Goal: Task Accomplishment & Management: Manage account settings

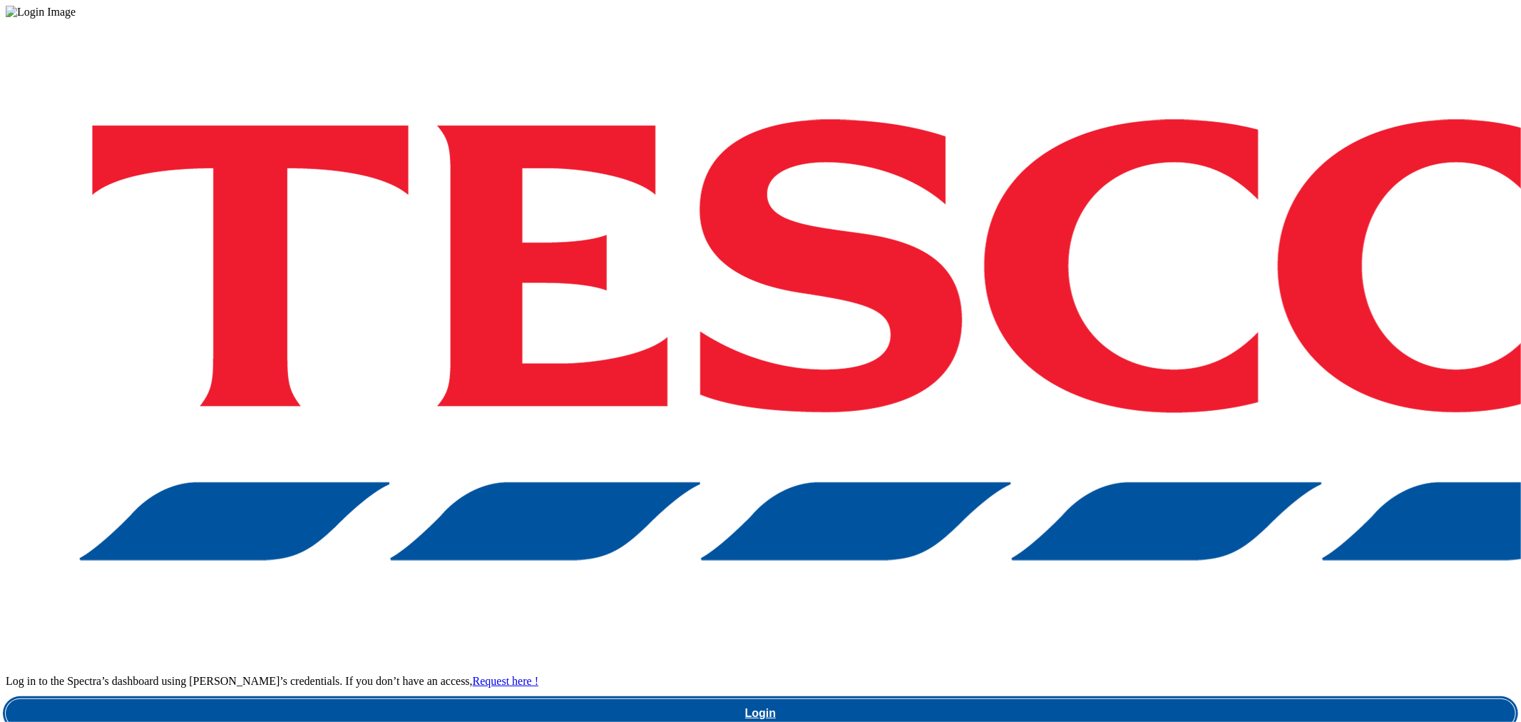
drag, startPoint x: 1028, startPoint y: 426, endPoint x: 1037, endPoint y: 421, distance: 11.2
click at [1028, 699] on link "Login" at bounding box center [761, 713] width 1510 height 29
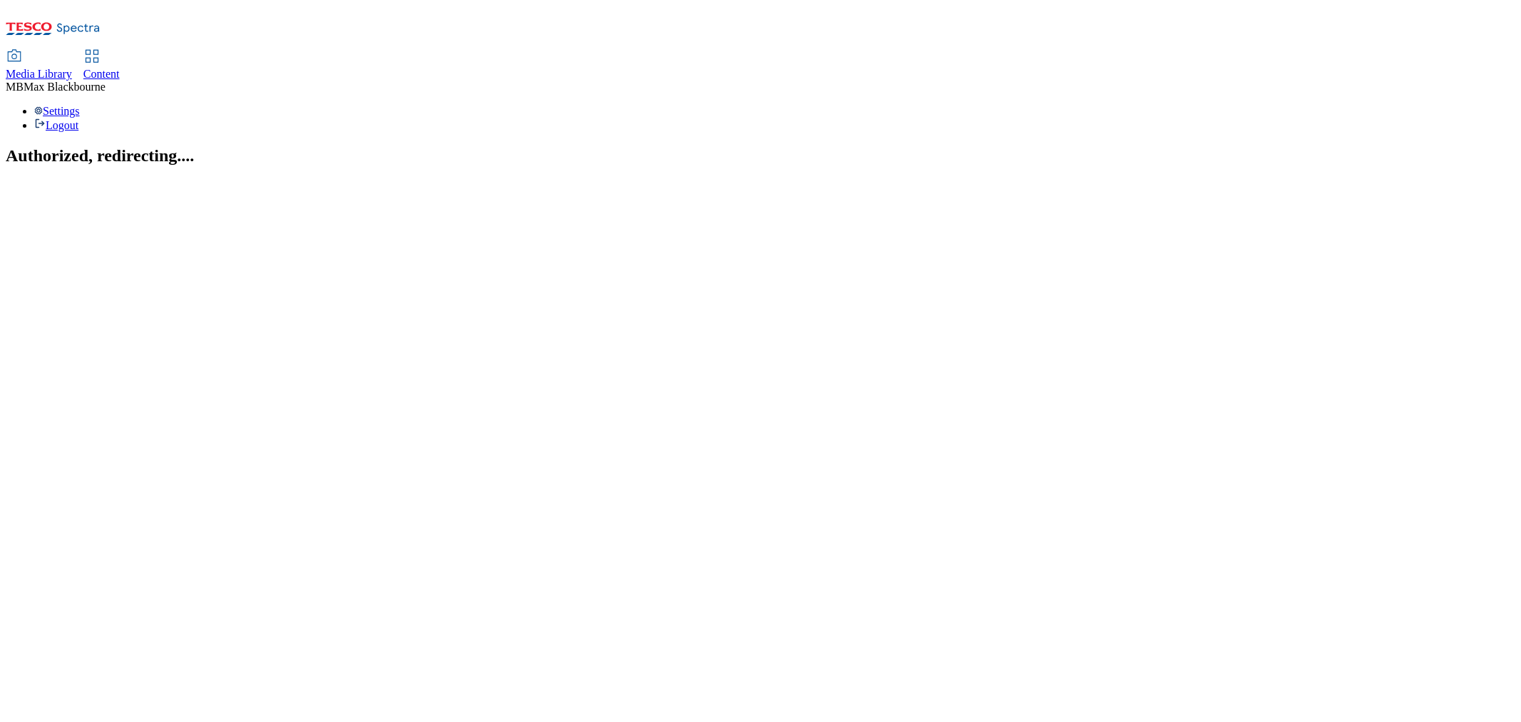
click at [120, 68] on div "Content" at bounding box center [101, 74] width 36 height 13
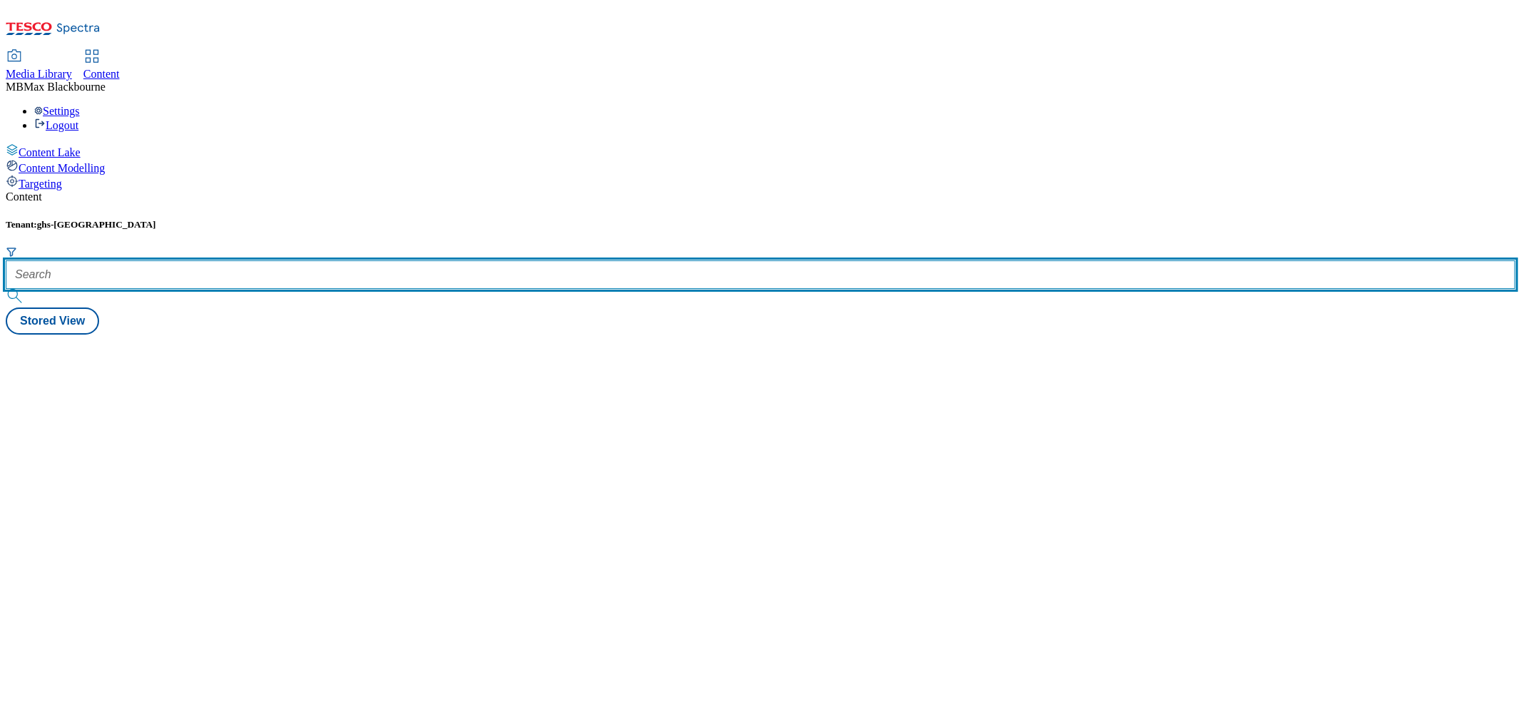
click at [332, 260] on input "text" at bounding box center [761, 274] width 1510 height 29
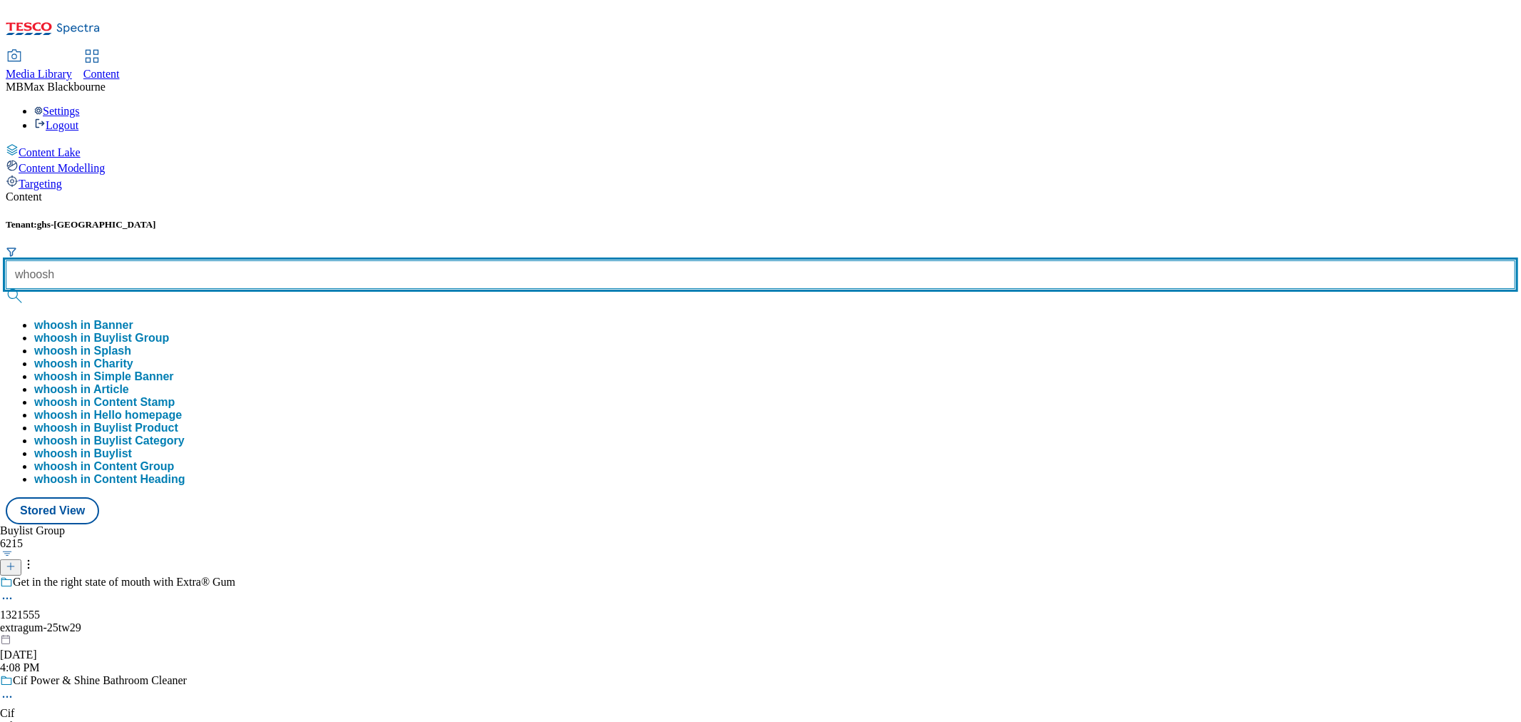
type input "whoosh"
click at [6, 289] on button "submit" at bounding box center [16, 296] width 20 height 14
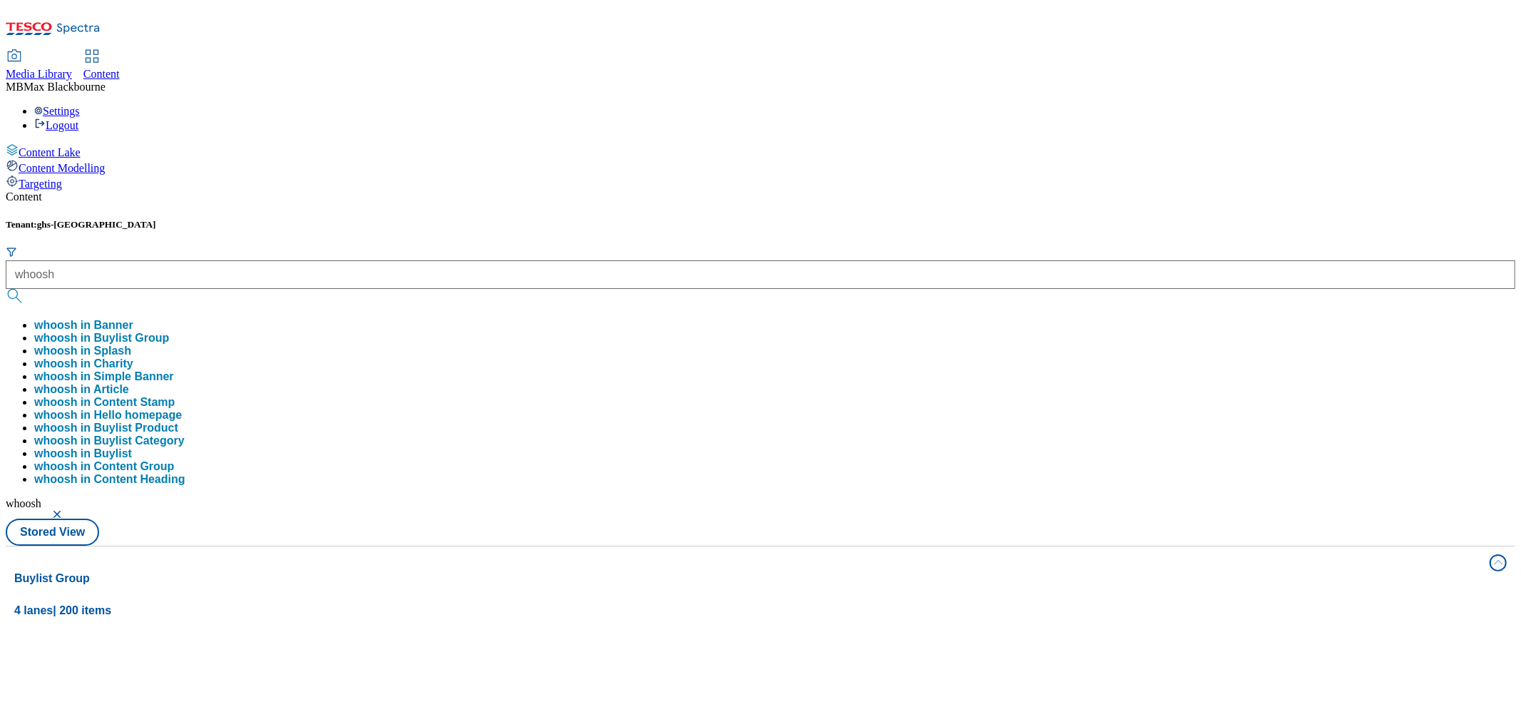
click at [585, 219] on div "Tenant: ghs-uk whoosh whoosh in Banner whoosh in Buylist Group whoosh in Splash…" at bounding box center [761, 382] width 1510 height 327
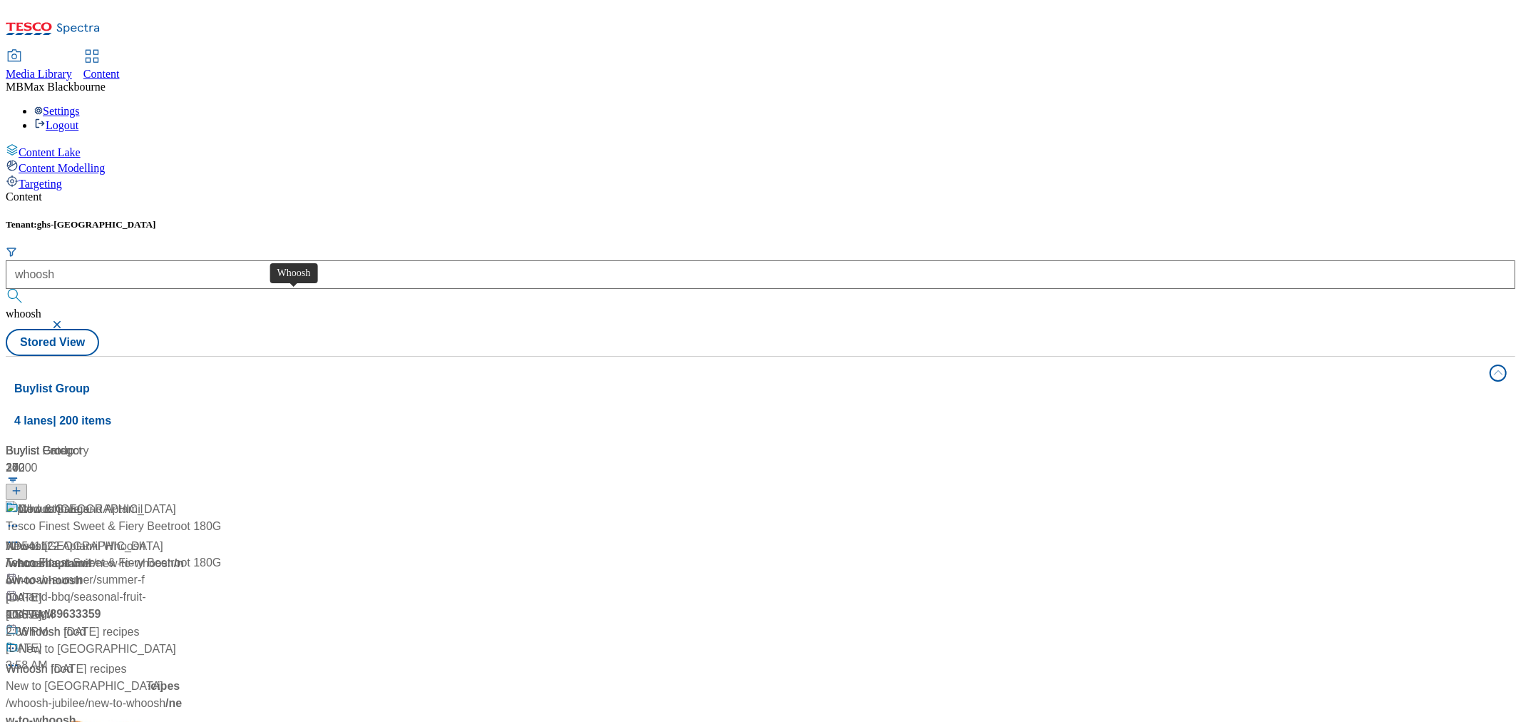
click at [61, 501] on div "Whoosh" at bounding box center [40, 509] width 42 height 17
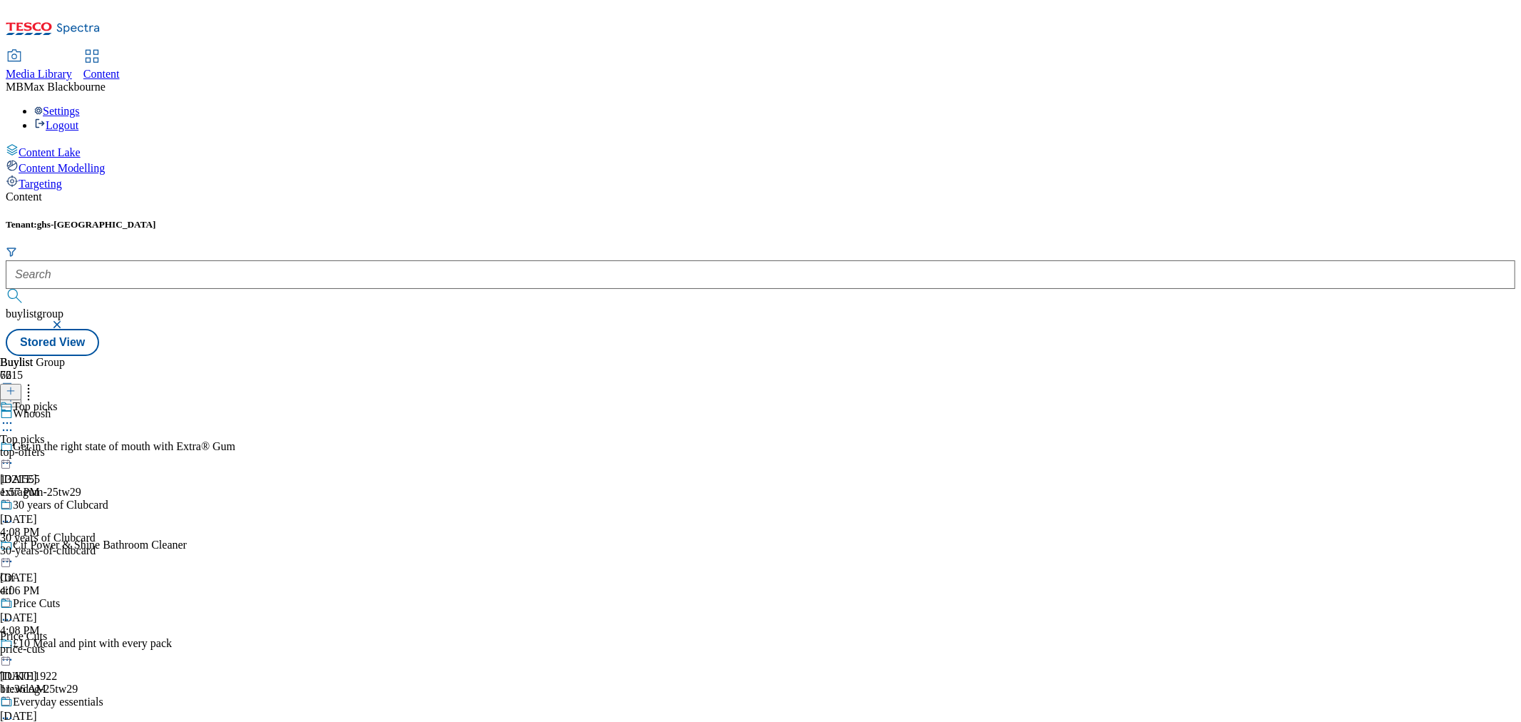
scroll to position [237, 0]
click at [91, 721] on span "Everyday essentials" at bounding box center [45, 734] width 91 height 13
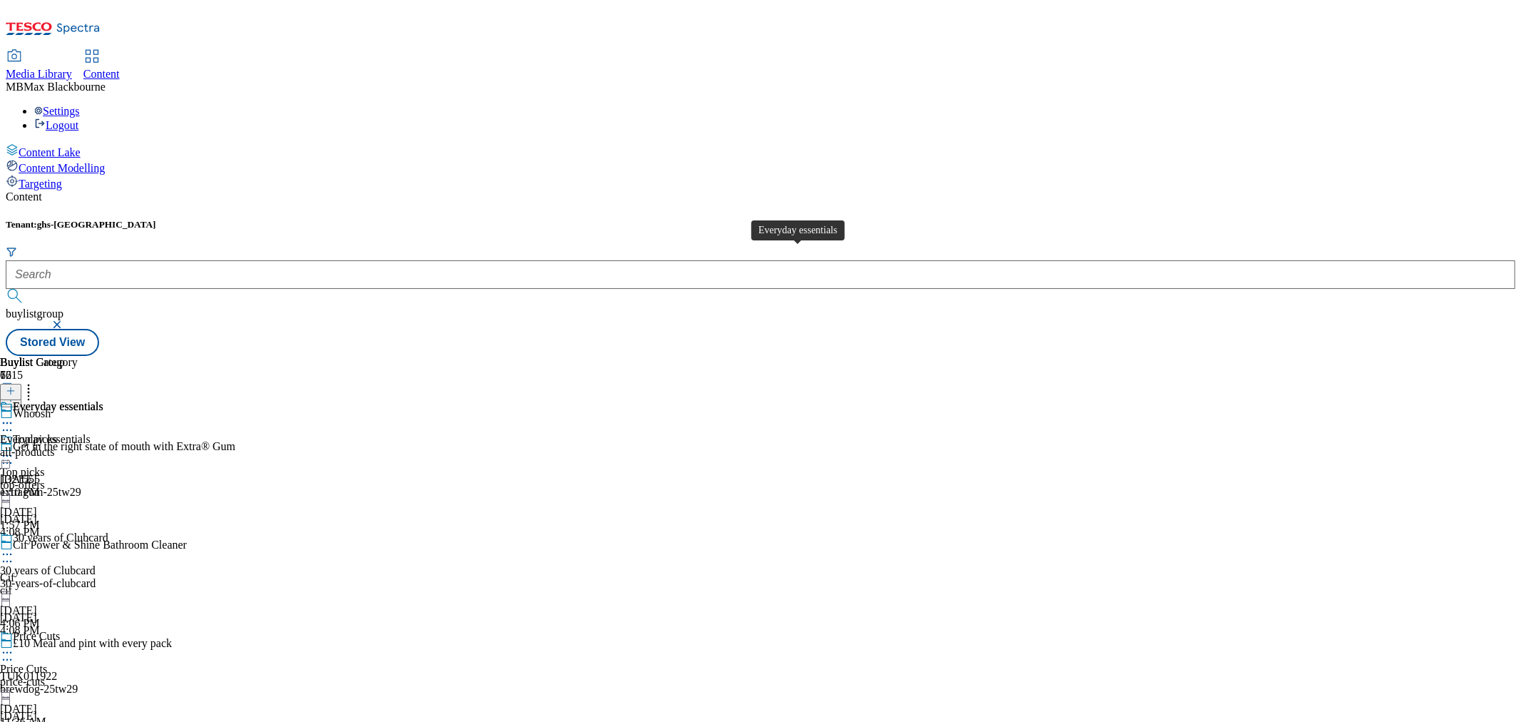
click at [91, 433] on div "Everyday essentials" at bounding box center [45, 439] width 91 height 13
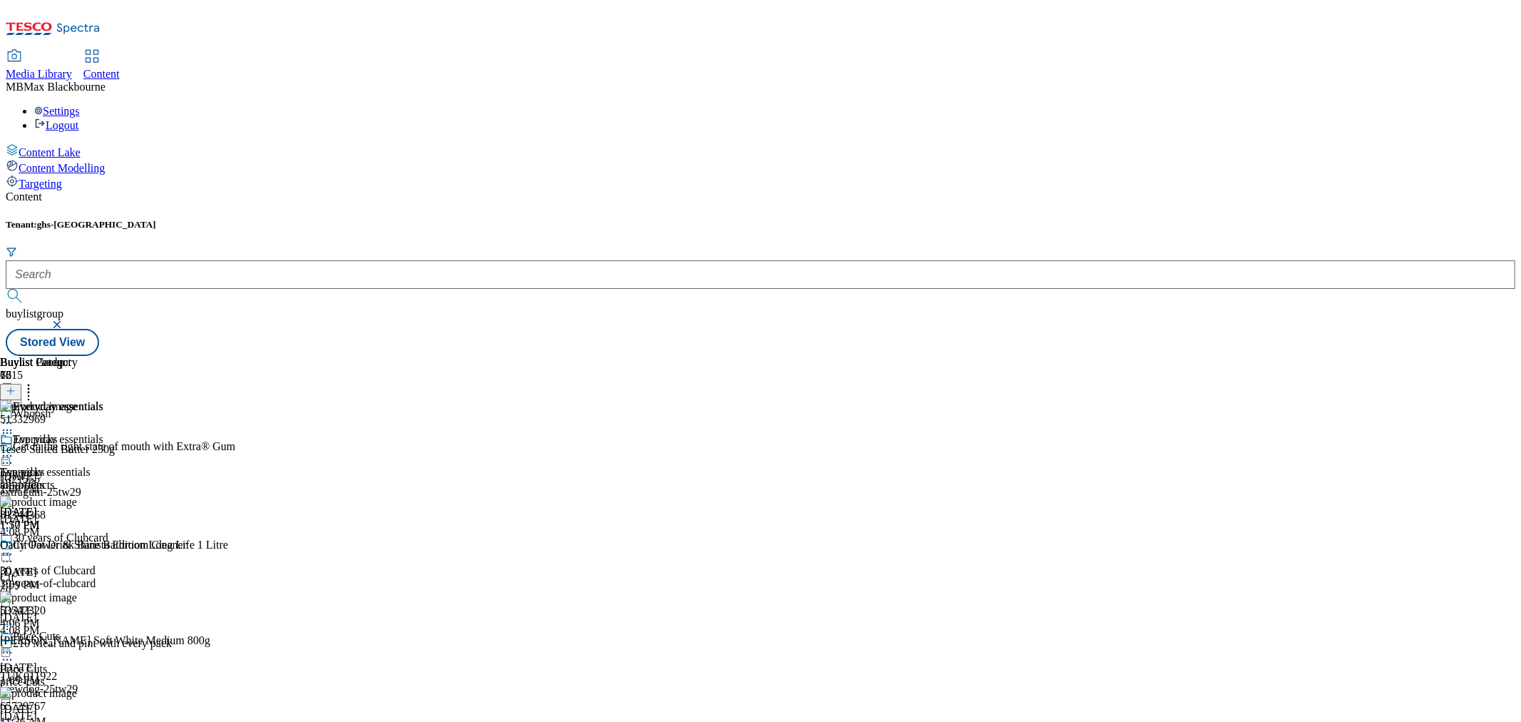
click at [36, 381] on icon at bounding box center [28, 388] width 14 height 14
click at [103, 531] on div "Everyday essentials Everyday essentials all-products Sep 10, 2025 1:10 PM" at bounding box center [51, 482] width 103 height 98
click at [504, 356] on header "Buylist Product 78" at bounding box center [252, 378] width 504 height 44
click at [36, 381] on icon at bounding box center [28, 388] width 14 height 14
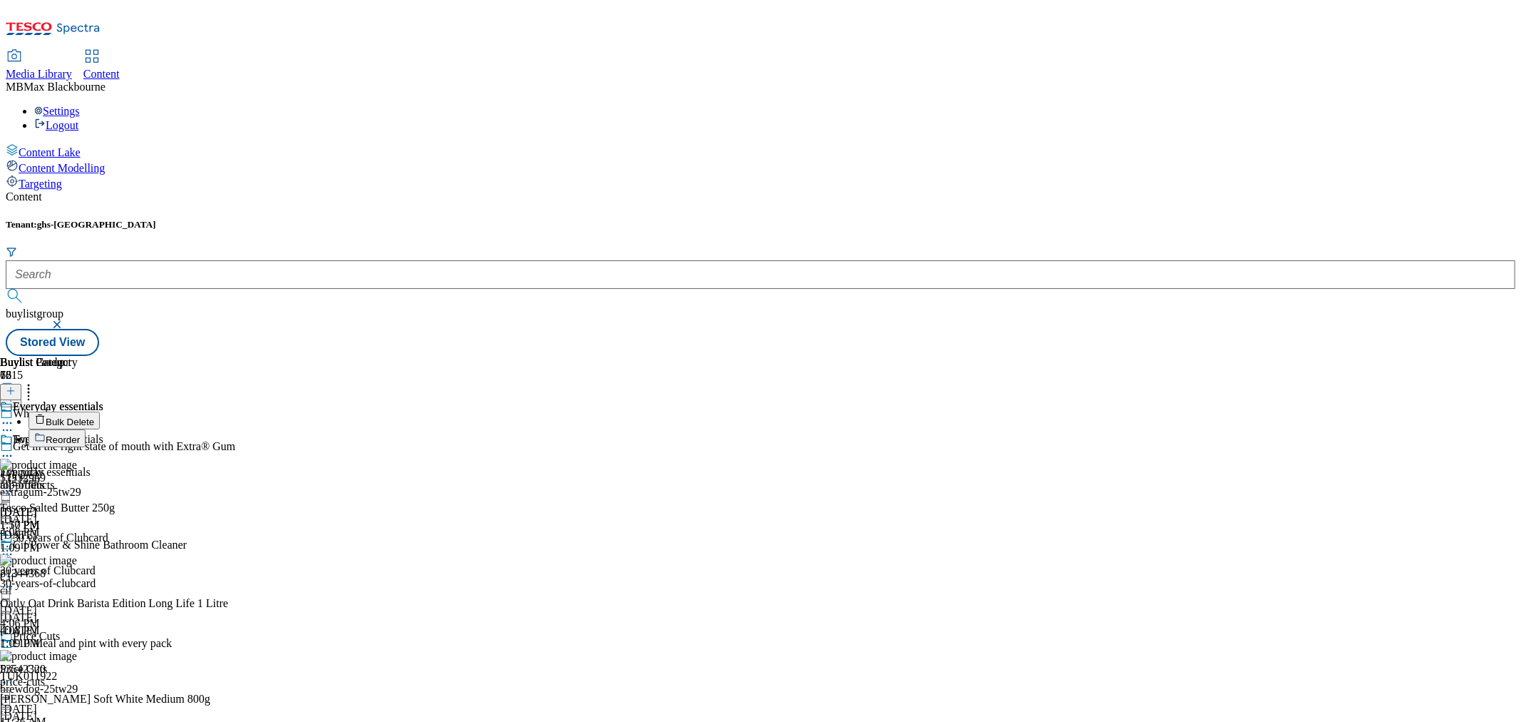
click at [80, 434] on span "Reorder" at bounding box center [63, 439] width 34 height 11
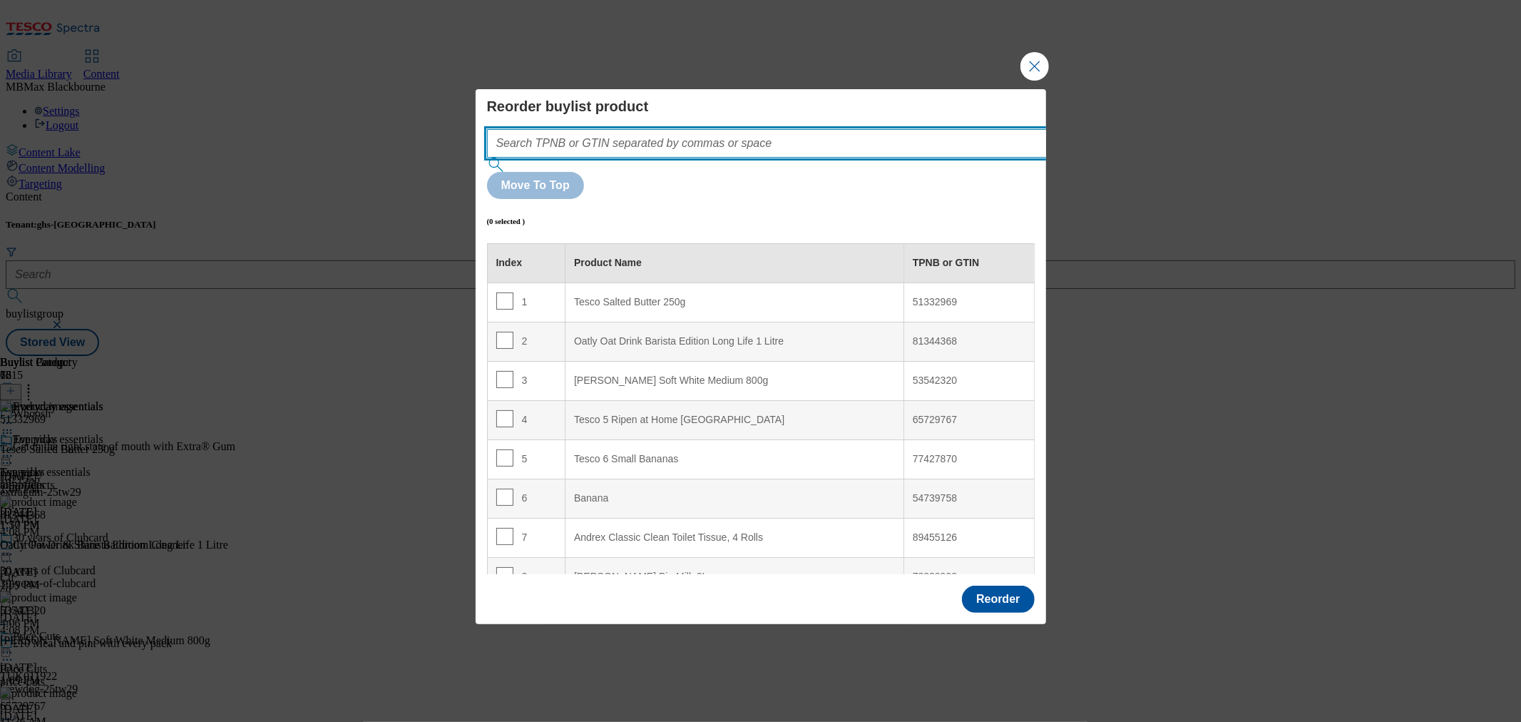
click at [646, 158] on input "Modal" at bounding box center [788, 143] width 603 height 29
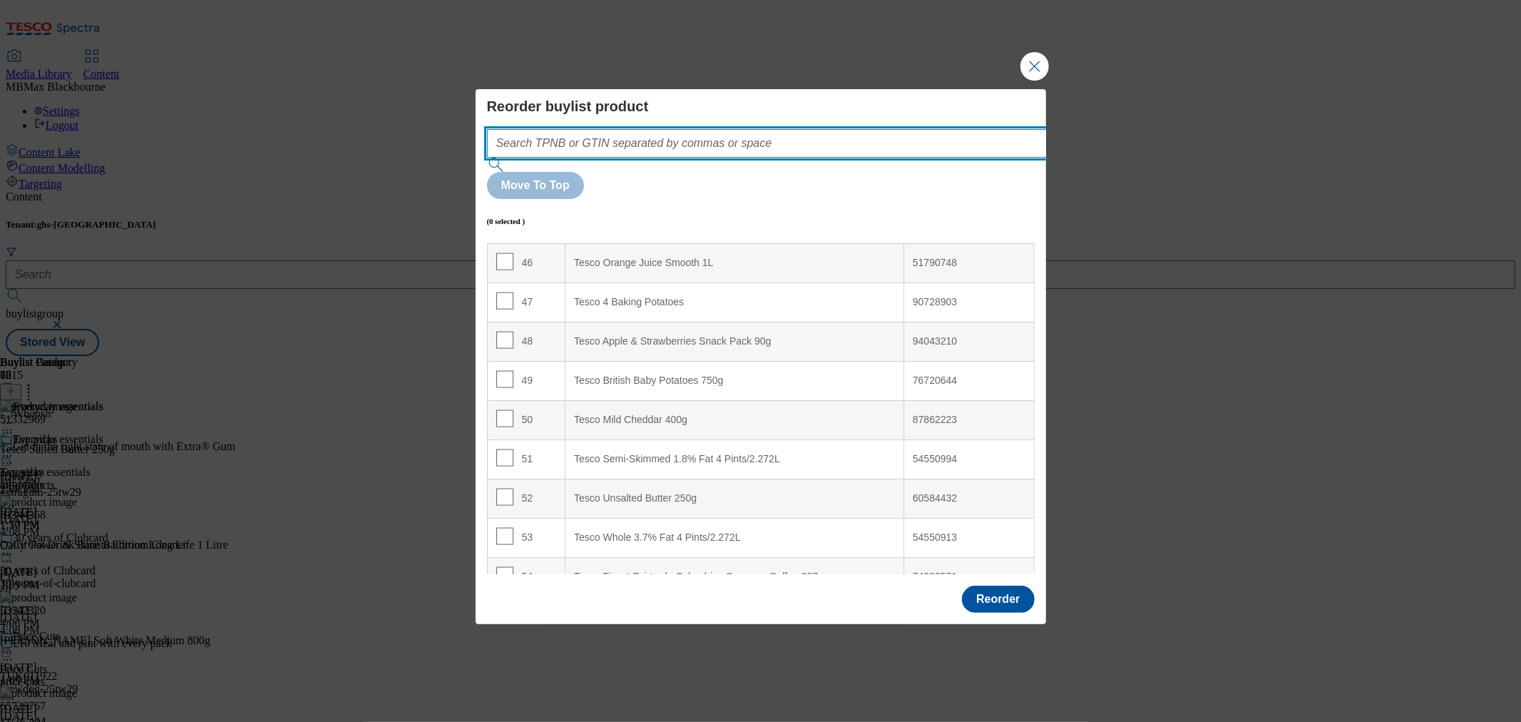
scroll to position [1980, 0]
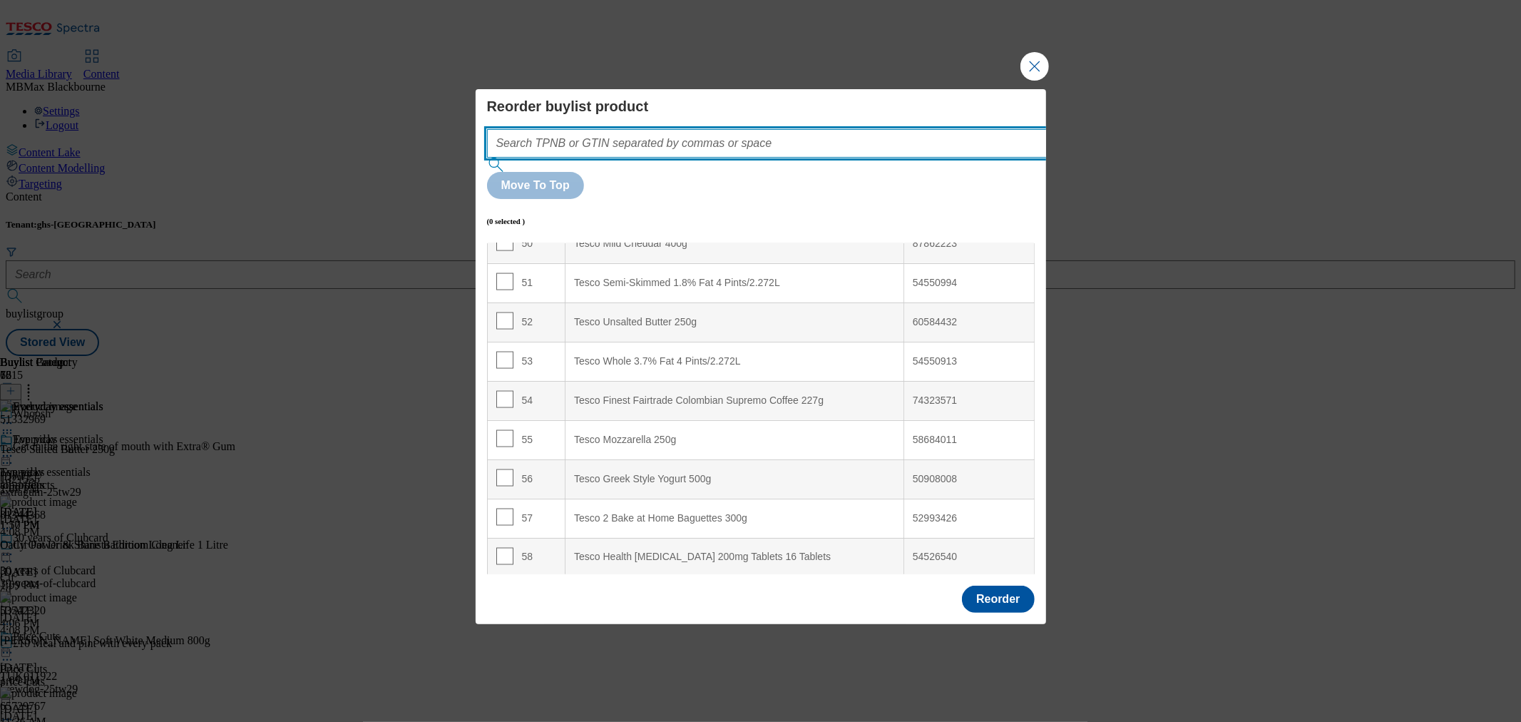
drag, startPoint x: 695, startPoint y: 180, endPoint x: 565, endPoint y: 7, distance: 215.9
click at [695, 158] on input "Modal" at bounding box center [788, 143] width 603 height 29
click at [642, 158] on input "Modal" at bounding box center [788, 143] width 603 height 29
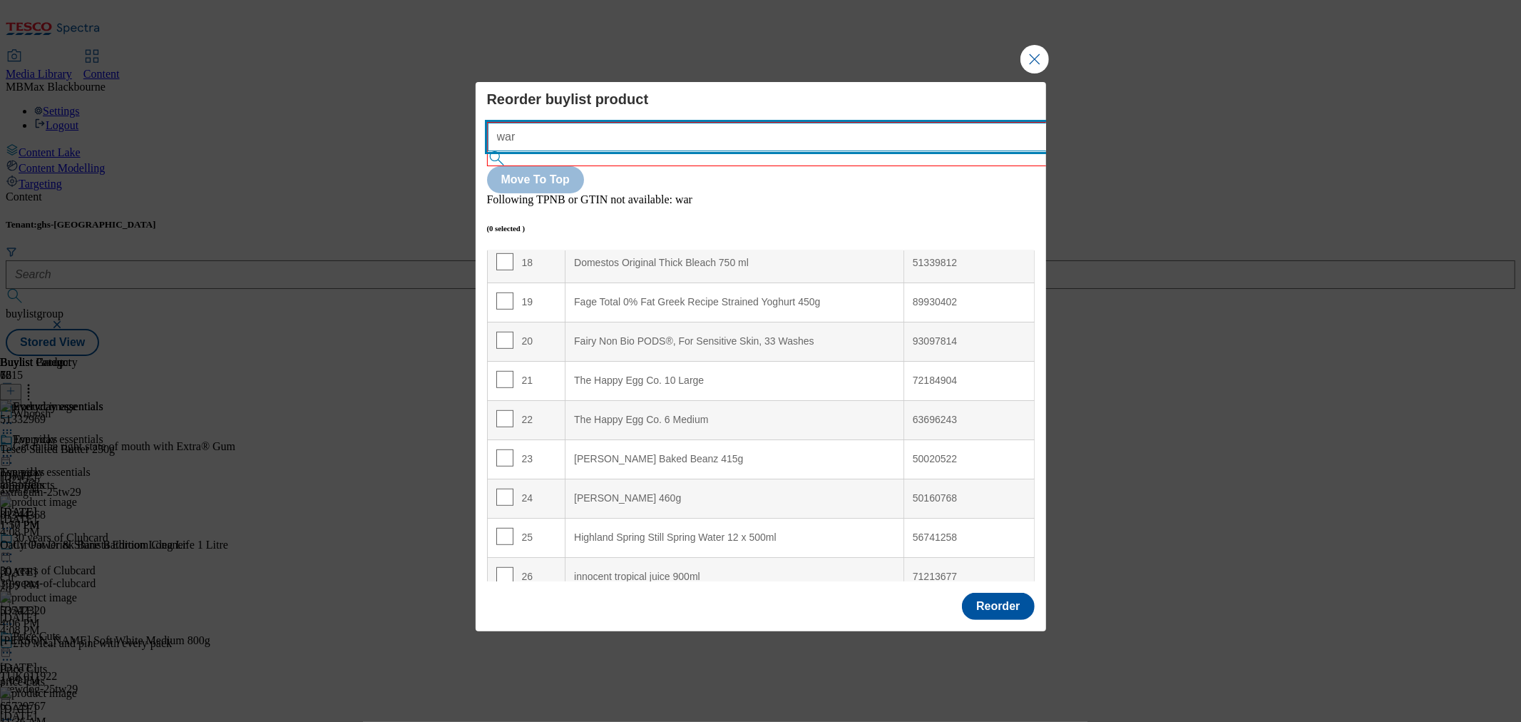
scroll to position [0, 0]
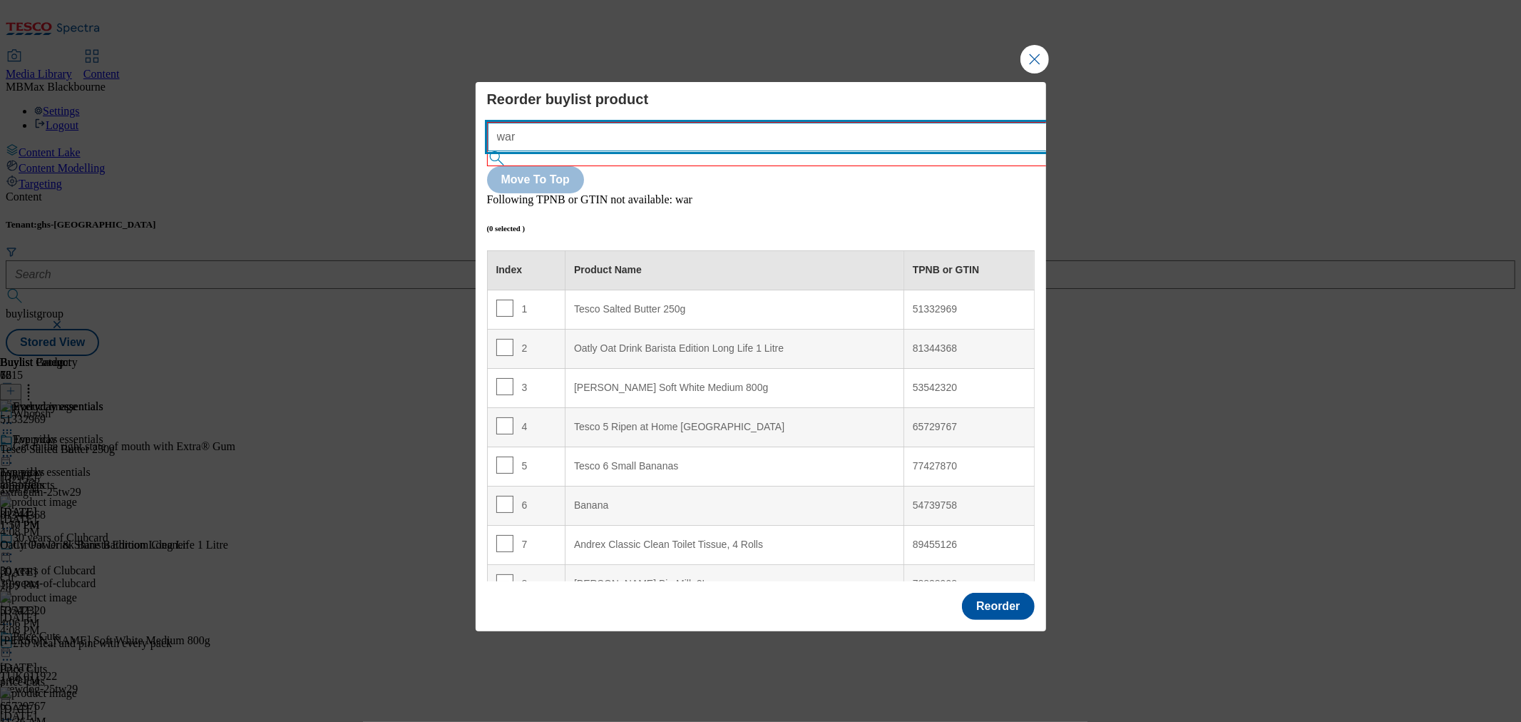
type input "war"
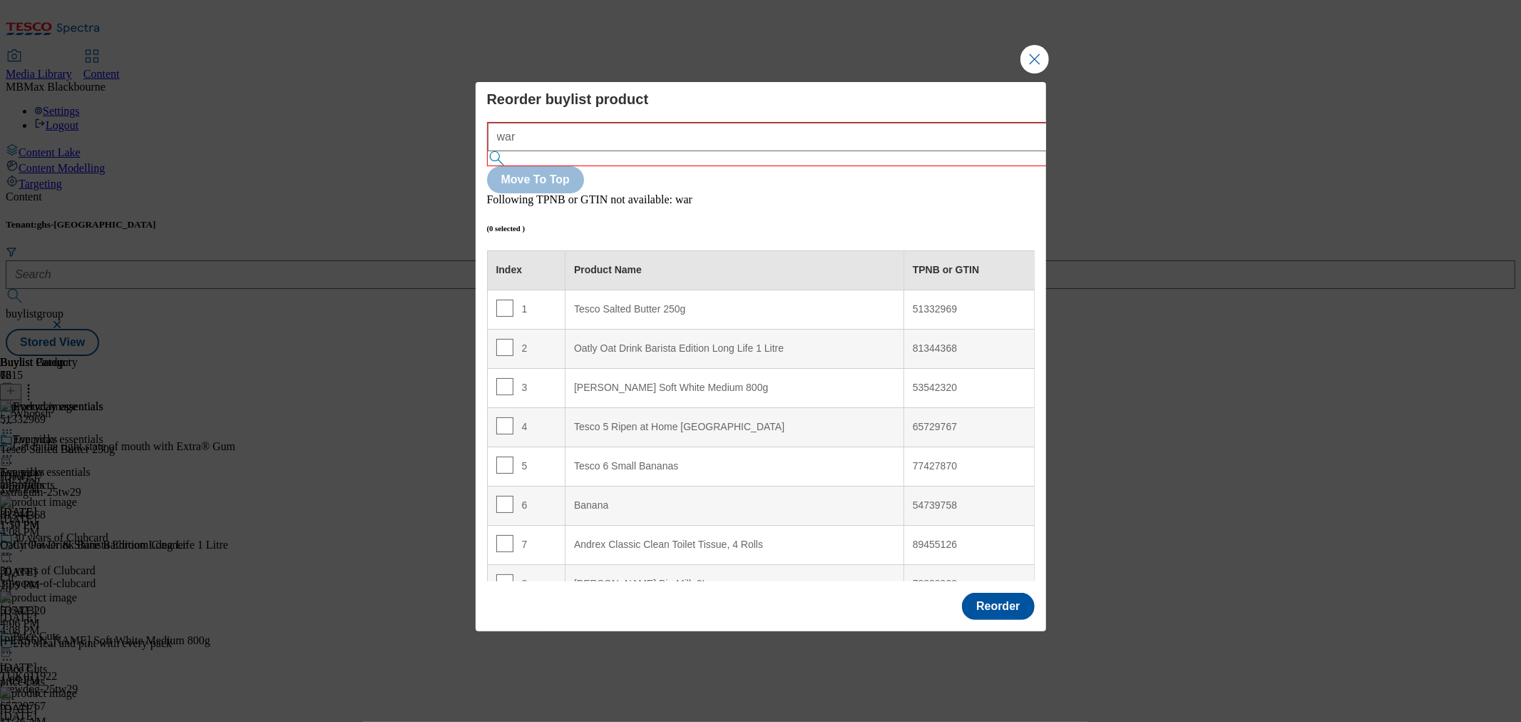
click at [711, 143] on div "Reorder buylist product war Move To Top Following TPNB or GTIN not available: w…" at bounding box center [761, 336] width 548 height 491
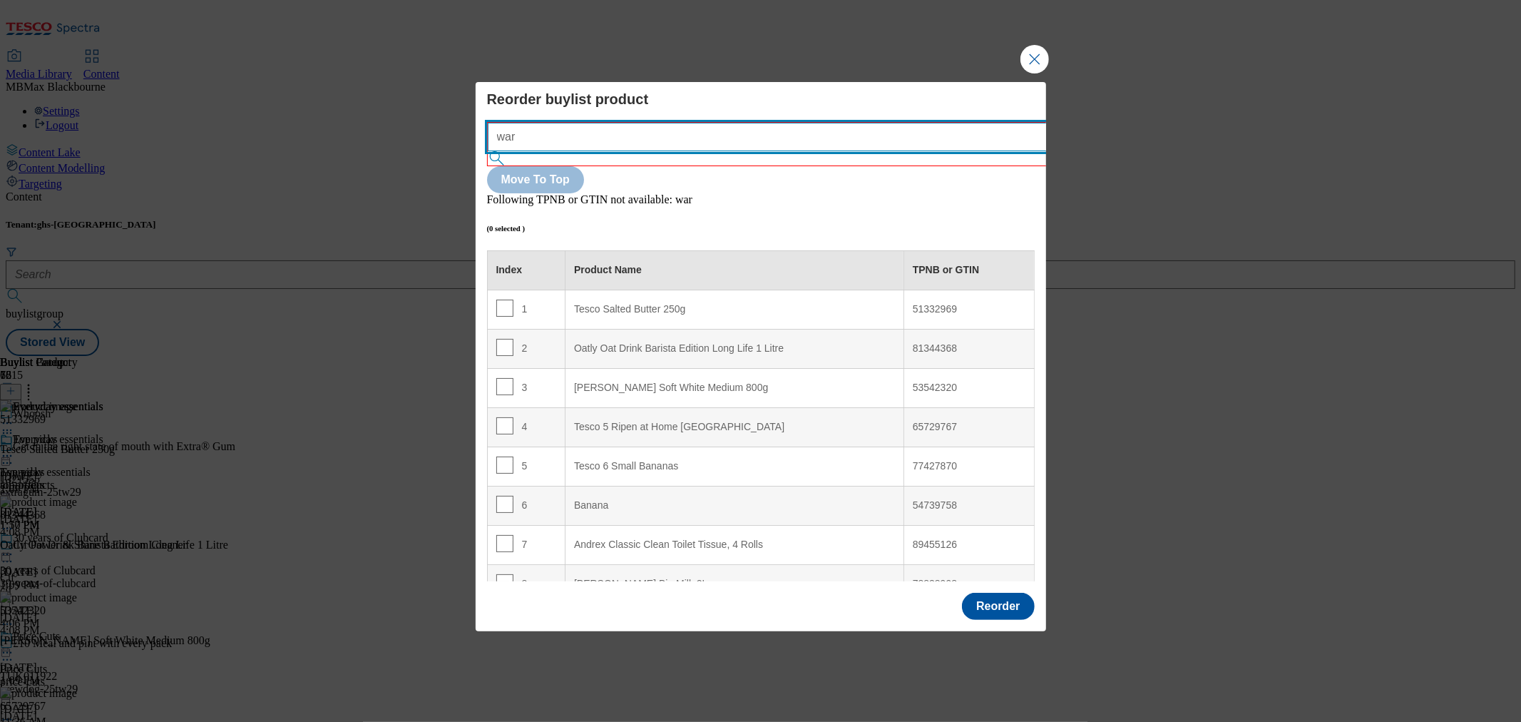
click at [711, 151] on input "war" at bounding box center [789, 137] width 603 height 29
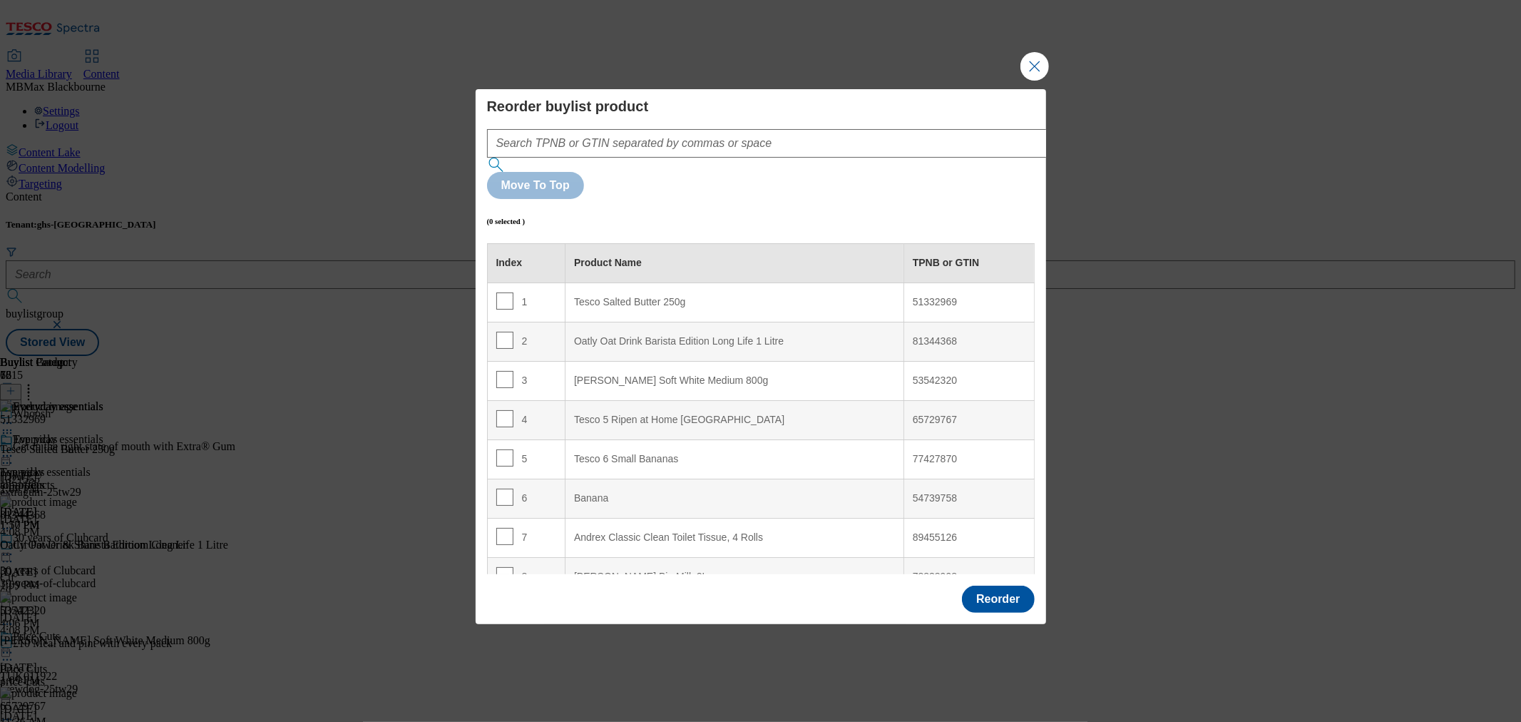
scroll to position [2756, 0]
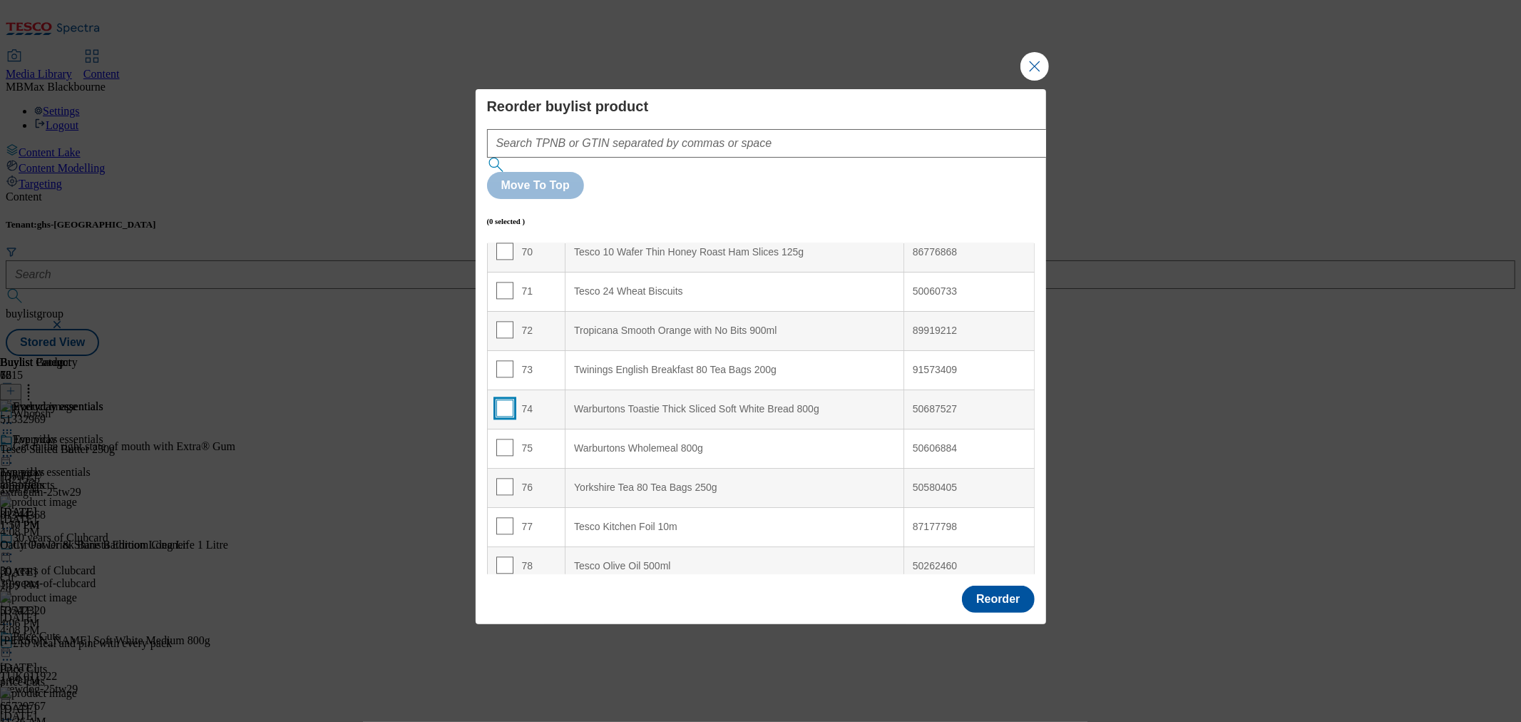
click at [499, 399] on input "Modal" at bounding box center [504, 407] width 17 height 17
checkbox input "true"
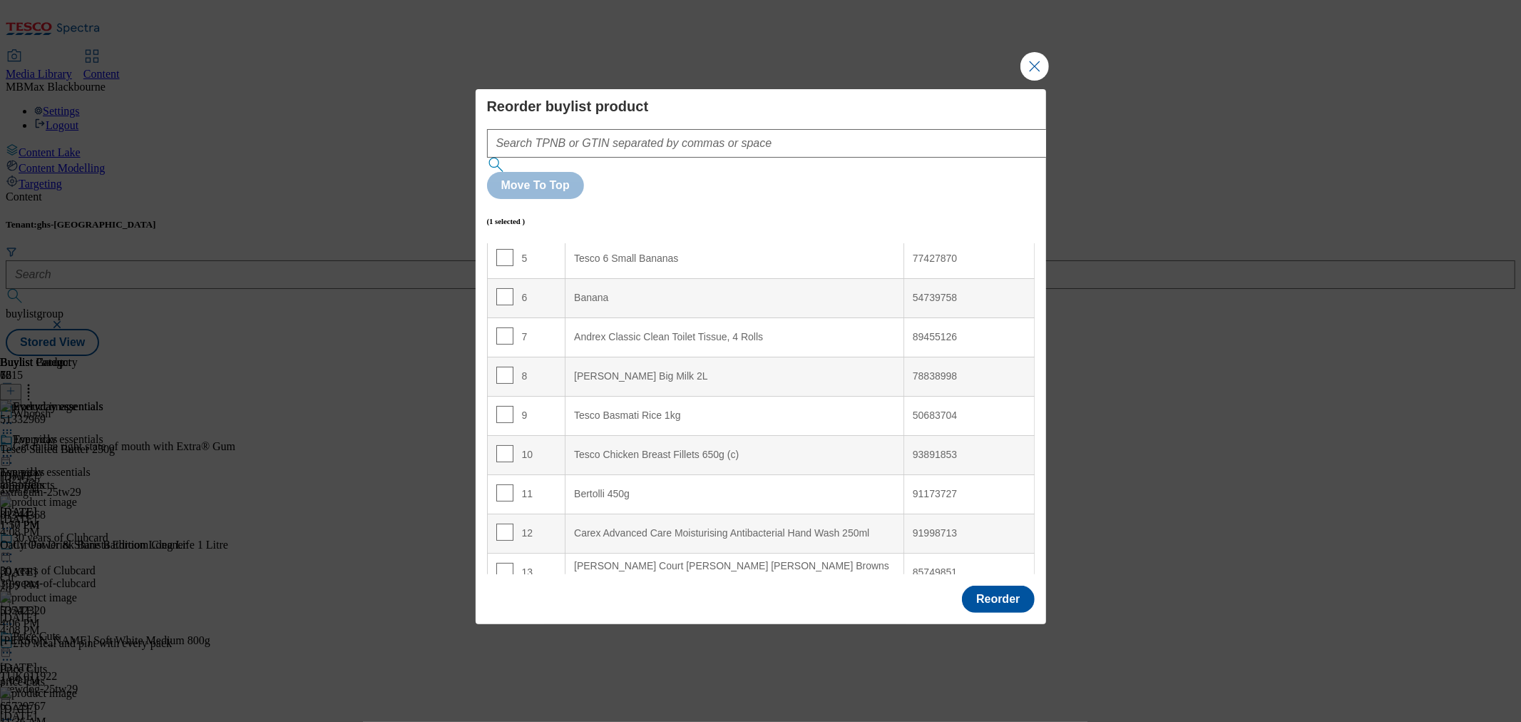
scroll to position [0, 0]
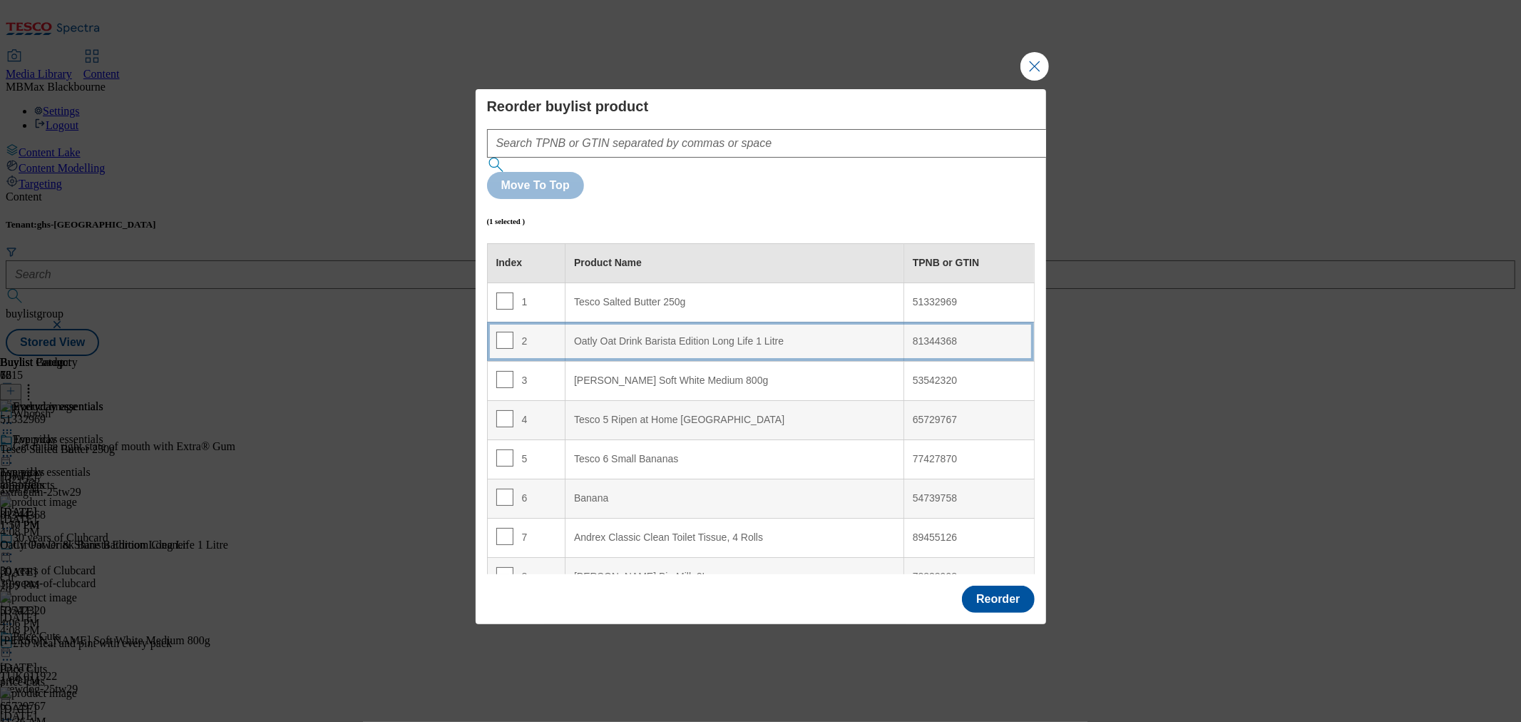
click at [615, 335] on div "Oatly Oat Drink Barista Edition Long Life 1 Litre" at bounding box center [734, 341] width 321 height 13
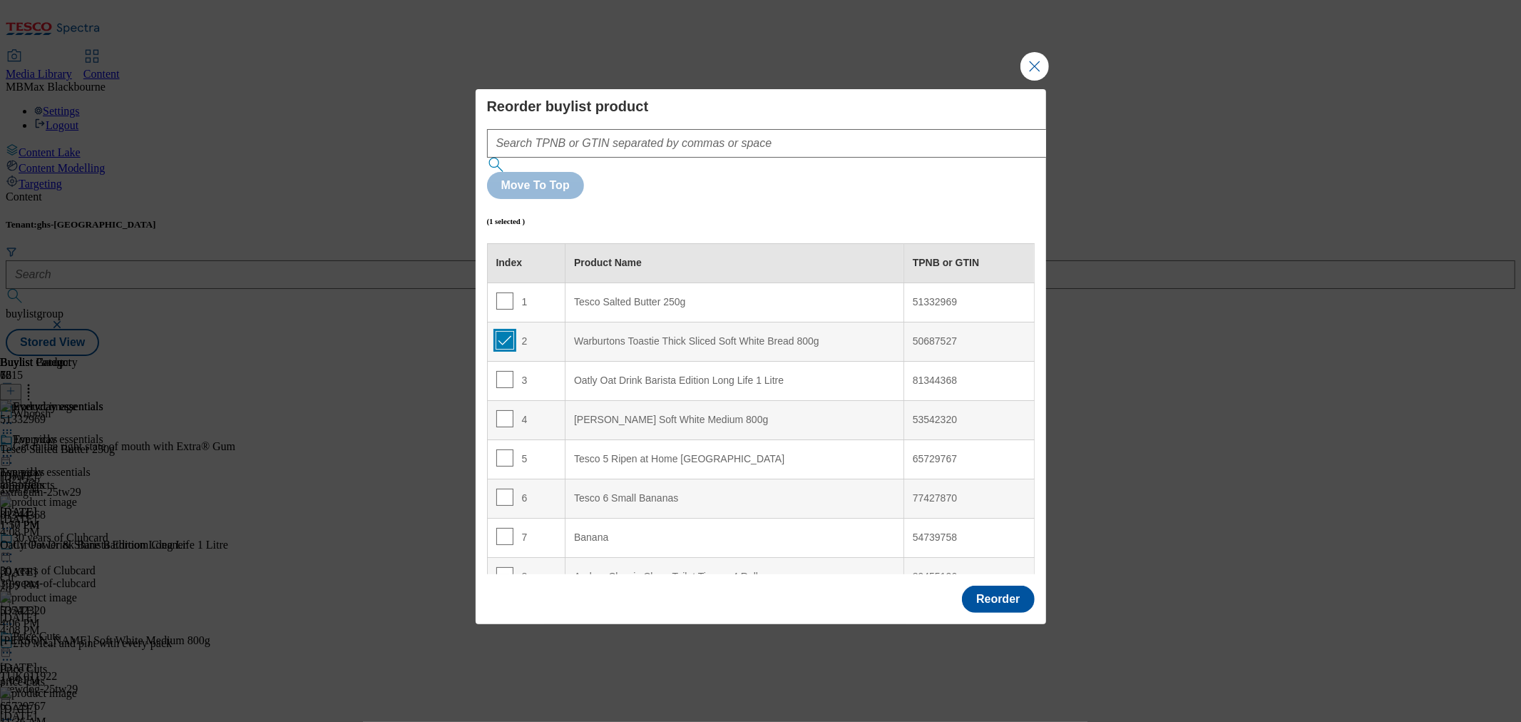
click at [501, 332] on input "Modal" at bounding box center [504, 340] width 17 height 17
checkbox input "false"
drag, startPoint x: 873, startPoint y: 403, endPoint x: 785, endPoint y: 26, distance: 387.3
click at [502, 449] on input "Modal" at bounding box center [504, 457] width 17 height 17
click at [503, 449] on input "Modal" at bounding box center [504, 457] width 17 height 17
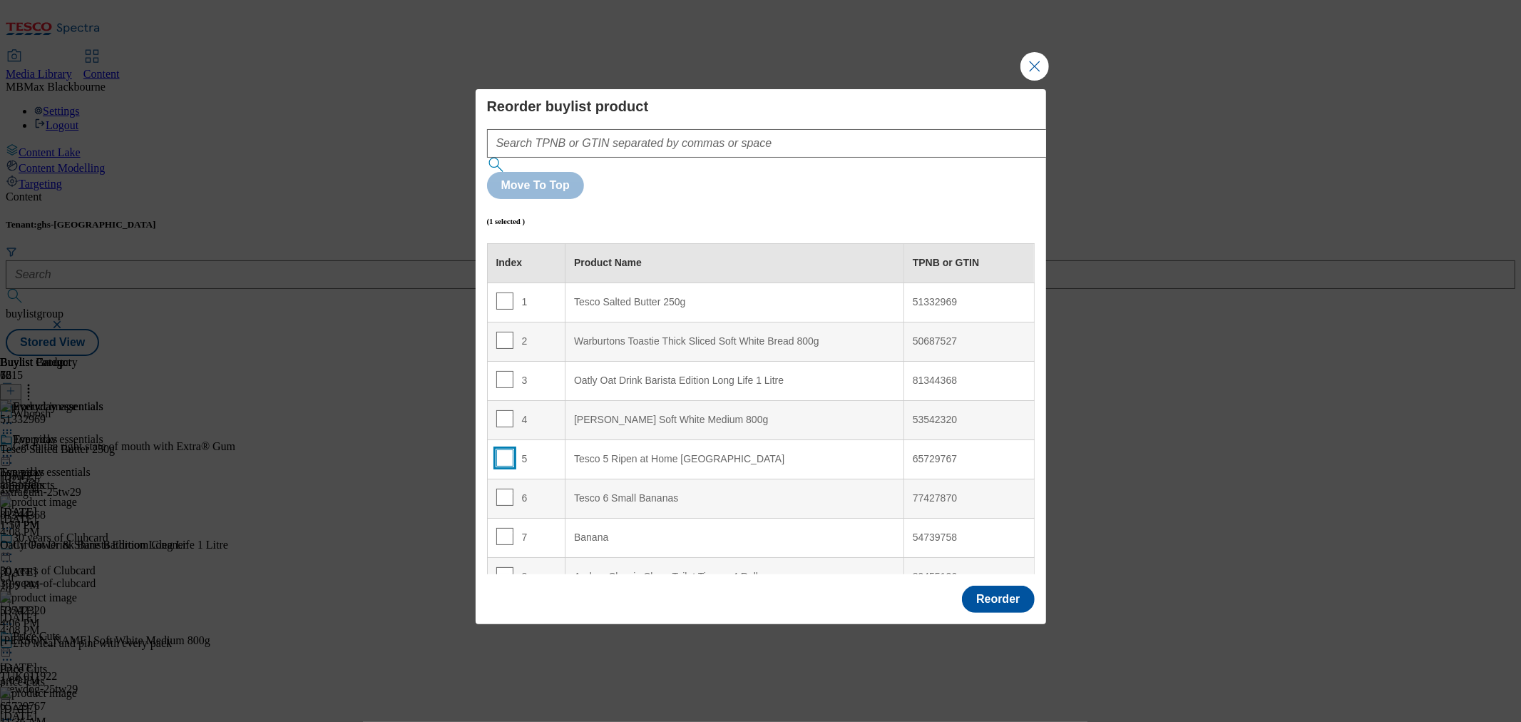
checkbox input "false"
click at [504, 332] on input "Modal" at bounding box center [504, 340] width 17 height 17
checkbox input "true"
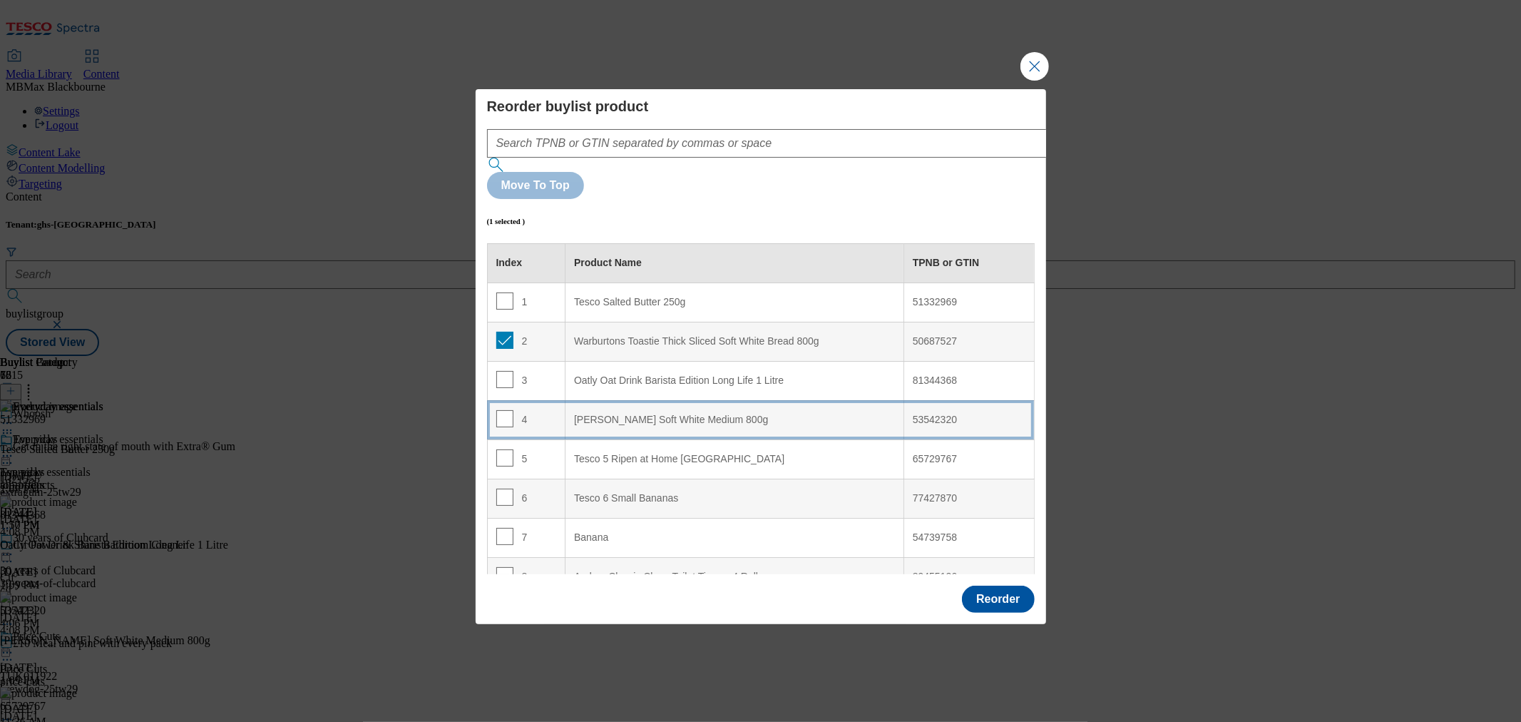
click at [531, 400] on td "4" at bounding box center [526, 419] width 78 height 39
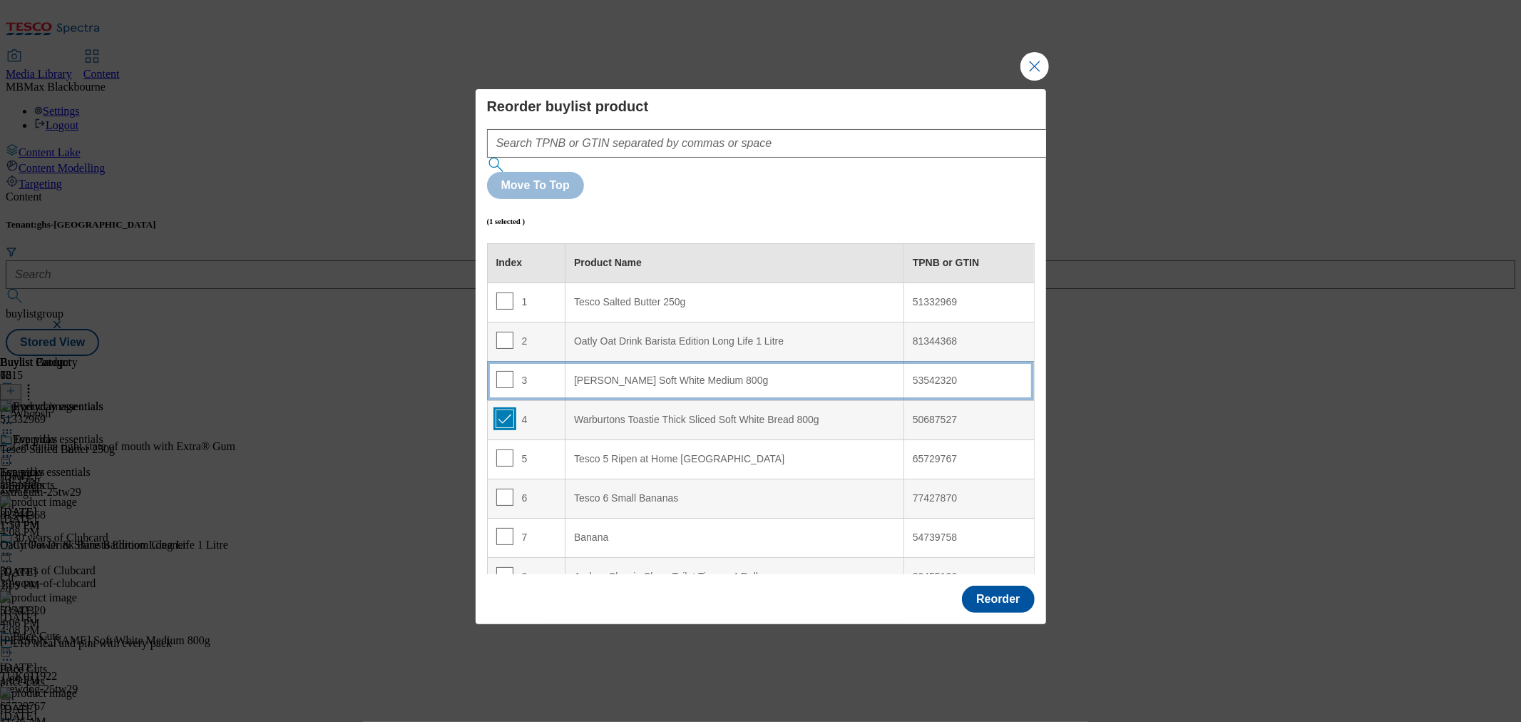
click at [503, 410] on input "Modal" at bounding box center [504, 418] width 17 height 17
checkbox input "false"
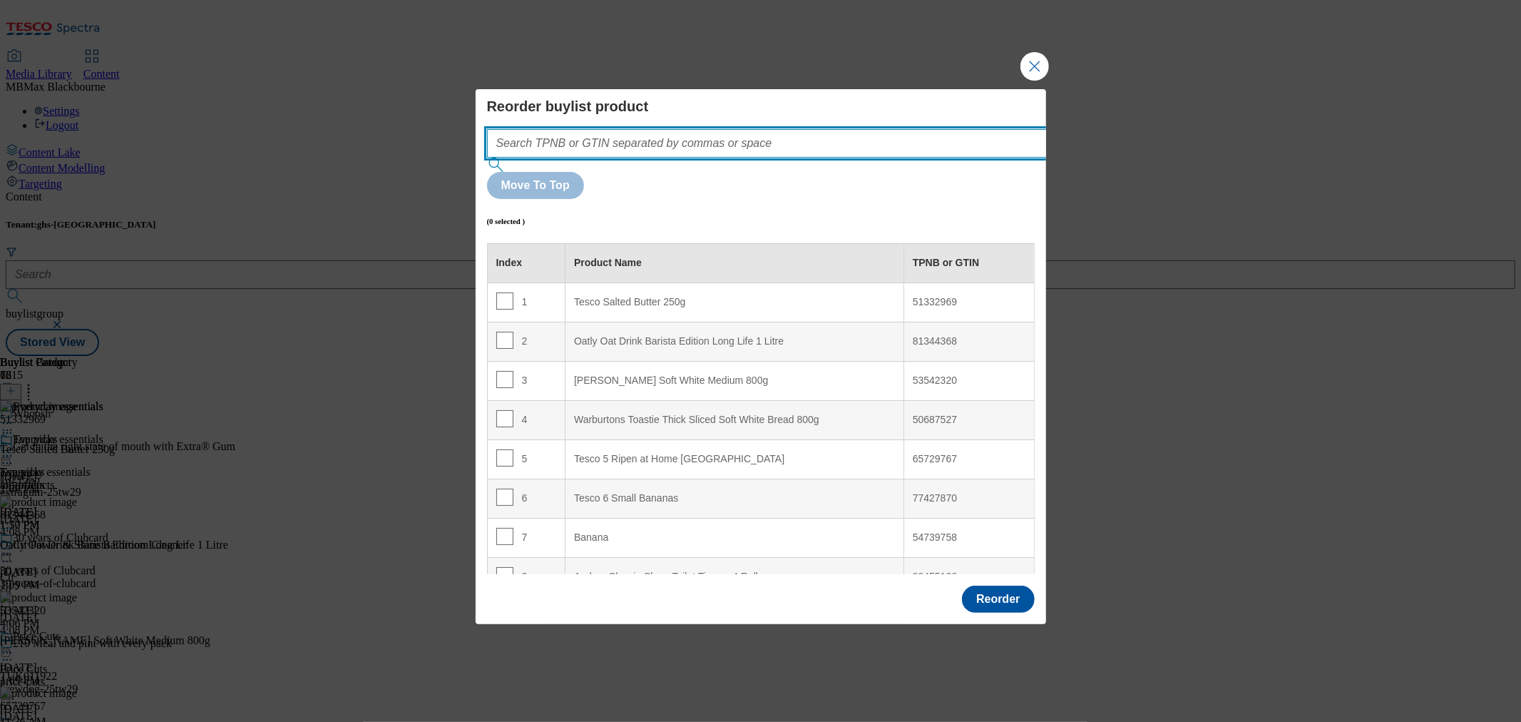
click at [719, 158] on input "Modal" at bounding box center [788, 143] width 603 height 29
type input "e"
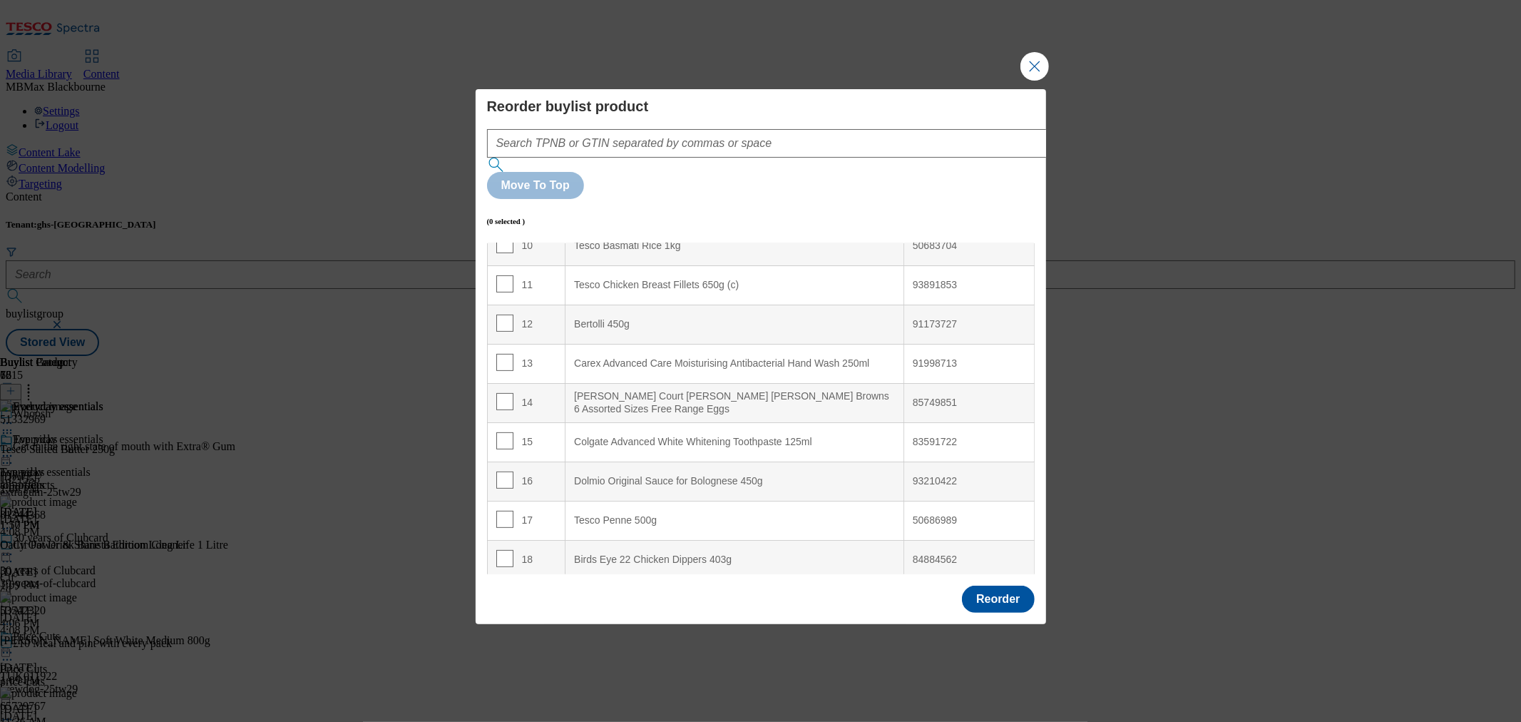
scroll to position [2246, 0]
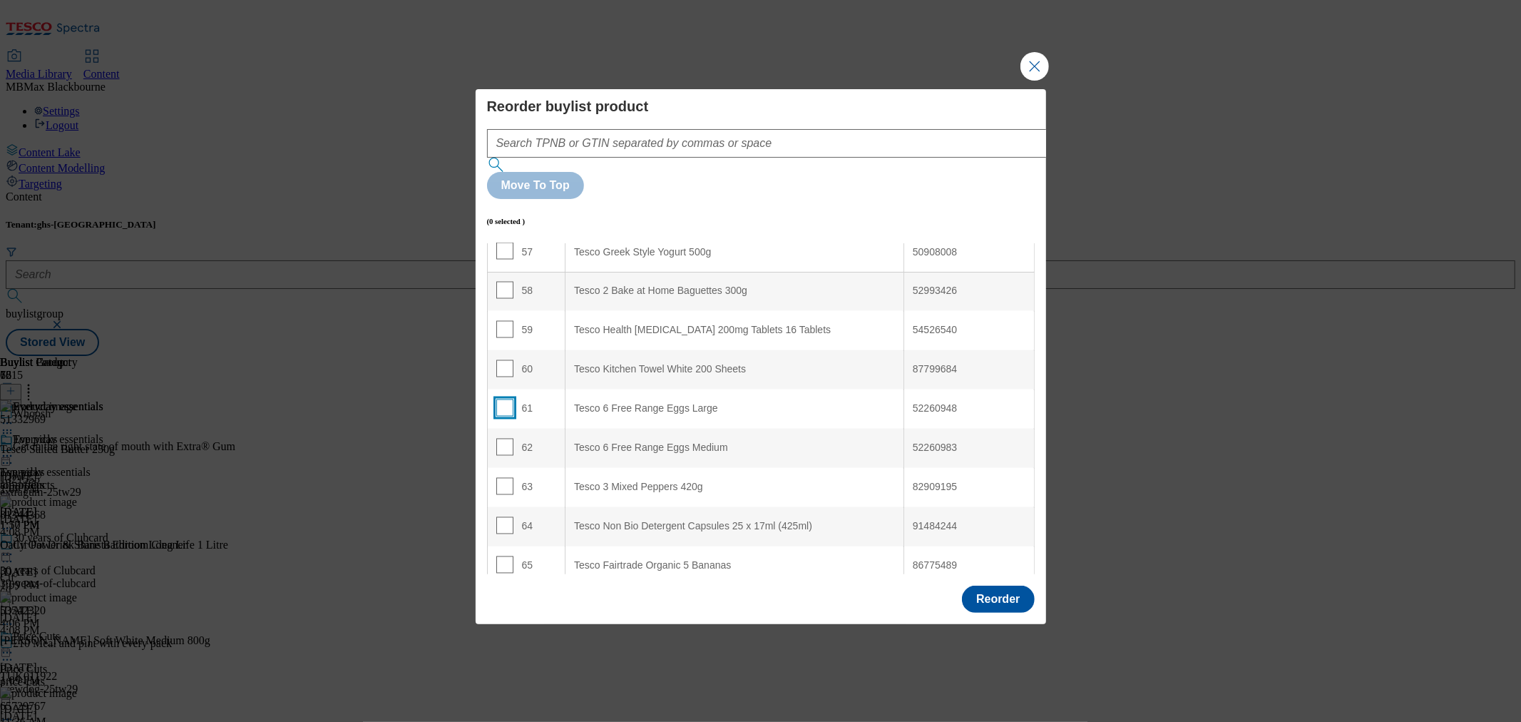
click at [500, 399] on input "Modal" at bounding box center [504, 407] width 17 height 17
checkbox input "true"
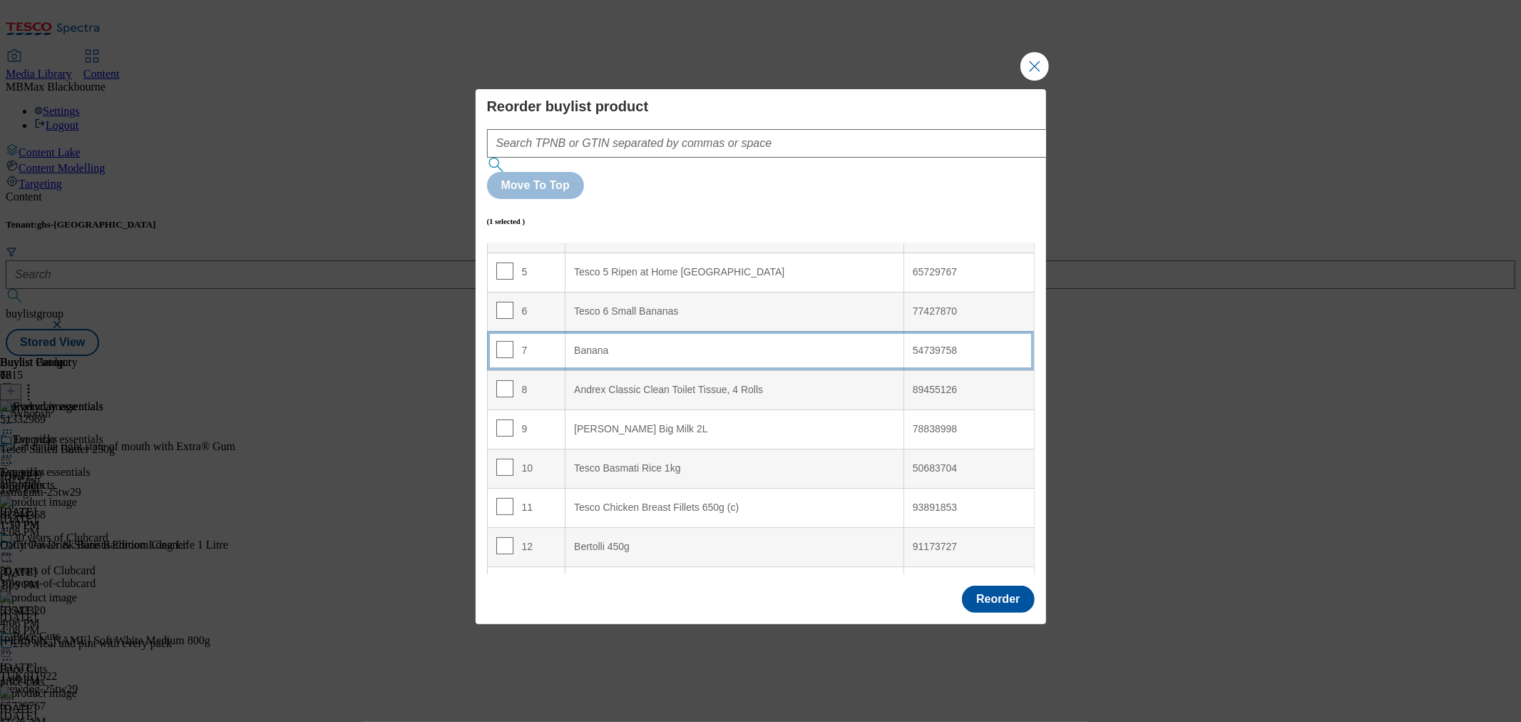
scroll to position [107, 0]
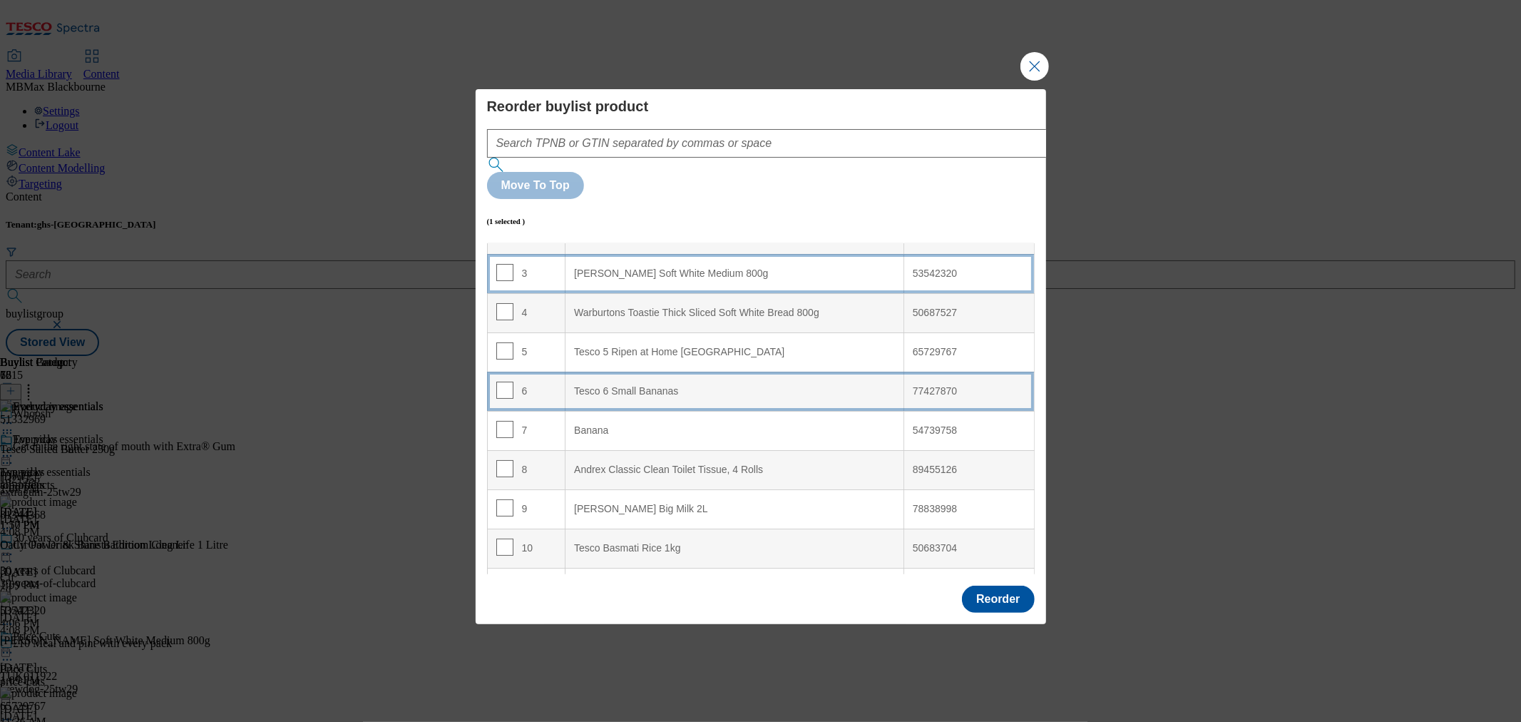
click at [668, 385] on div "Tesco 6 Small Bananas" at bounding box center [734, 391] width 321 height 13
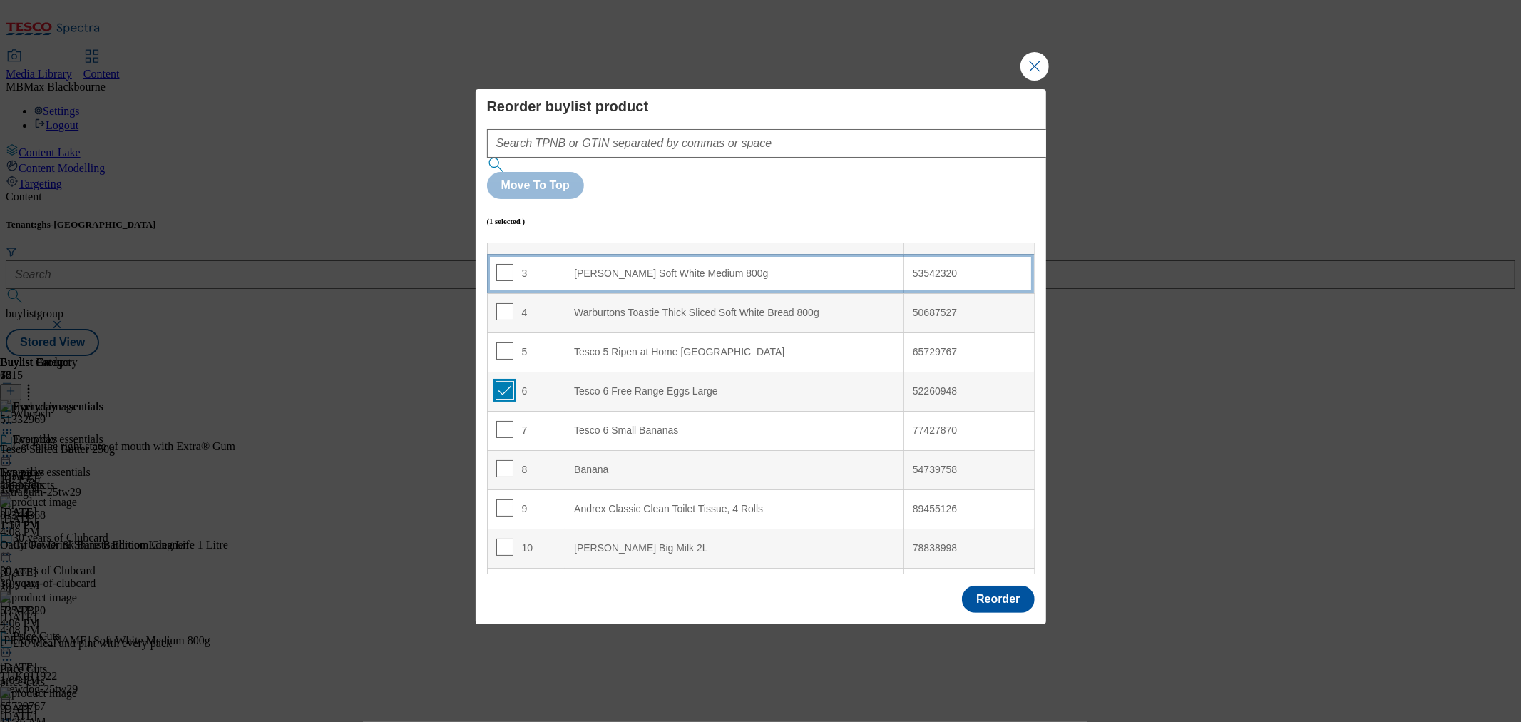
click at [497, 381] on input "Modal" at bounding box center [504, 389] width 17 height 17
checkbox input "false"
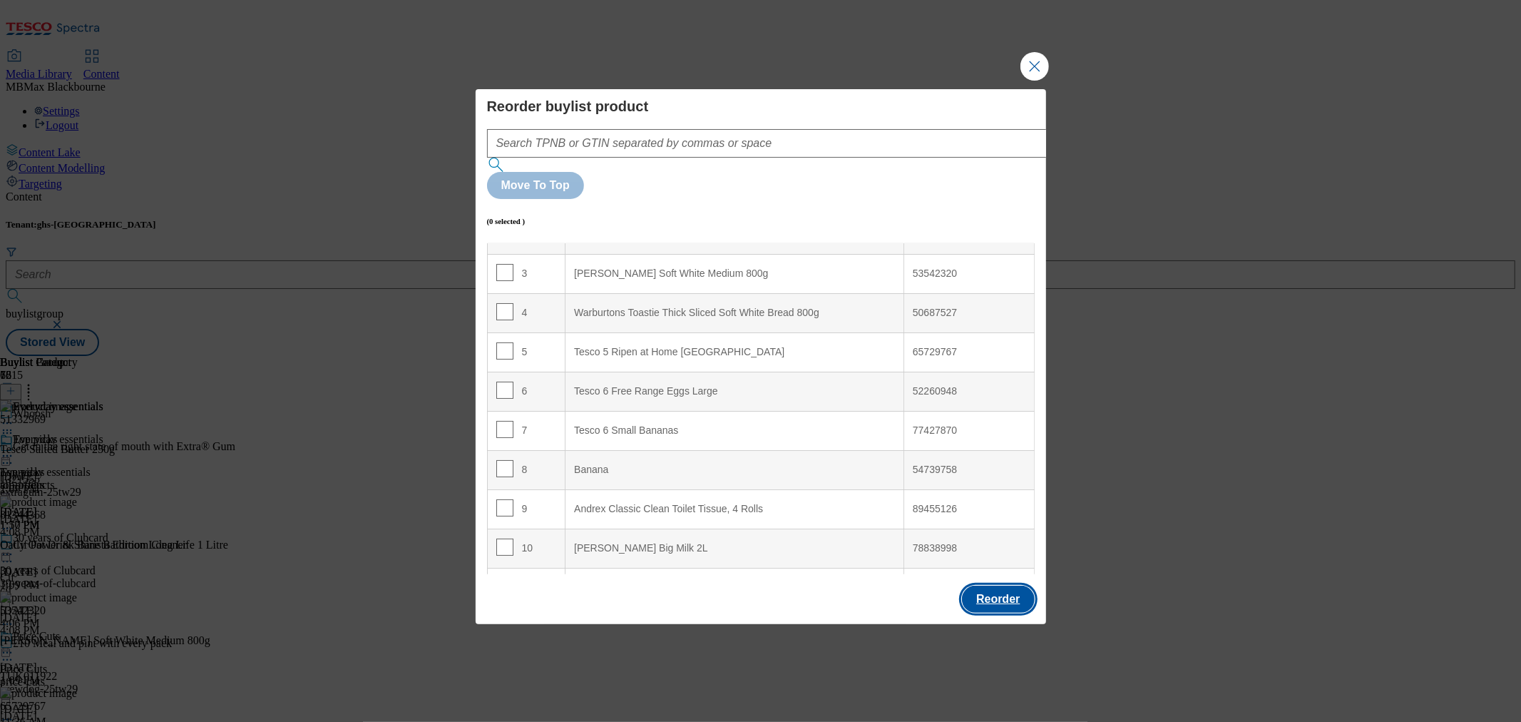
click at [985, 585] on button "Reorder" at bounding box center [998, 598] width 72 height 27
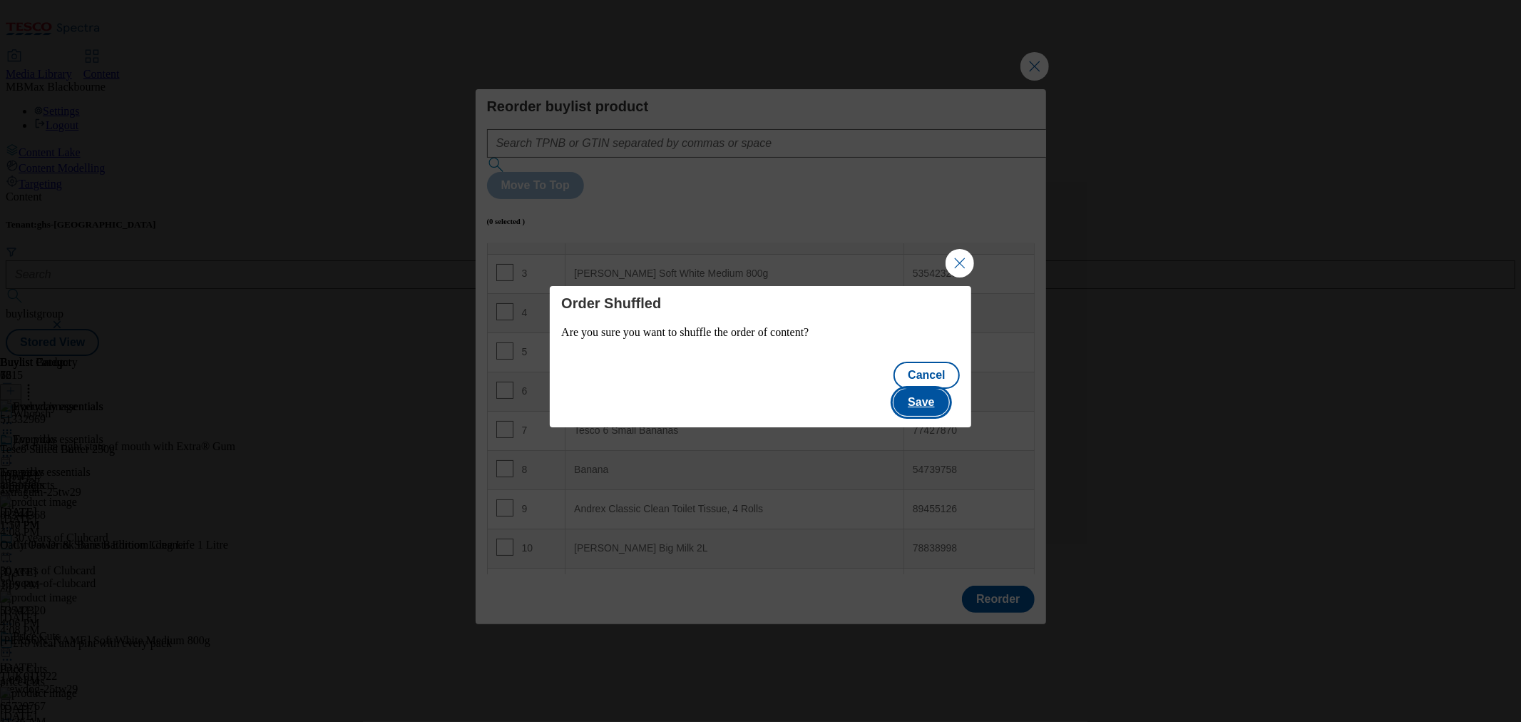
click at [943, 389] on button "Save" at bounding box center [920, 402] width 55 height 27
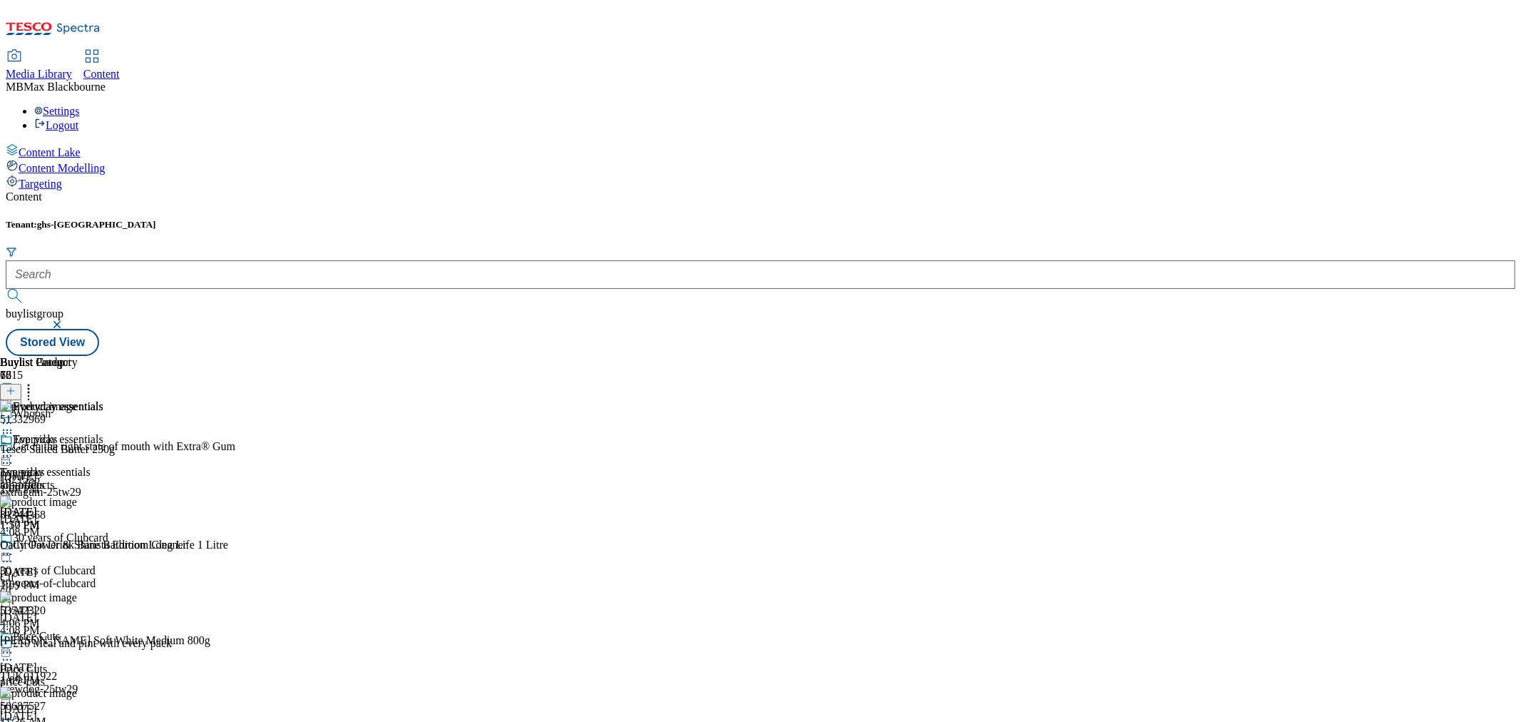
click at [14, 449] on icon at bounding box center [7, 456] width 14 height 14
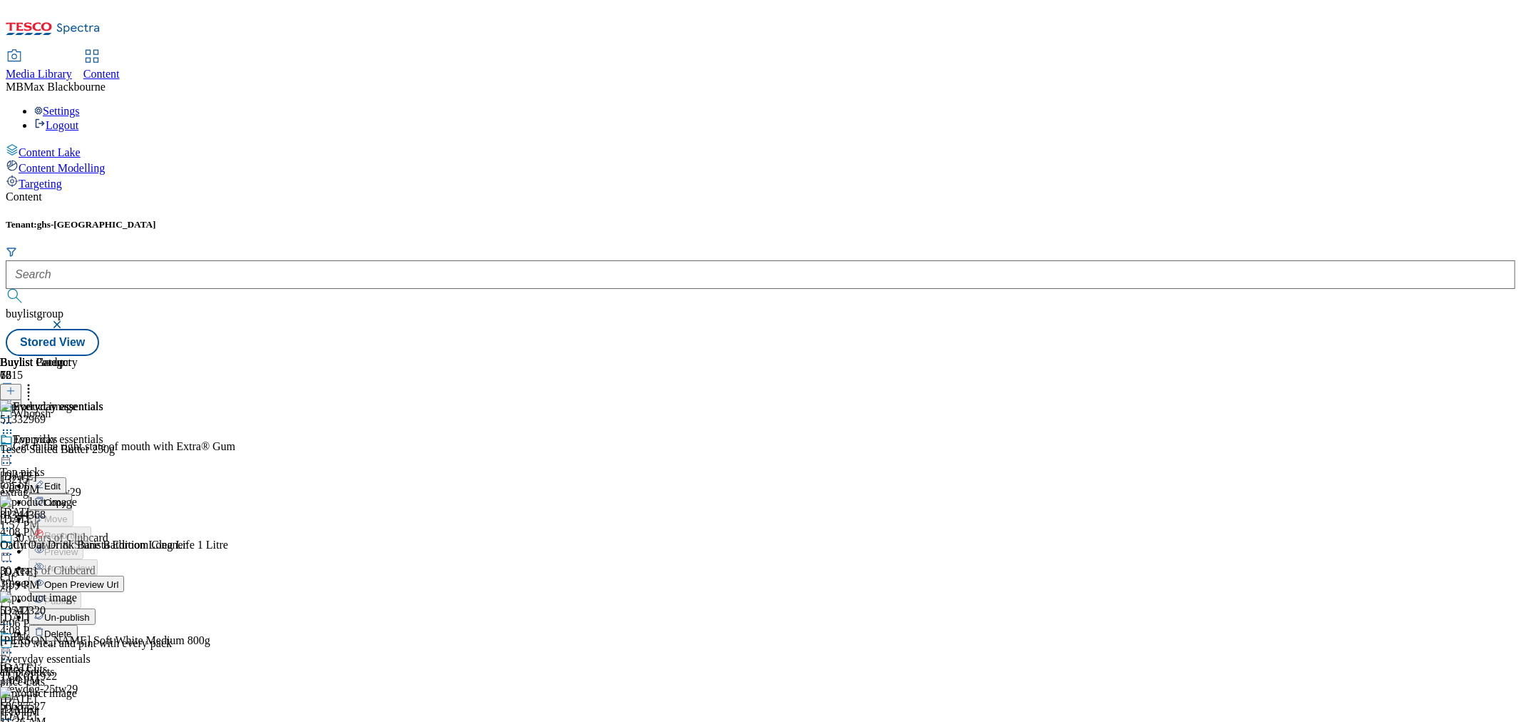
click at [90, 612] on span "Un-publish" at bounding box center [67, 617] width 46 height 11
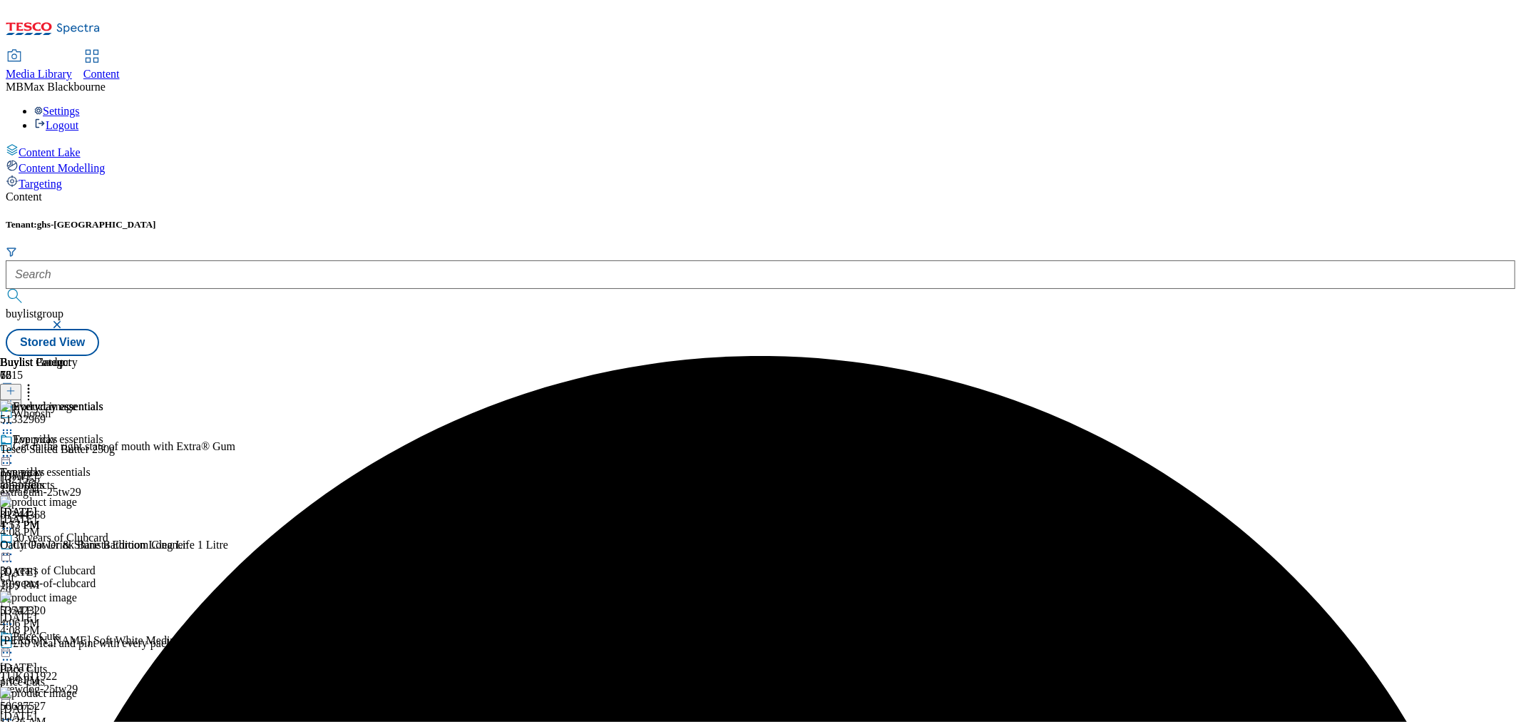
click at [14, 449] on icon at bounding box center [7, 456] width 14 height 14
click at [92, 563] on span "Un-preview" at bounding box center [68, 568] width 48 height 11
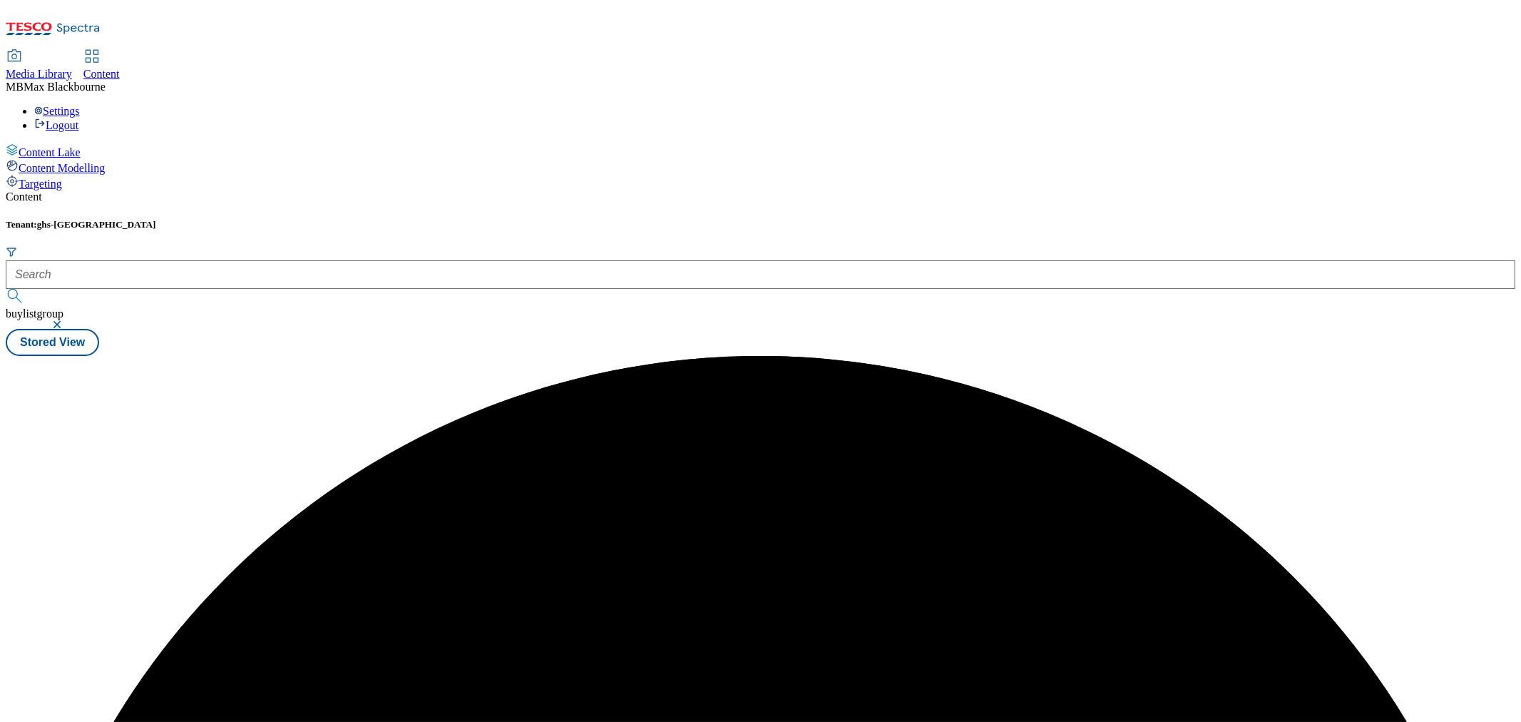
click at [1189, 356] on div "Buylist 76 Everyday essentials Top picks Top picks top-offers Sep 10, 2025 1:57…" at bounding box center [761, 356] width 1510 height 0
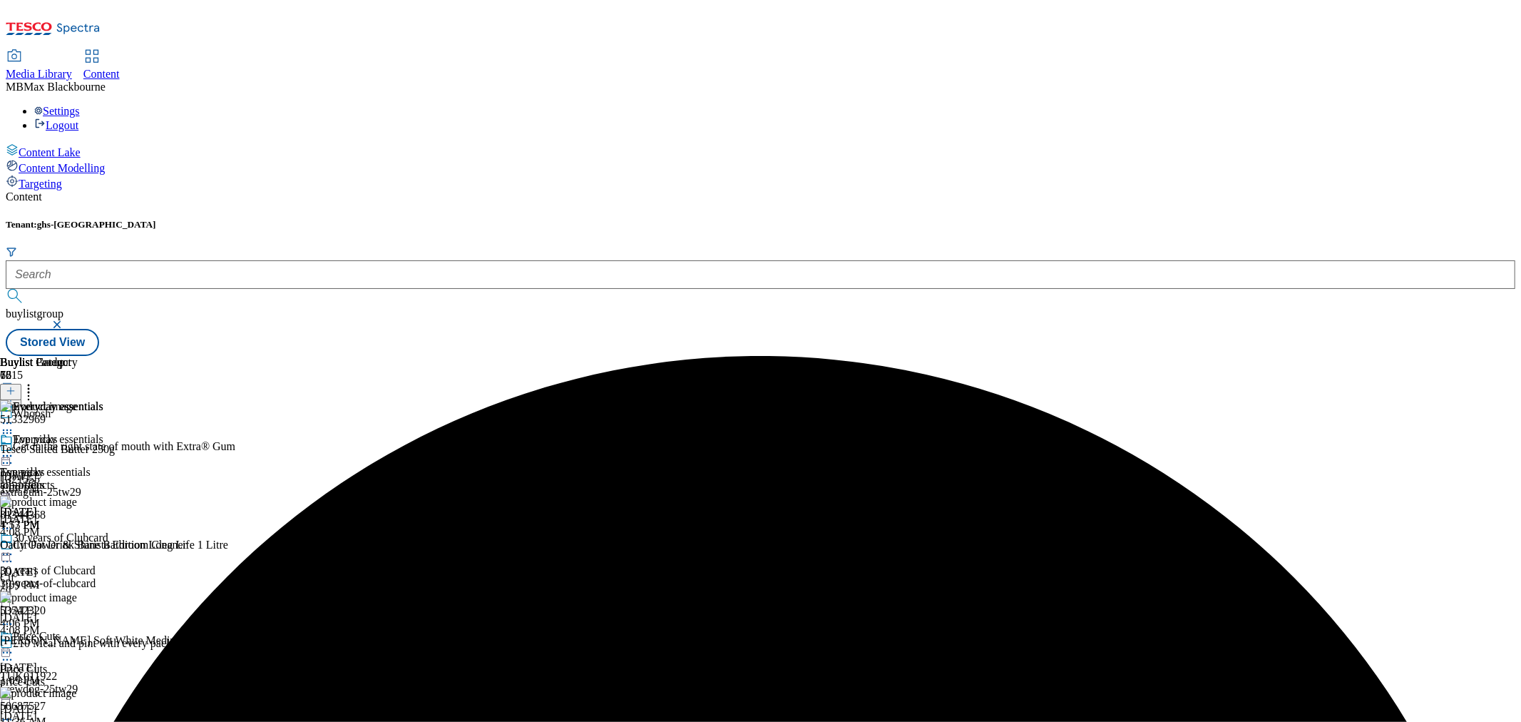
click at [16, 386] on icon at bounding box center [11, 391] width 10 height 10
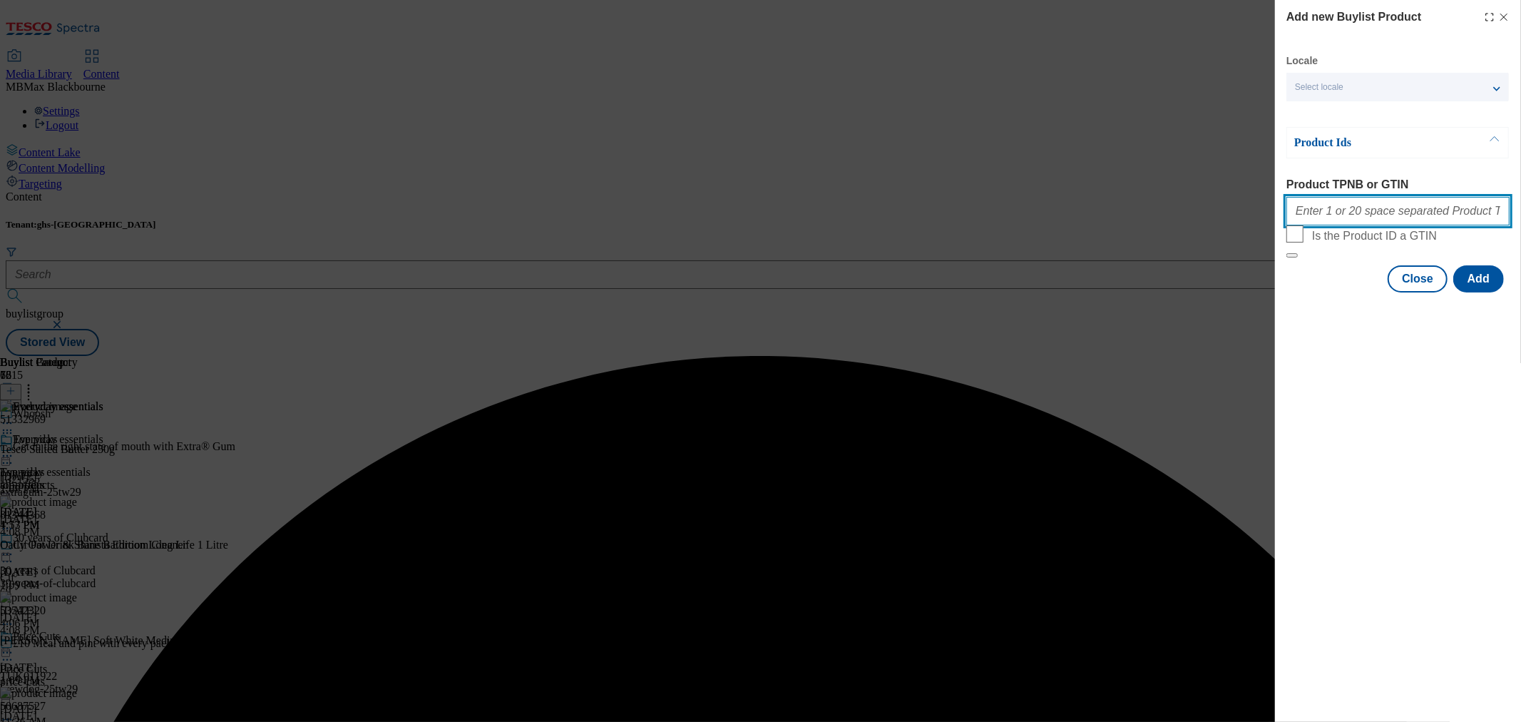
click at [1425, 207] on input "Product TPNB or GTIN" at bounding box center [1397, 211] width 223 height 29
paste input "51738328"
type input "51738328"
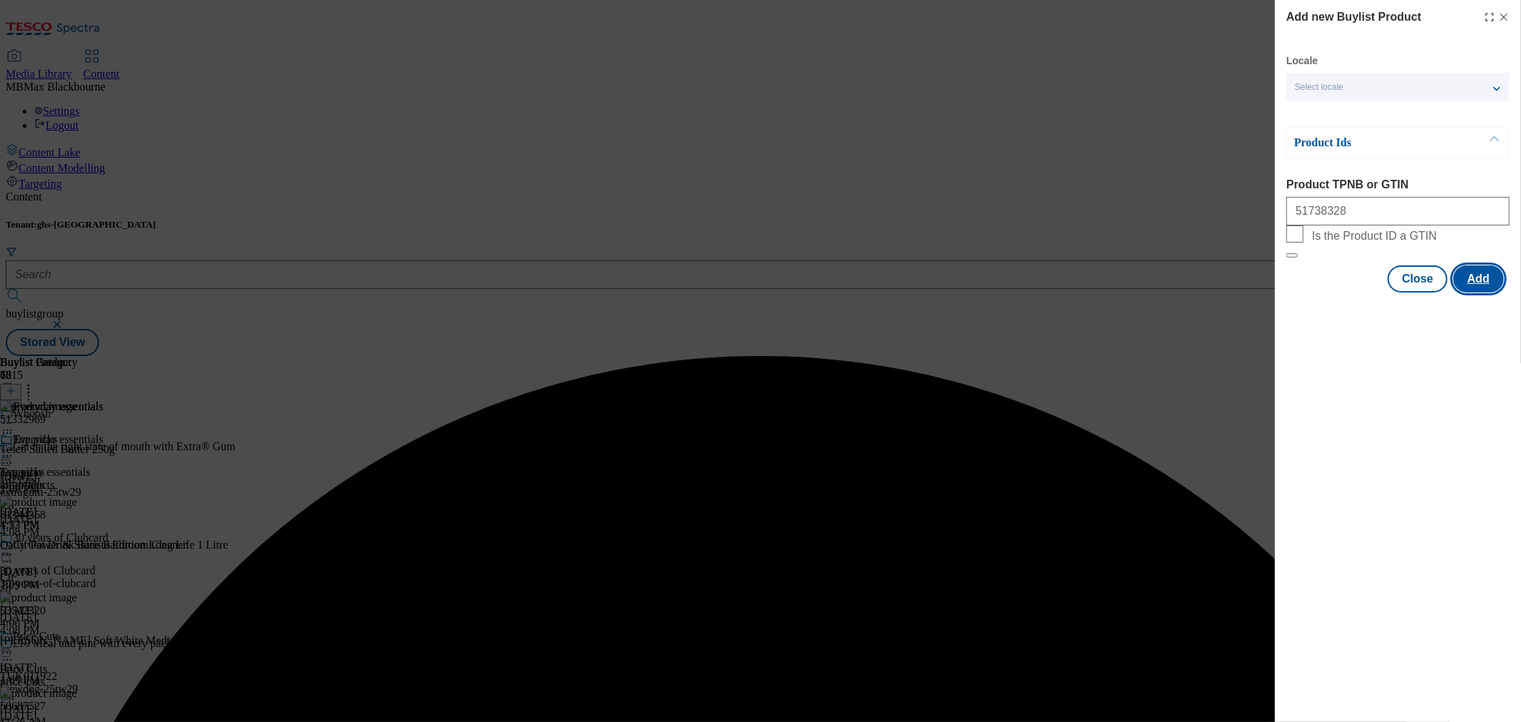
drag, startPoint x: 1318, startPoint y: 465, endPoint x: 1463, endPoint y: 298, distance: 221.4
click at [1333, 454] on div "Add new Buylist Product Locale Select locale English Welsh Product Ids Product …" at bounding box center [1398, 361] width 246 height 722
click at [1477, 292] on button "Add" at bounding box center [1478, 278] width 51 height 27
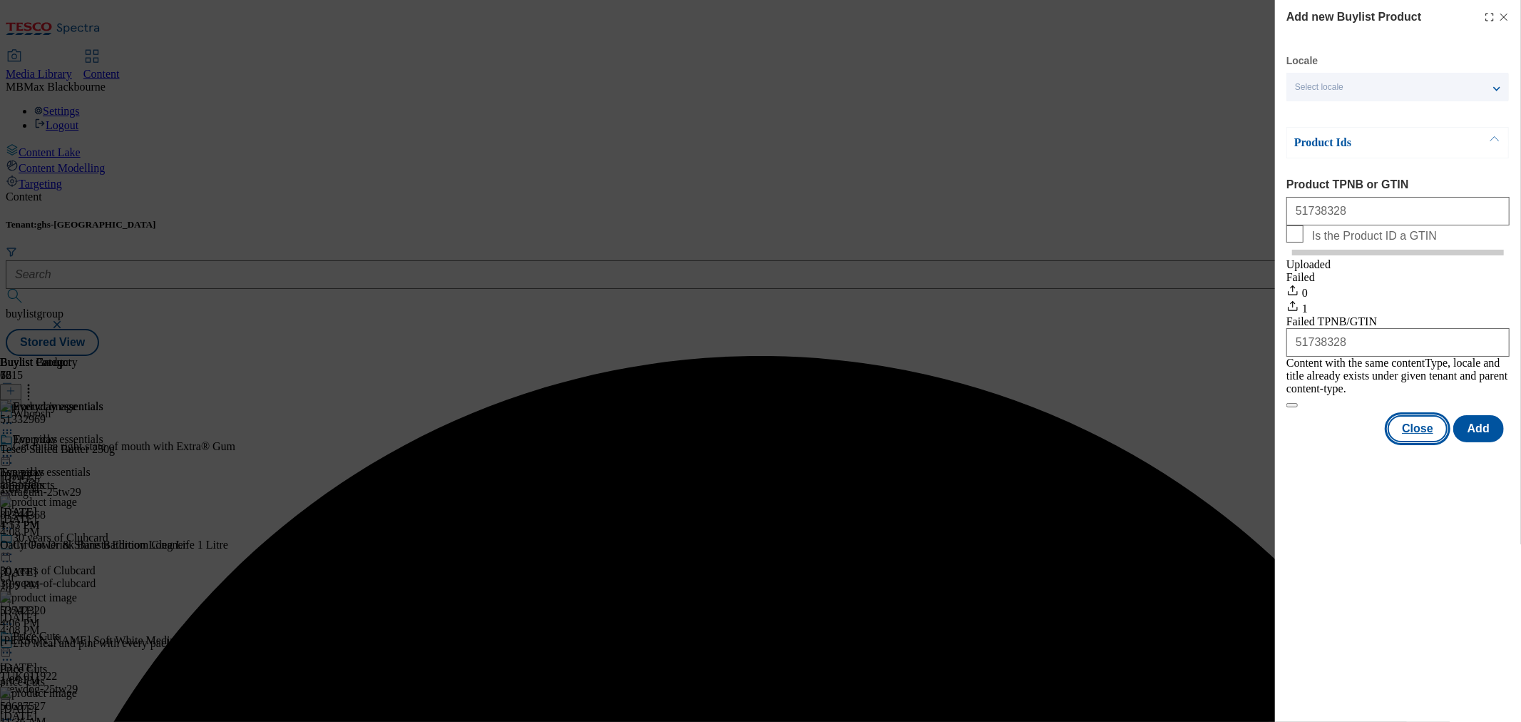
click at [1420, 439] on button "Close" at bounding box center [1418, 428] width 60 height 27
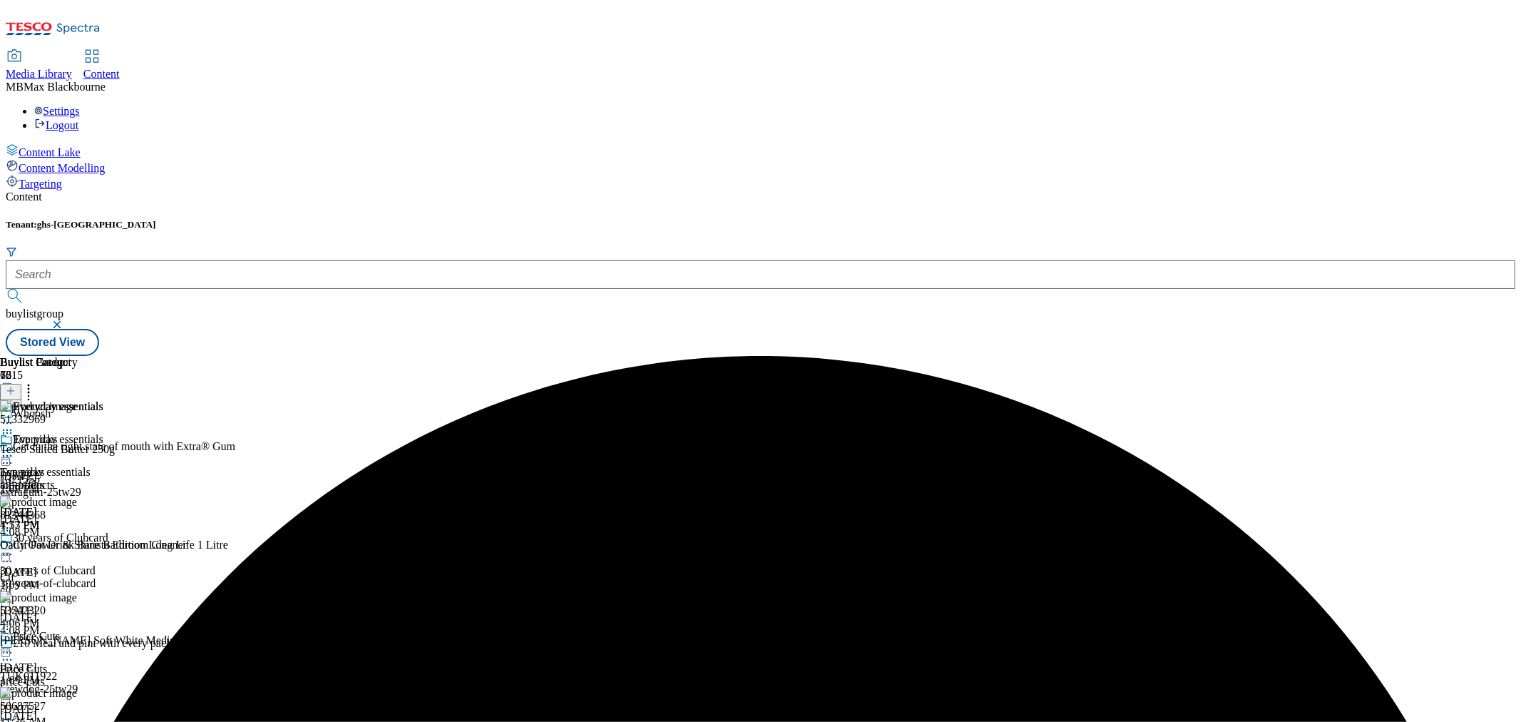
click at [257, 356] on header "Buylist Product 78" at bounding box center [128, 378] width 257 height 44
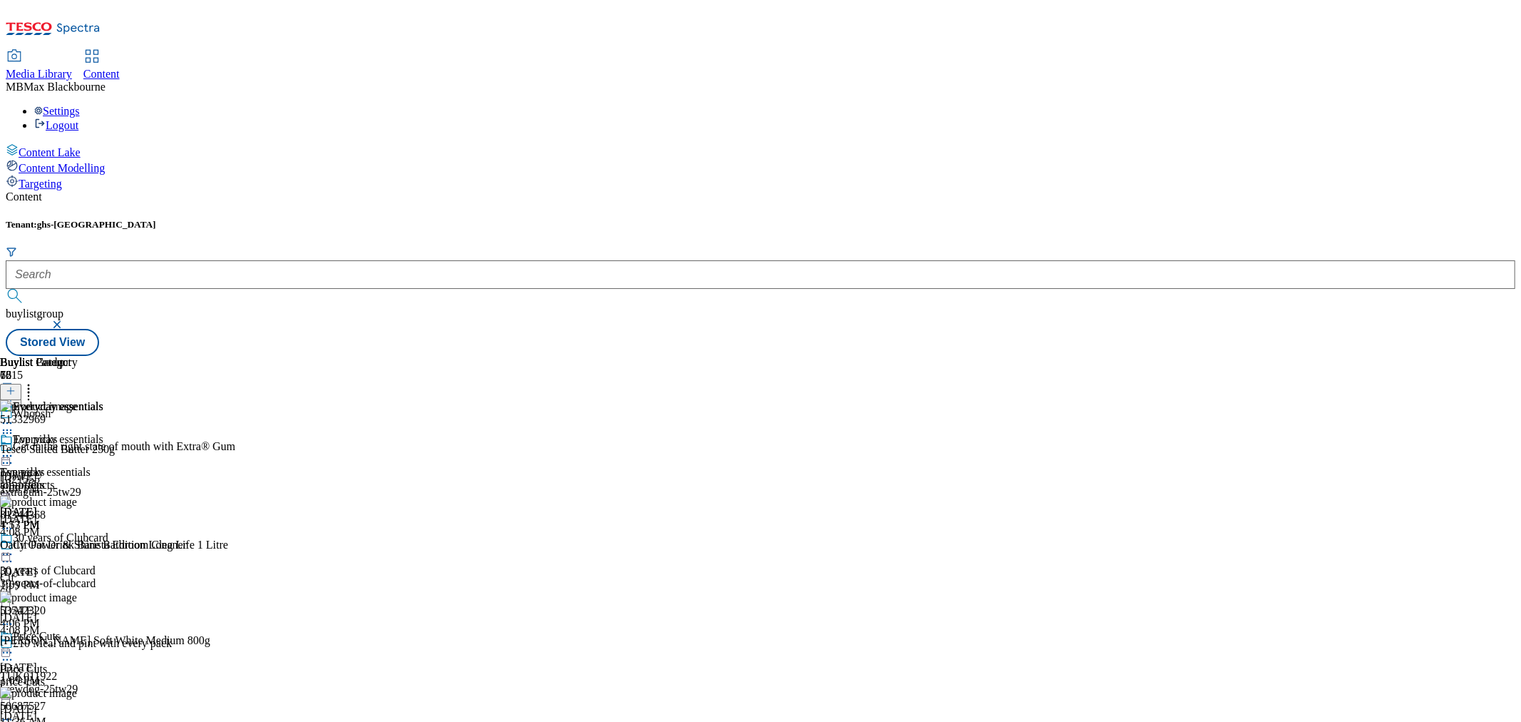
click at [36, 381] on icon at bounding box center [28, 388] width 14 height 14
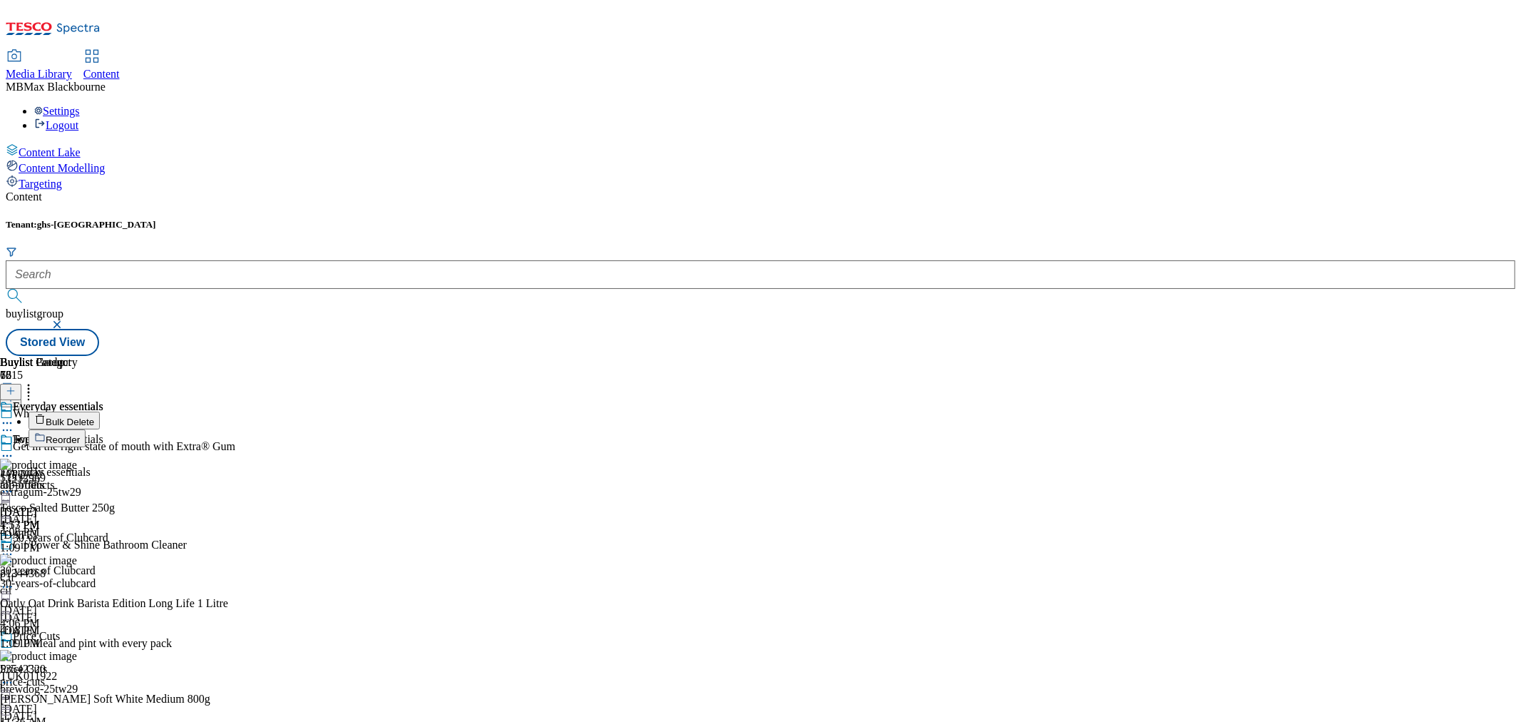
click at [86, 429] on button "Reorder" at bounding box center [57, 438] width 57 height 18
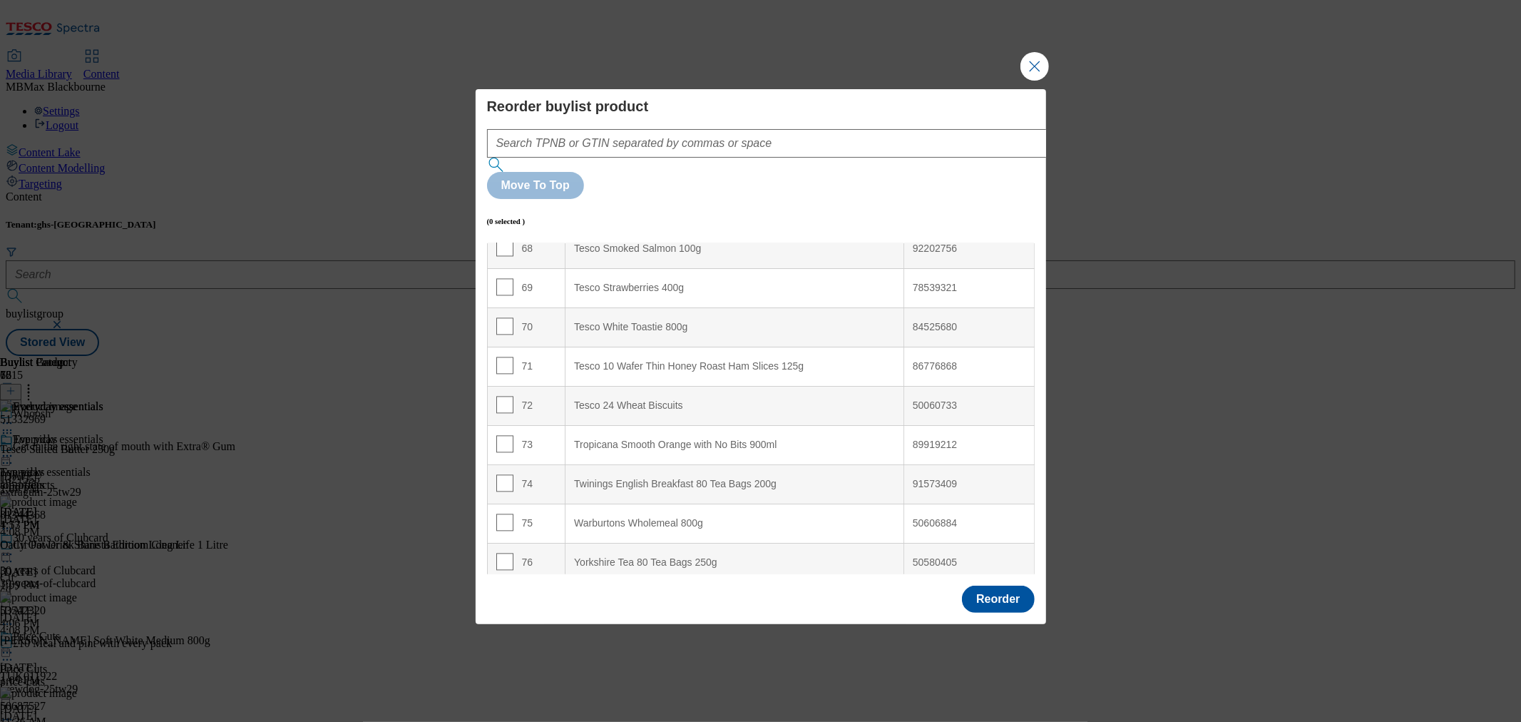
scroll to position [2768, 0]
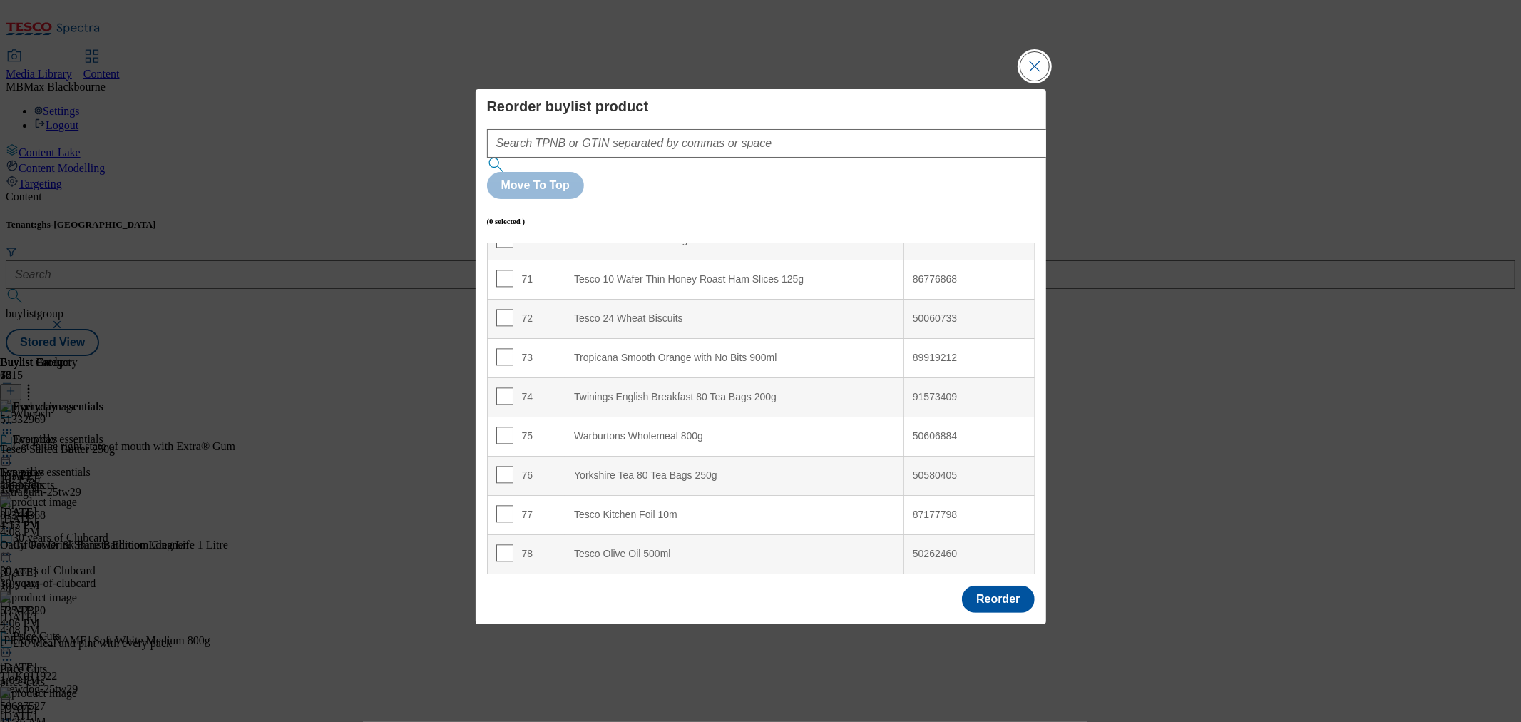
click at [1027, 81] on button "Close Modal" at bounding box center [1034, 66] width 29 height 29
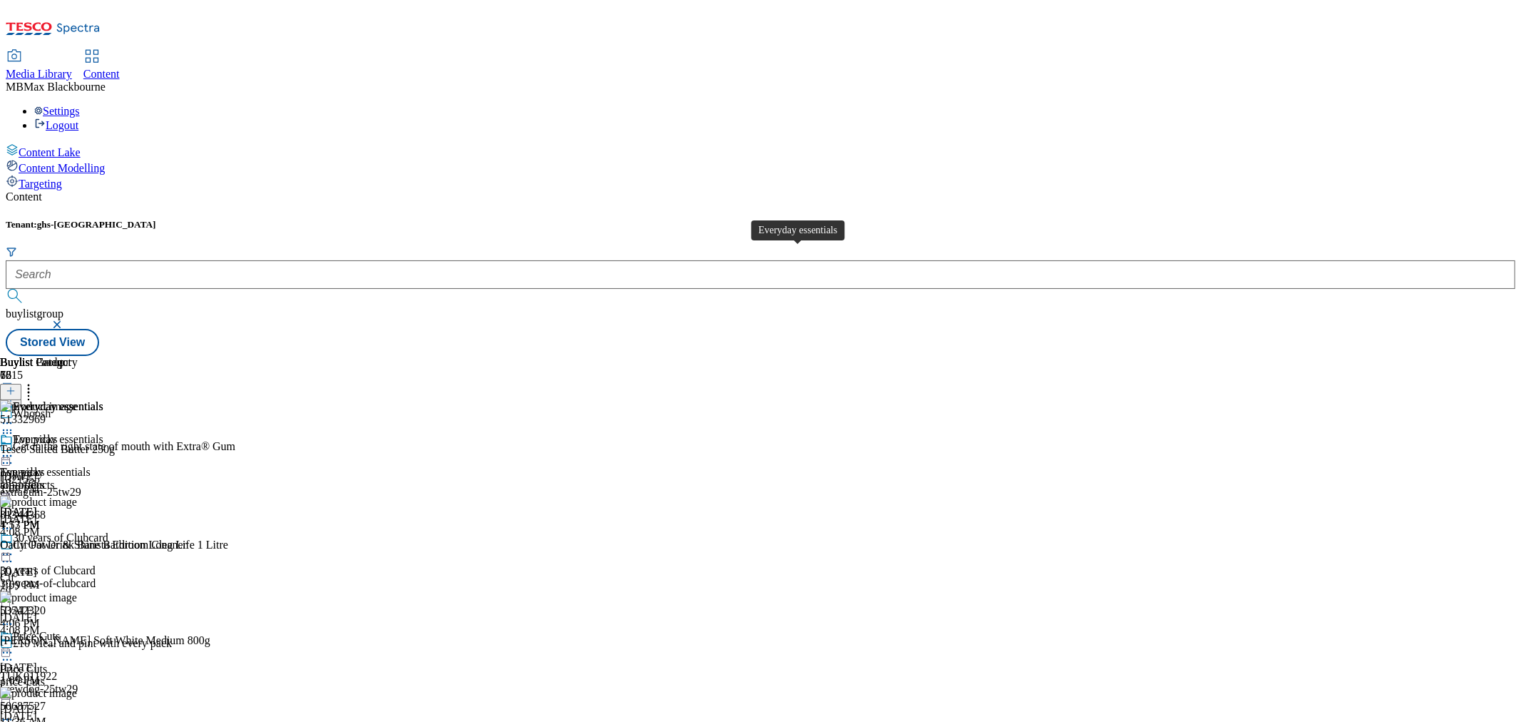
click at [91, 466] on div "Everyday essentials" at bounding box center [45, 472] width 91 height 13
click at [145, 433] on div "Top picks Top picks top-offers Sep 10, 2025 1:57 PM" at bounding box center [72, 482] width 145 height 98
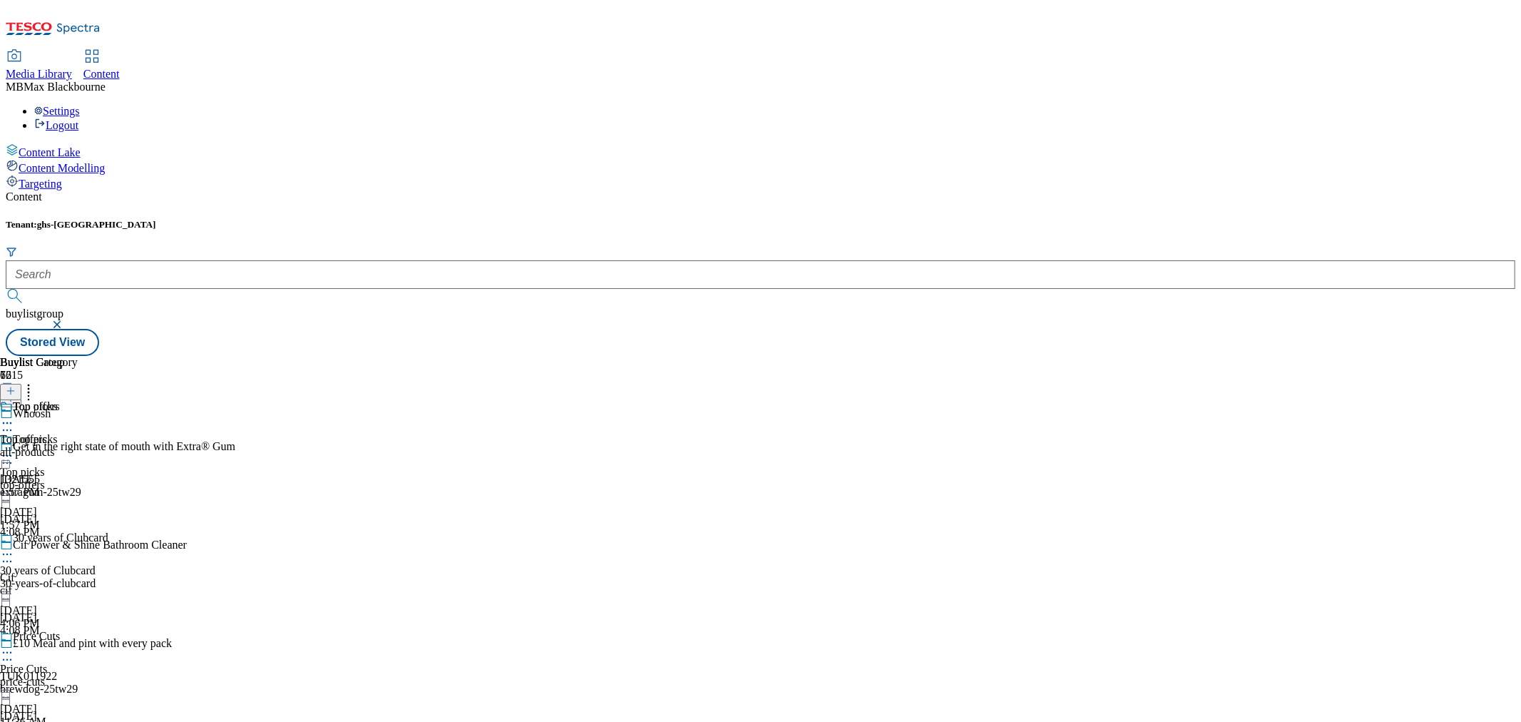
scroll to position [237, 0]
click at [103, 721] on span "Everyday essentials" at bounding box center [58, 736] width 91 height 16
click at [91, 433] on div "Everyday essentials" at bounding box center [45, 439] width 91 height 13
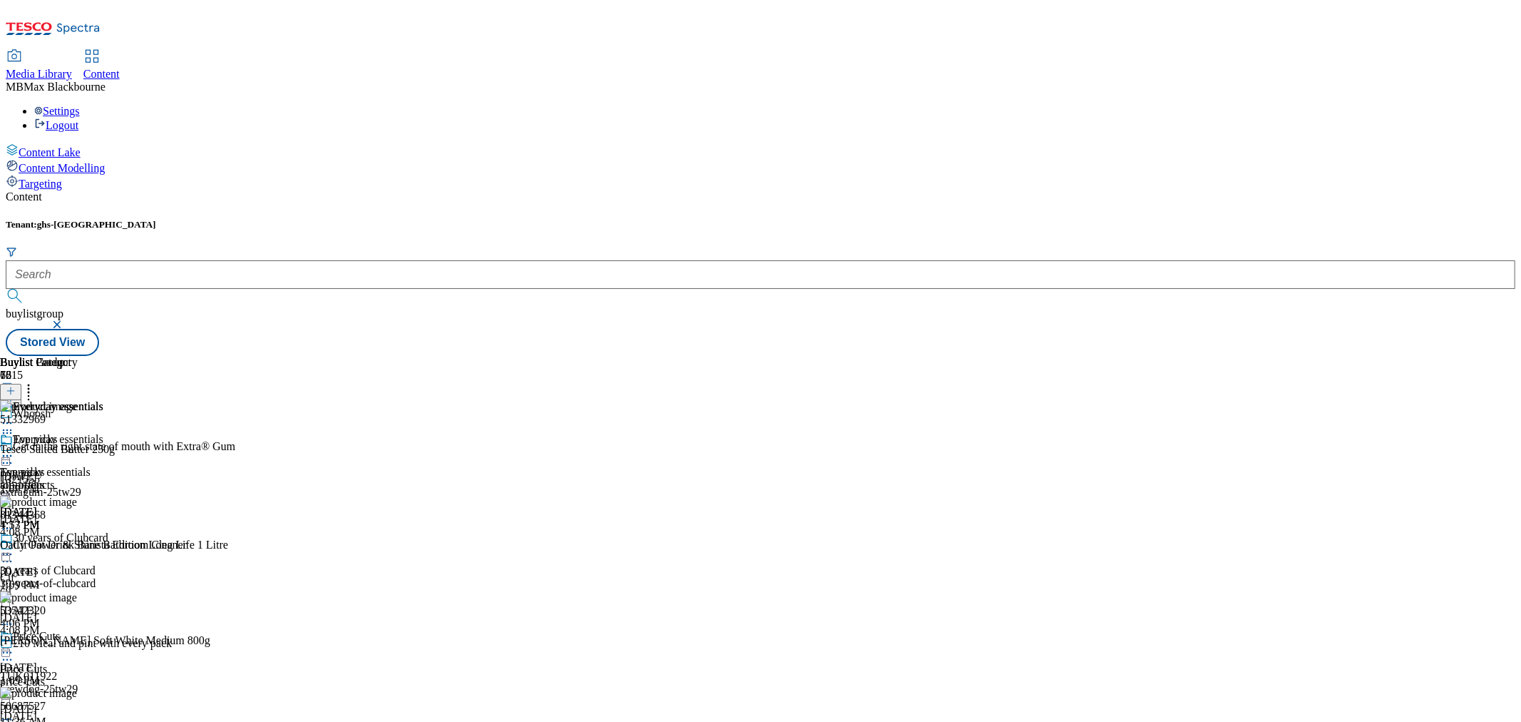
scroll to position [1674, 0]
click at [504, 356] on header "Buylist Product 78" at bounding box center [252, 378] width 504 height 44
click at [36, 381] on icon at bounding box center [28, 388] width 14 height 14
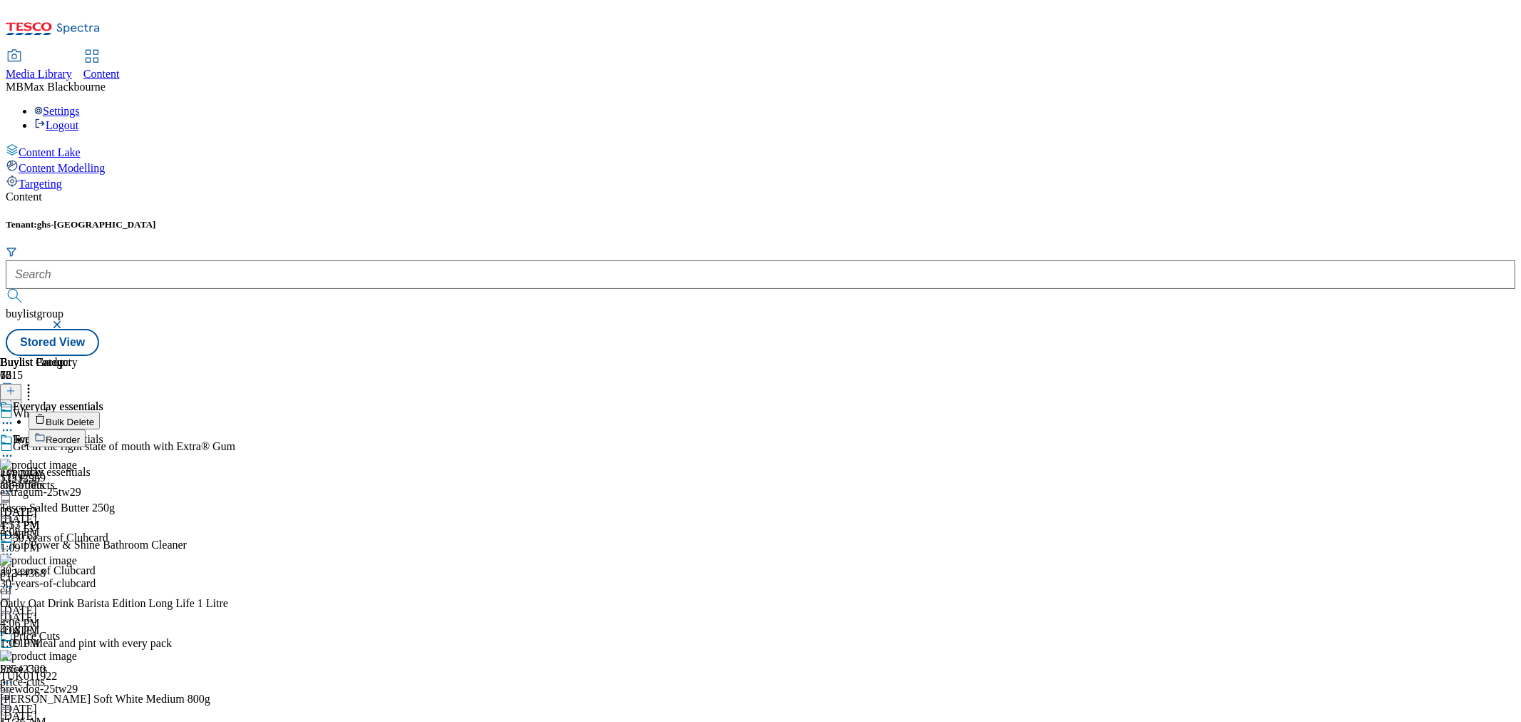
click at [504, 429] on li "Reorder" at bounding box center [267, 438] width 476 height 18
click at [86, 429] on button "Reorder" at bounding box center [57, 438] width 57 height 18
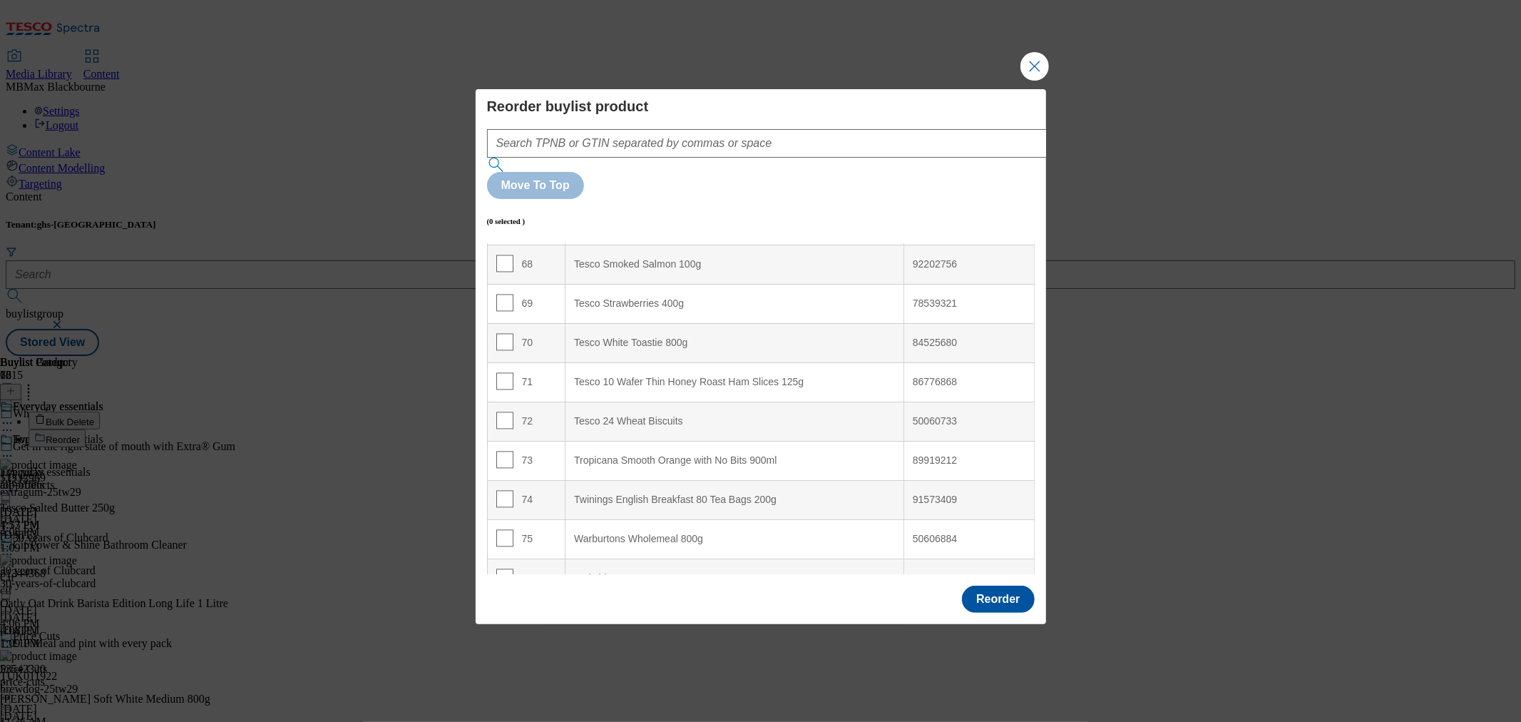
scroll to position [2768, 0]
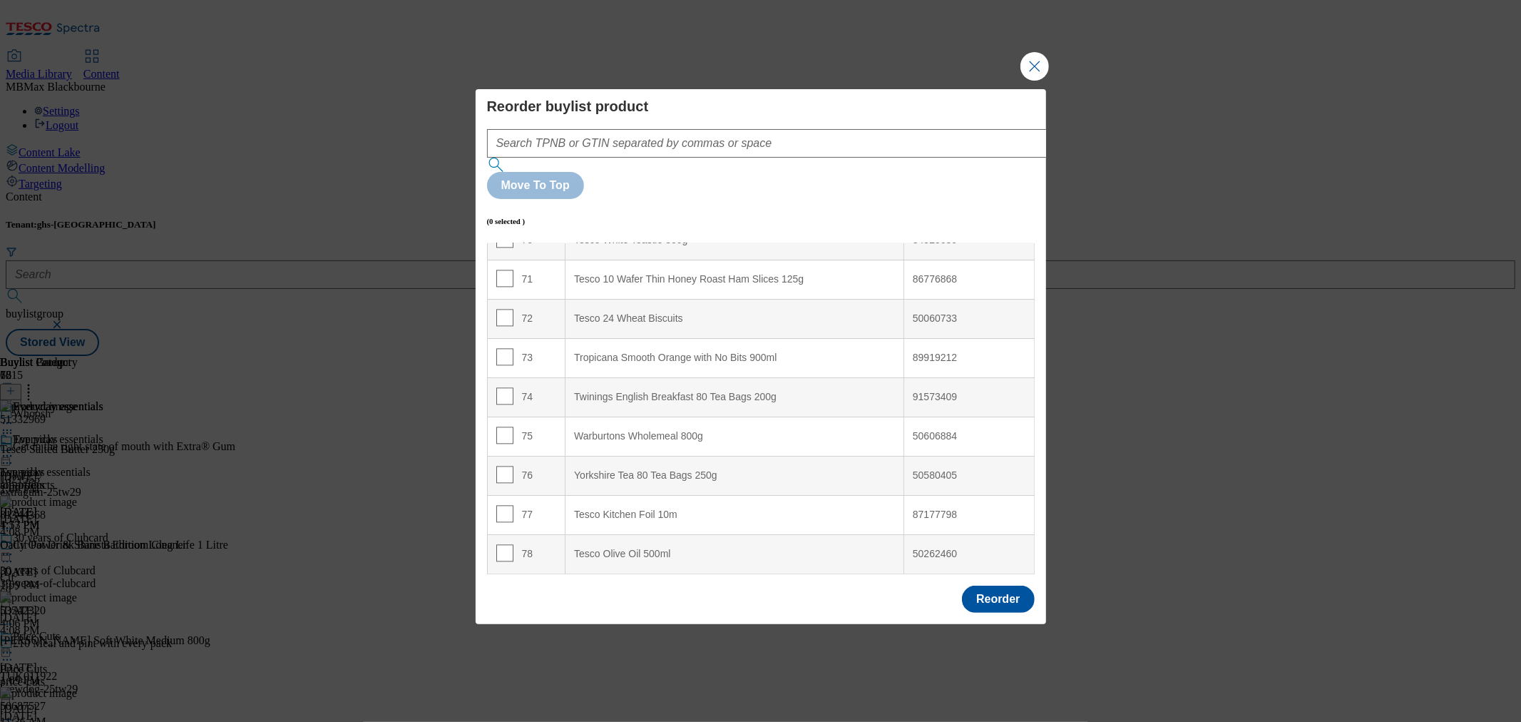
drag, startPoint x: 1031, startPoint y: 109, endPoint x: 960, endPoint y: 118, distance: 71.8
click at [970, 117] on div "Reorder buylist product Move To Top (0 selected ) Index Product Name TPNB or GT…" at bounding box center [761, 356] width 570 height 535
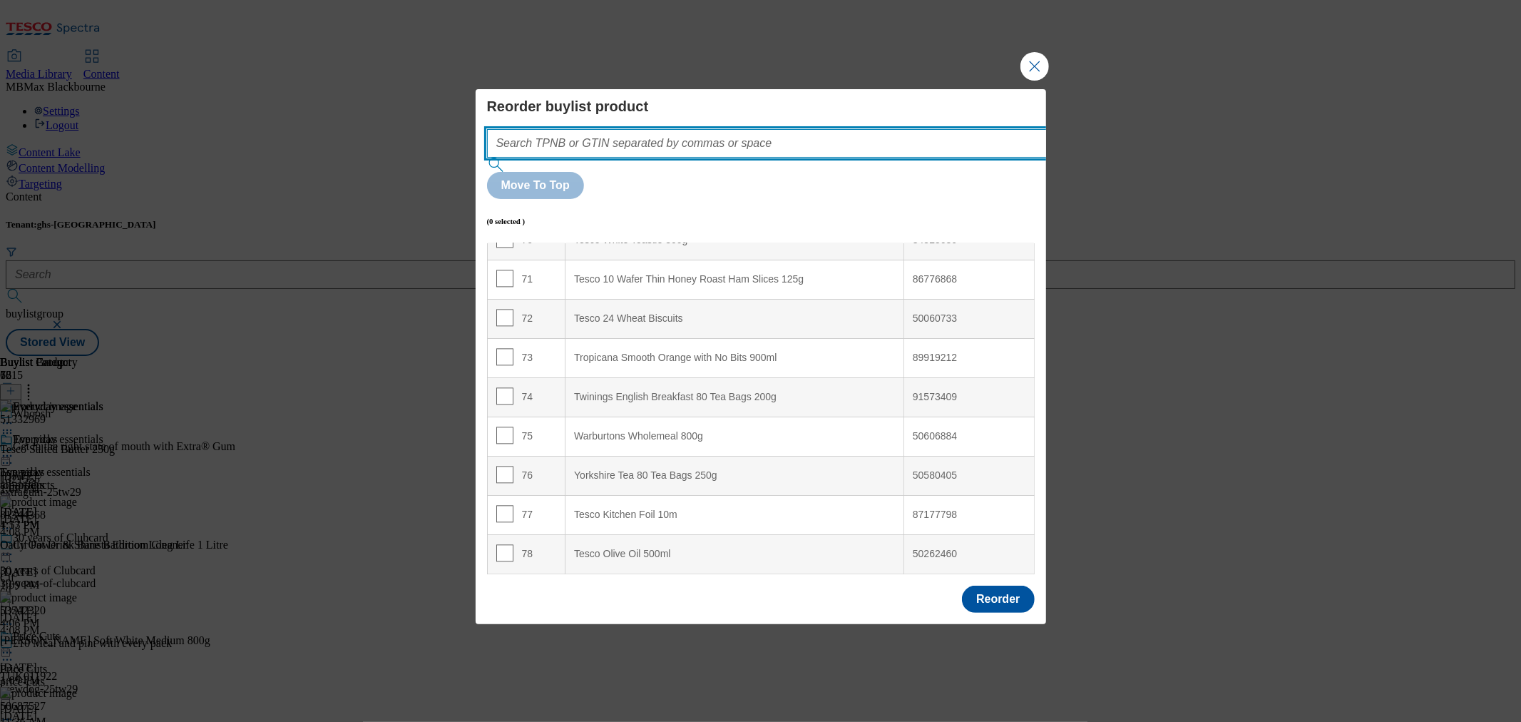
click at [809, 158] on input "Modal" at bounding box center [788, 143] width 603 height 29
paste input "51738328"
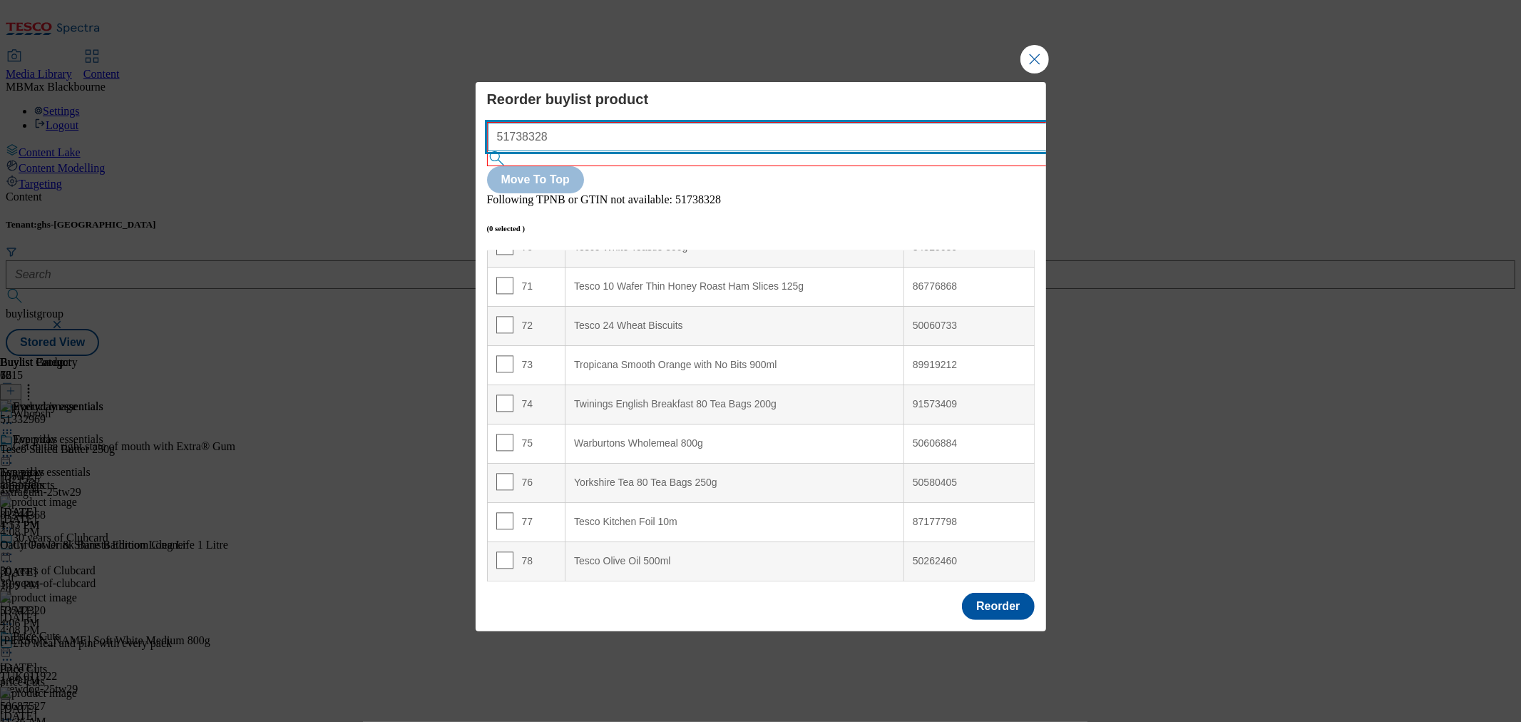
type input "51738328"
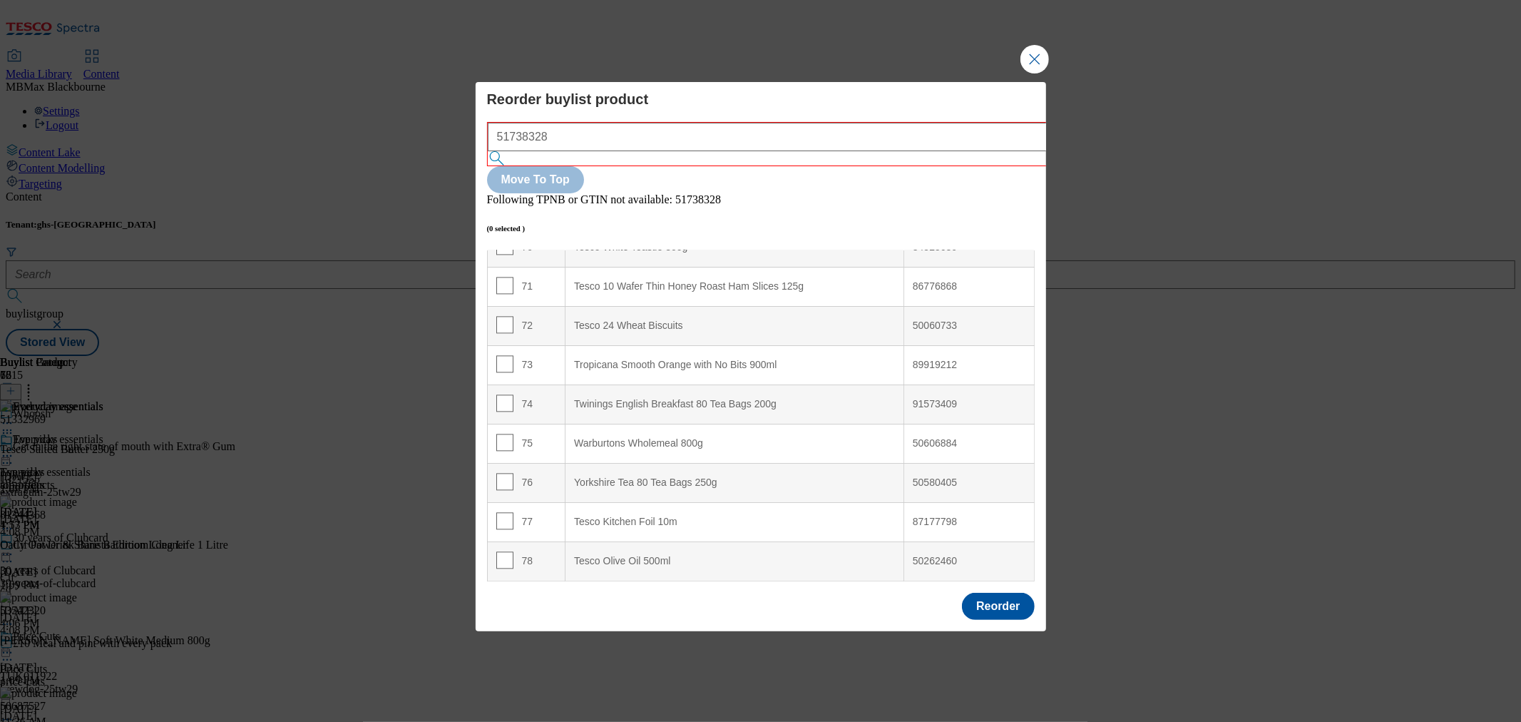
click at [1030, 107] on div "Reorder buylist product 51738328 Move To Top Following TPNB or GTIN not availab…" at bounding box center [760, 361] width 1521 height 722
click at [1030, 73] on button "Close Modal" at bounding box center [1034, 59] width 29 height 29
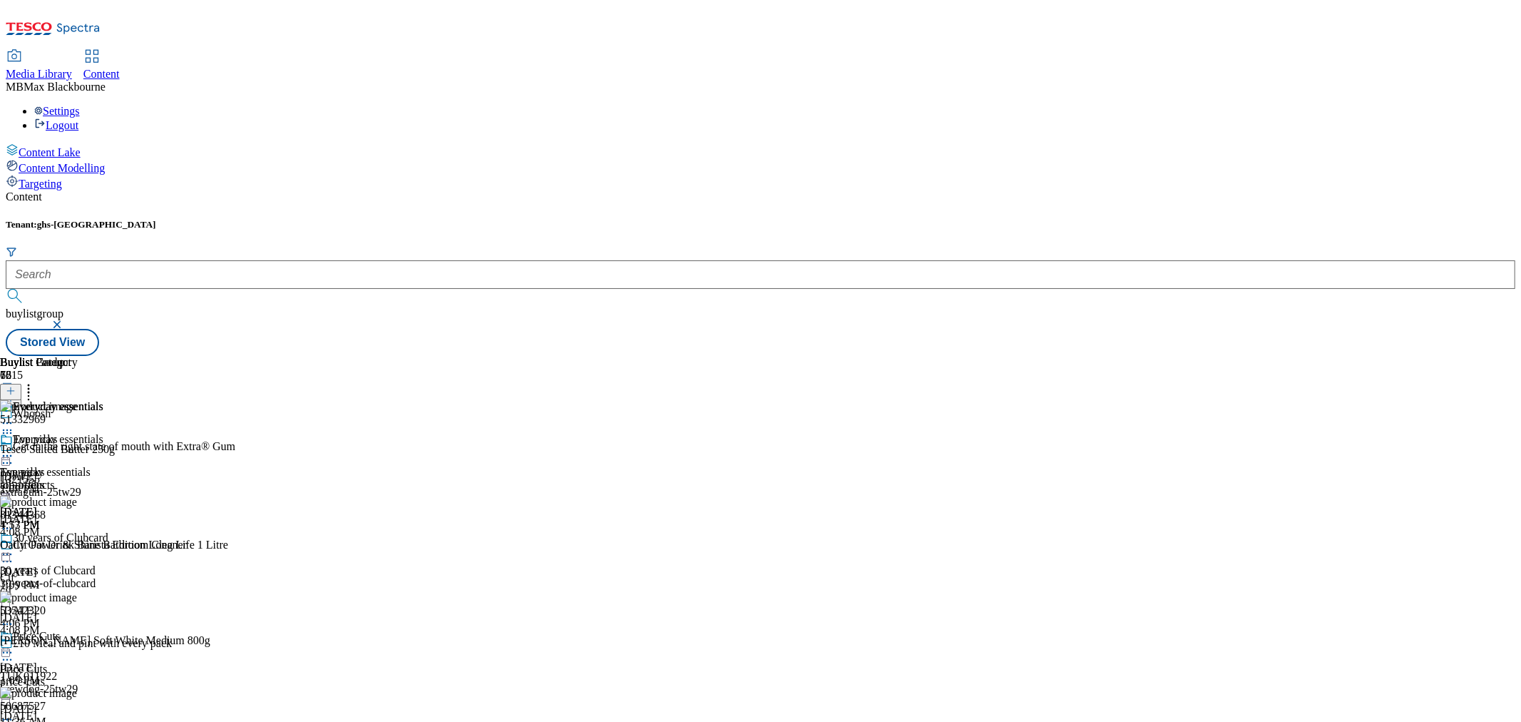
drag, startPoint x: 1177, startPoint y: 172, endPoint x: 1186, endPoint y: 172, distance: 8.6
click at [504, 356] on div "Buylist Product 78" at bounding box center [252, 378] width 504 height 44
click at [16, 386] on icon at bounding box center [11, 391] width 10 height 10
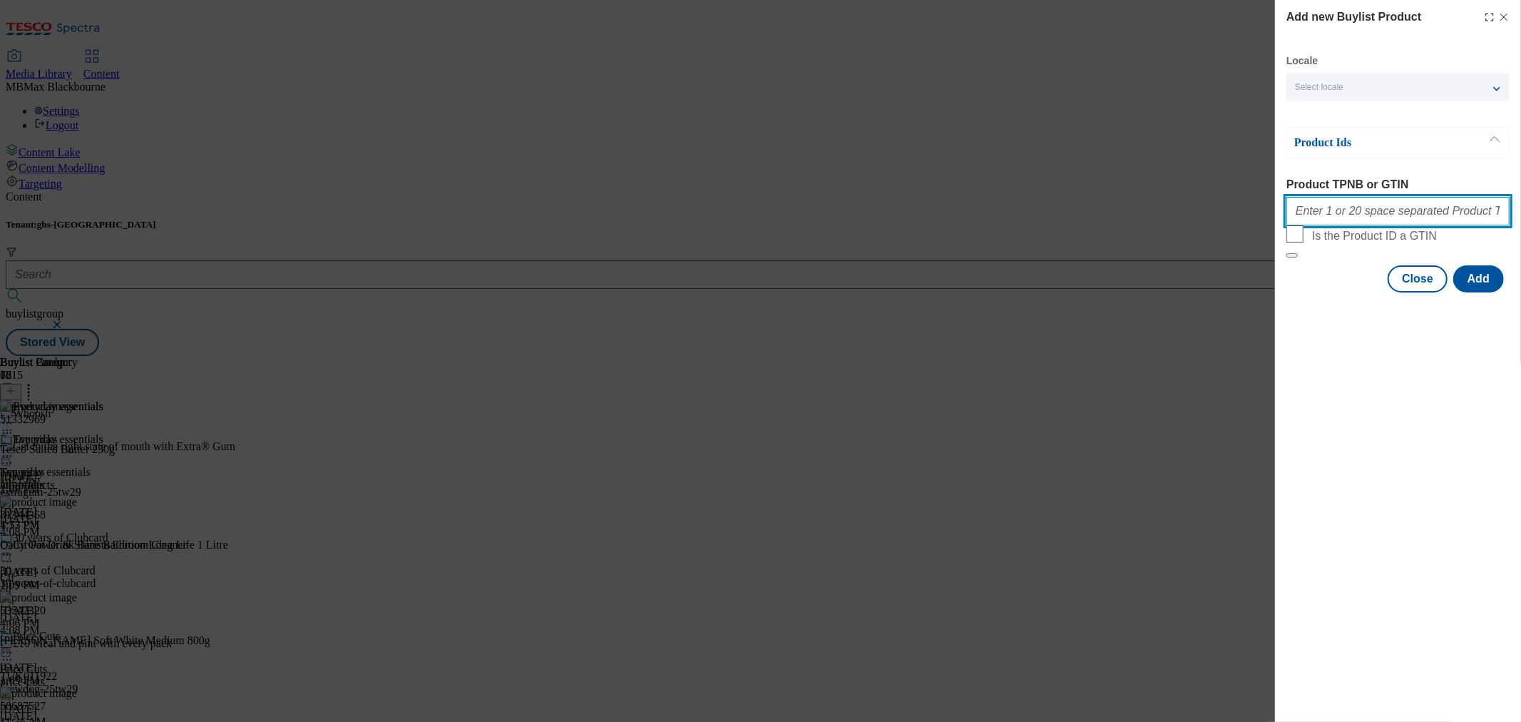
click at [1366, 225] on input "Product TPNB or GTIN" at bounding box center [1397, 211] width 223 height 29
paste input "51738328"
type input "51738328"
click at [1399, 500] on div "Add new Buylist Product Locale Select locale English Welsh Product Ids Product …" at bounding box center [1398, 361] width 246 height 722
click at [1342, 211] on input "51738328" at bounding box center [1397, 211] width 223 height 29
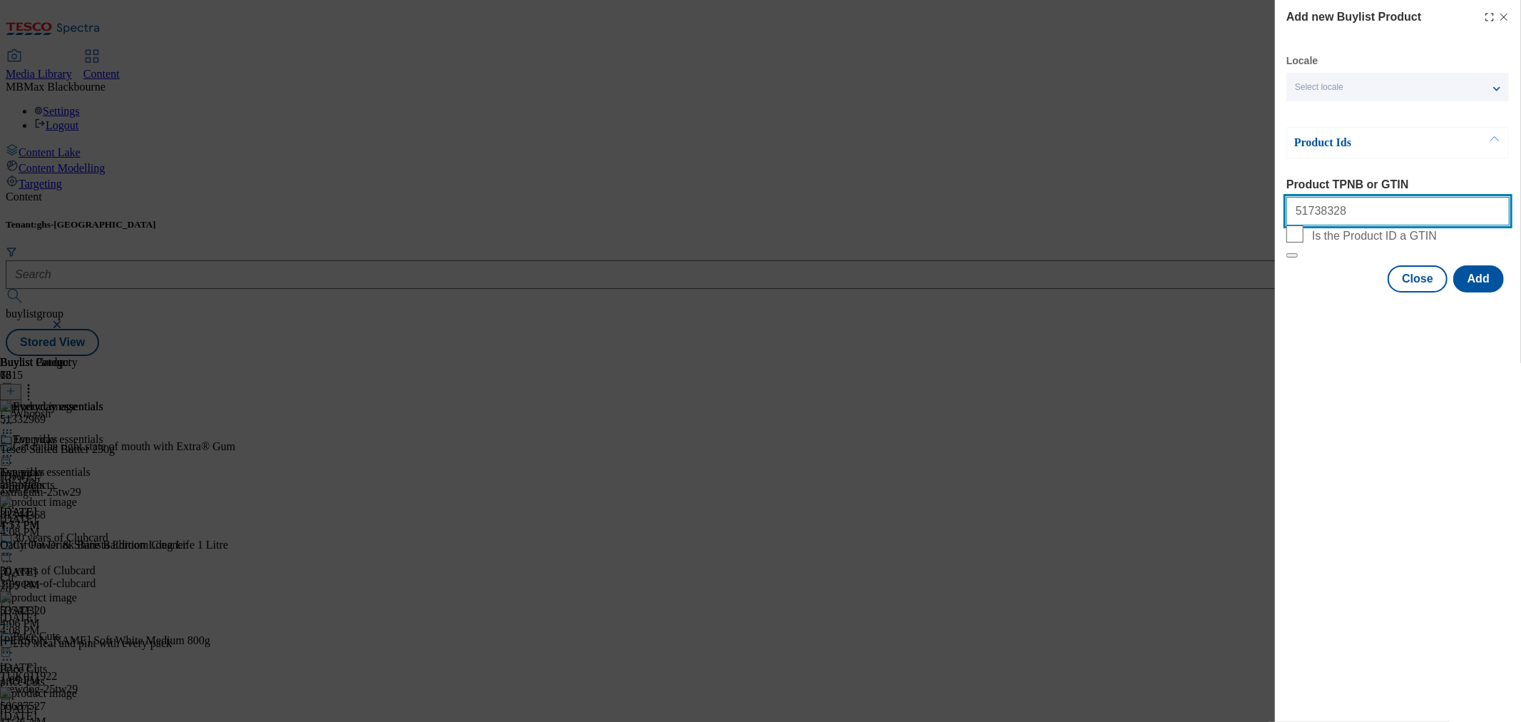
click at [1328, 216] on input "51738328" at bounding box center [1397, 211] width 223 height 29
click at [1465, 292] on button "Add" at bounding box center [1478, 278] width 51 height 27
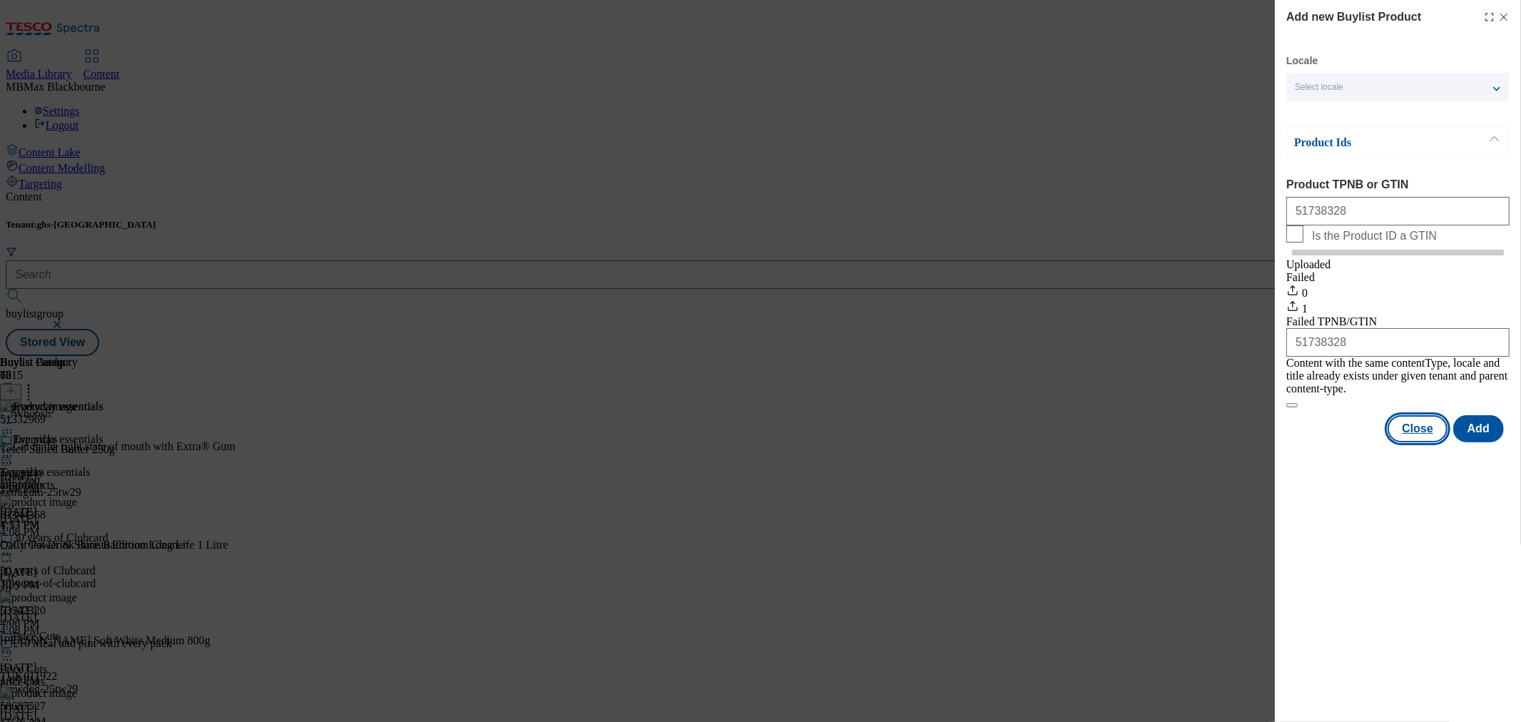
click at [1418, 432] on button "Close" at bounding box center [1418, 428] width 60 height 27
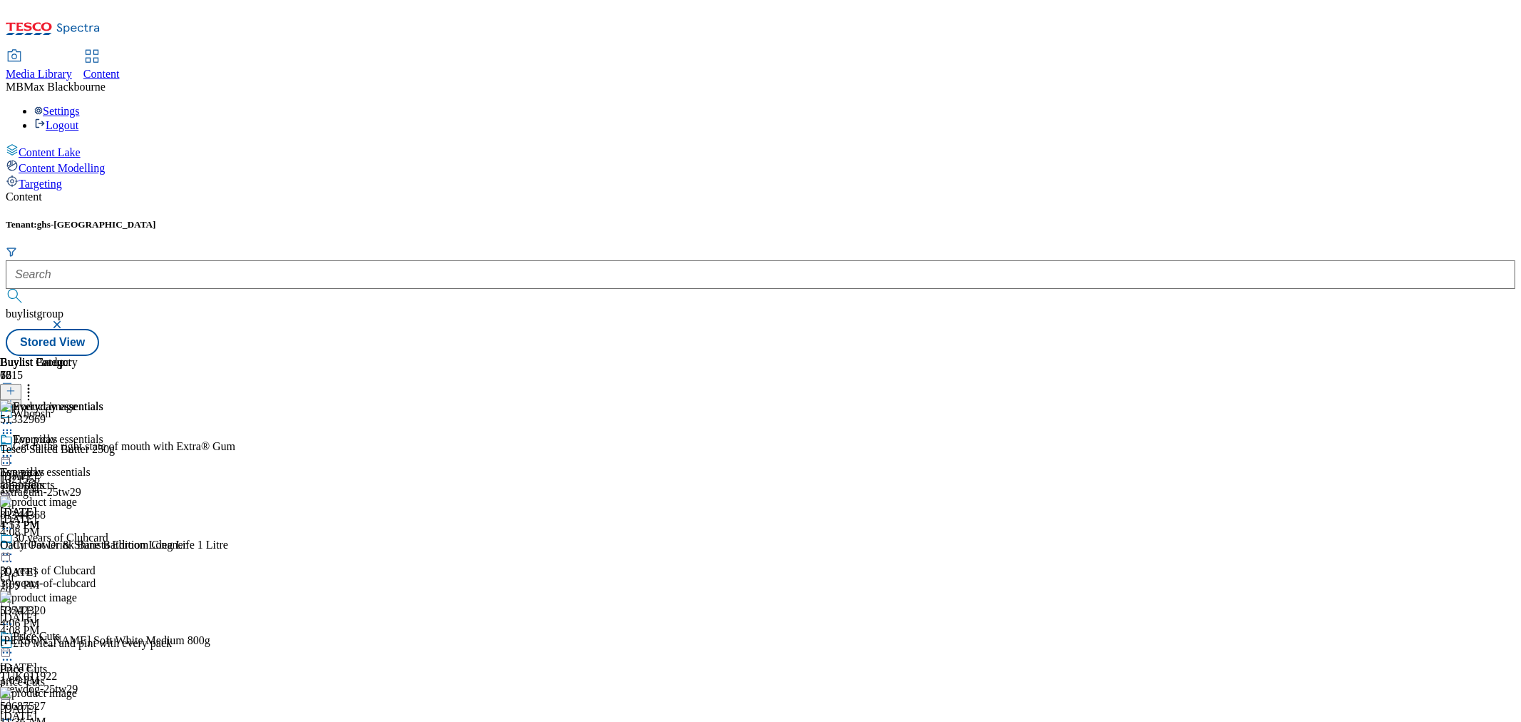
click at [14, 449] on icon at bounding box center [7, 456] width 14 height 14
click at [66, 477] on button "Edit" at bounding box center [48, 485] width 38 height 16
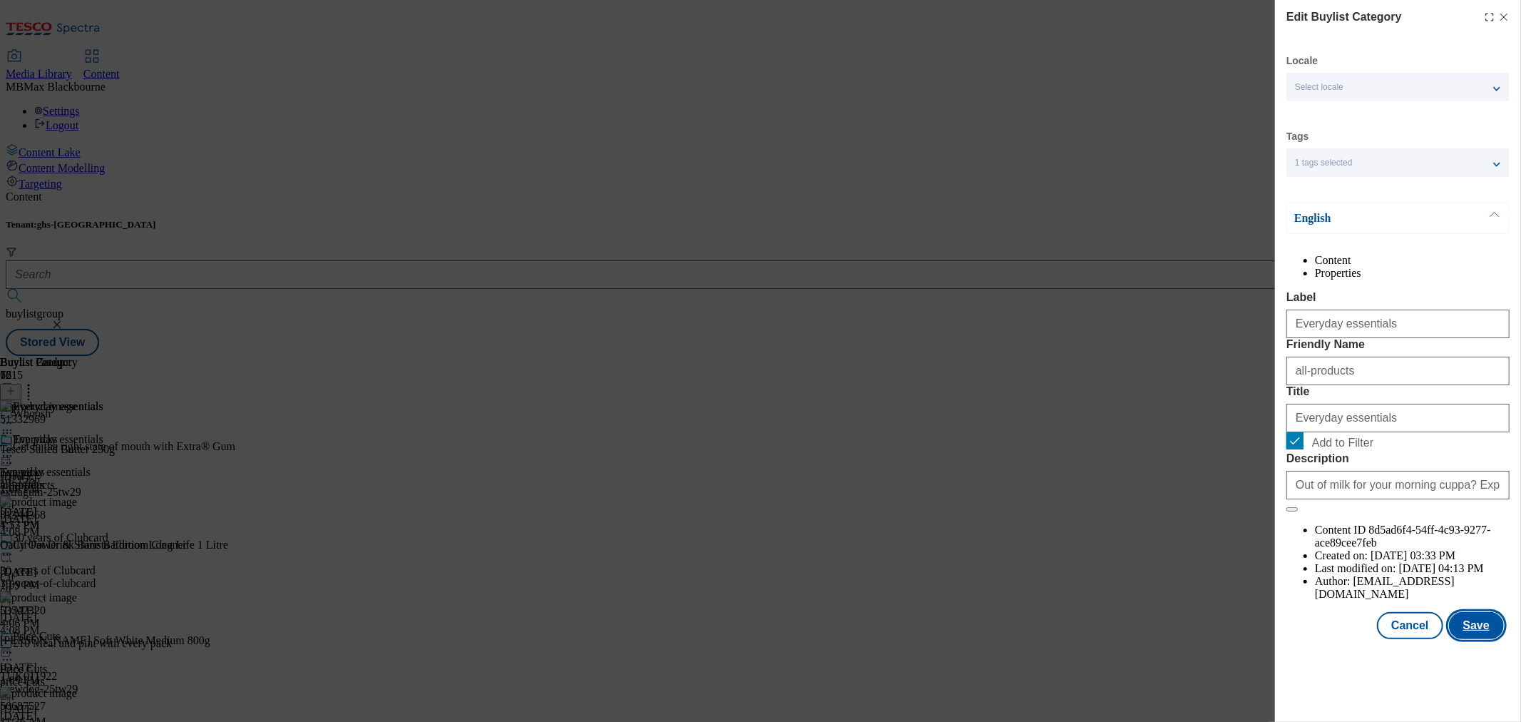
click at [1462, 639] on button "Save" at bounding box center [1476, 625] width 55 height 27
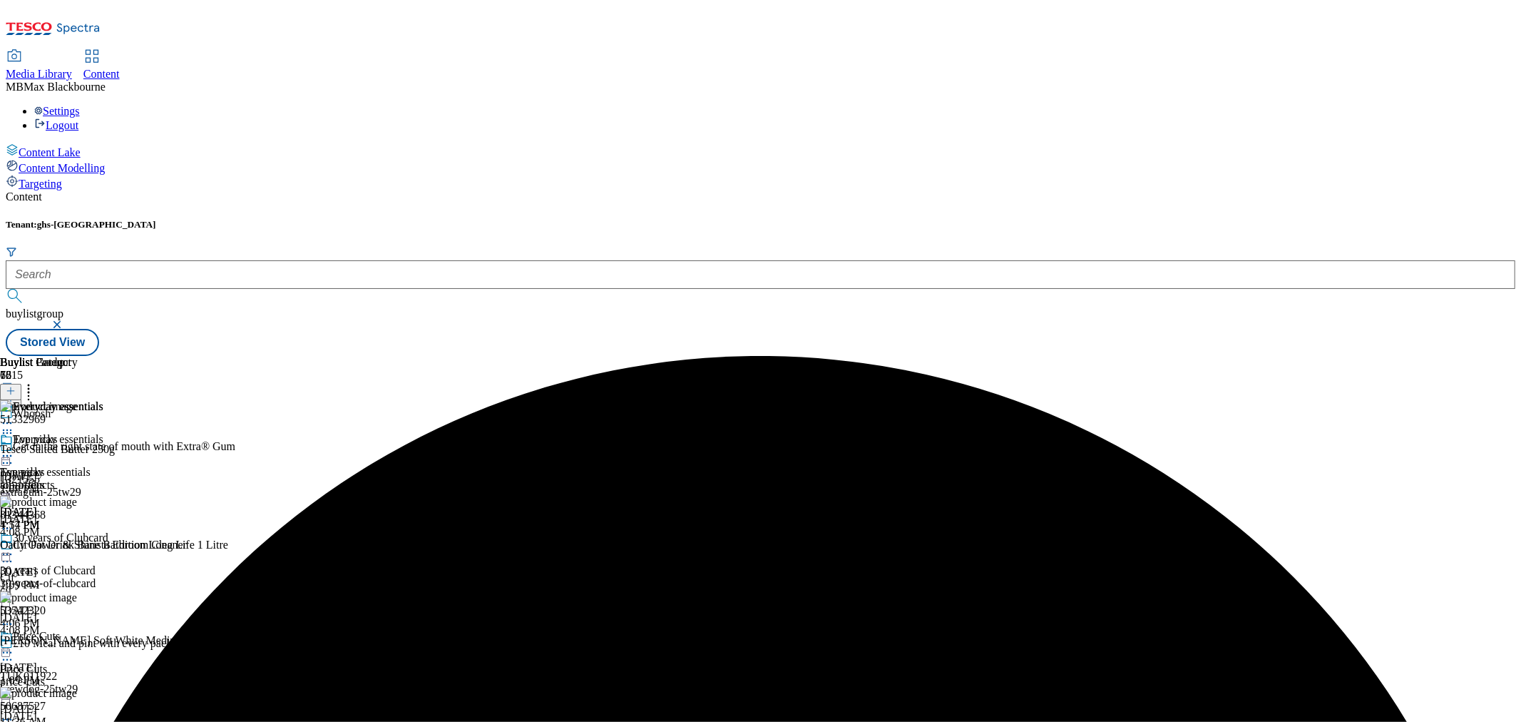
click at [14, 449] on icon at bounding box center [7, 456] width 14 height 14
click at [83, 543] on button "Preview" at bounding box center [56, 551] width 55 height 16
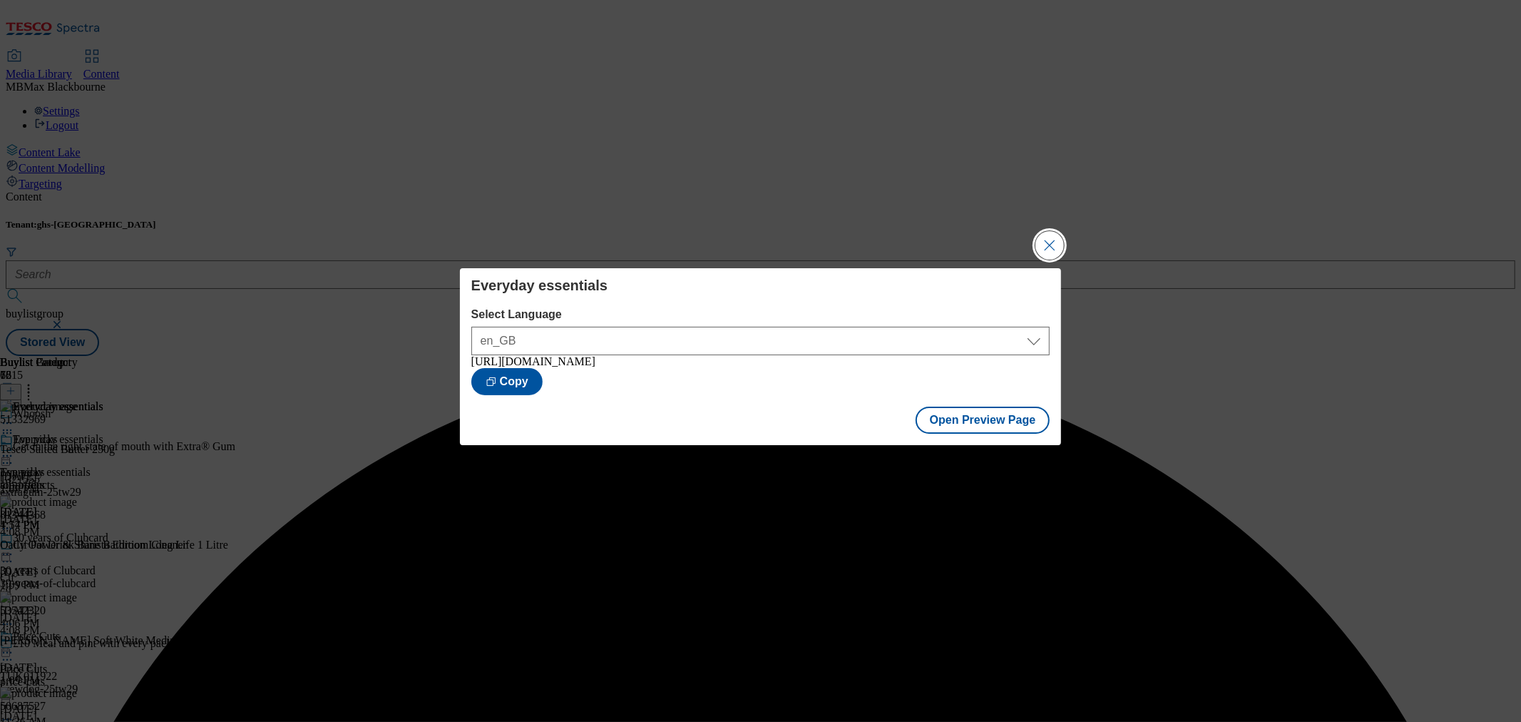
click at [1042, 245] on button "Close Modal" at bounding box center [1049, 245] width 29 height 29
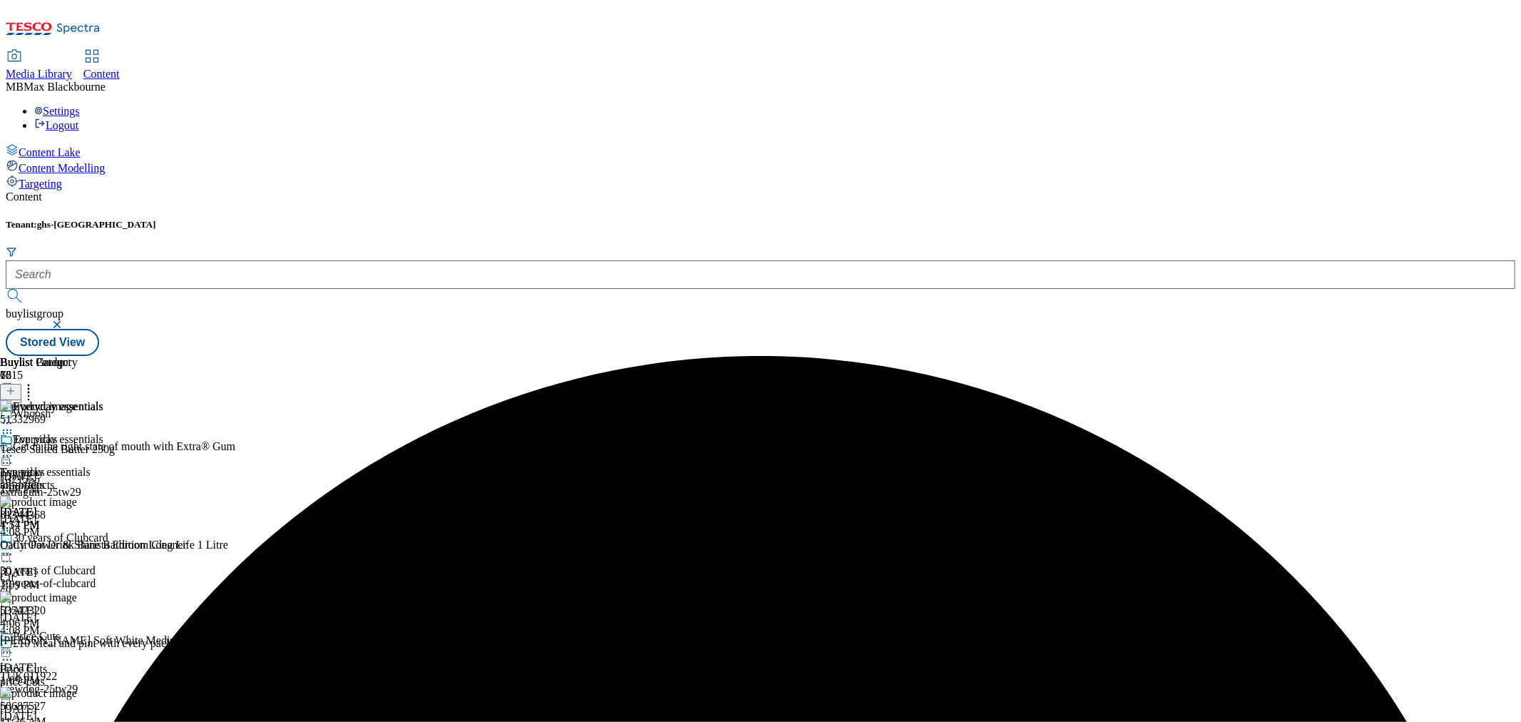
click at [9, 455] on circle at bounding box center [7, 456] width 2 height 2
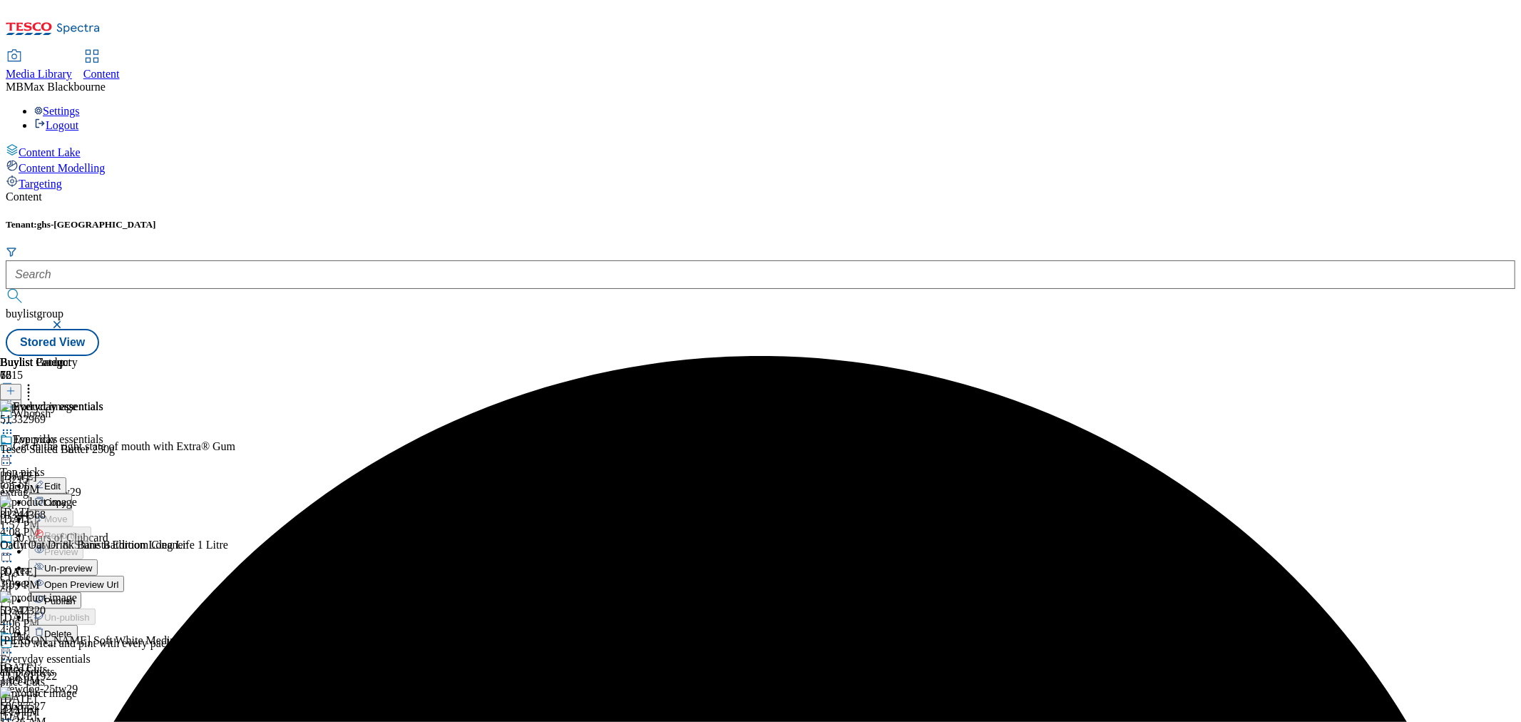
click at [81, 592] on button "Publish" at bounding box center [55, 600] width 53 height 16
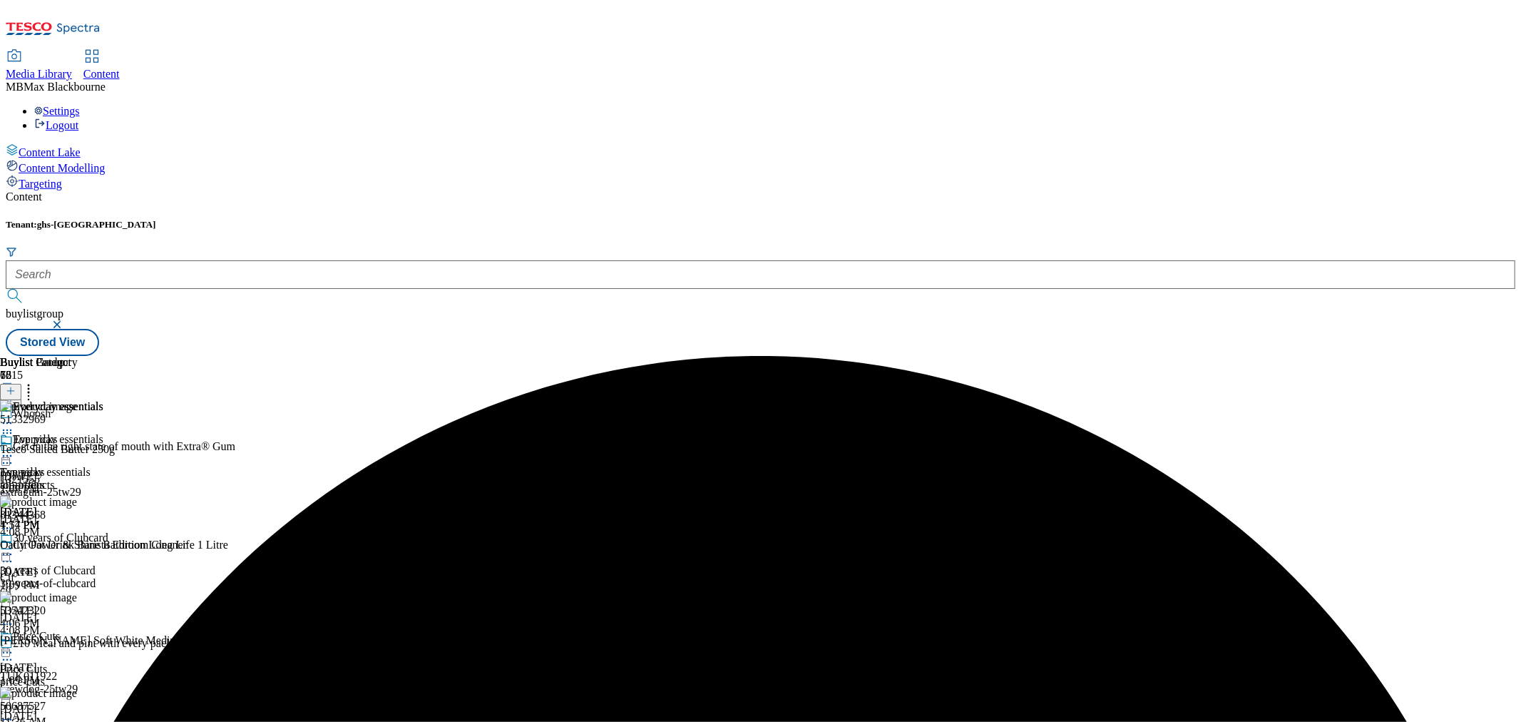
click at [44, 466] on div "Top picks" at bounding box center [22, 472] width 44 height 13
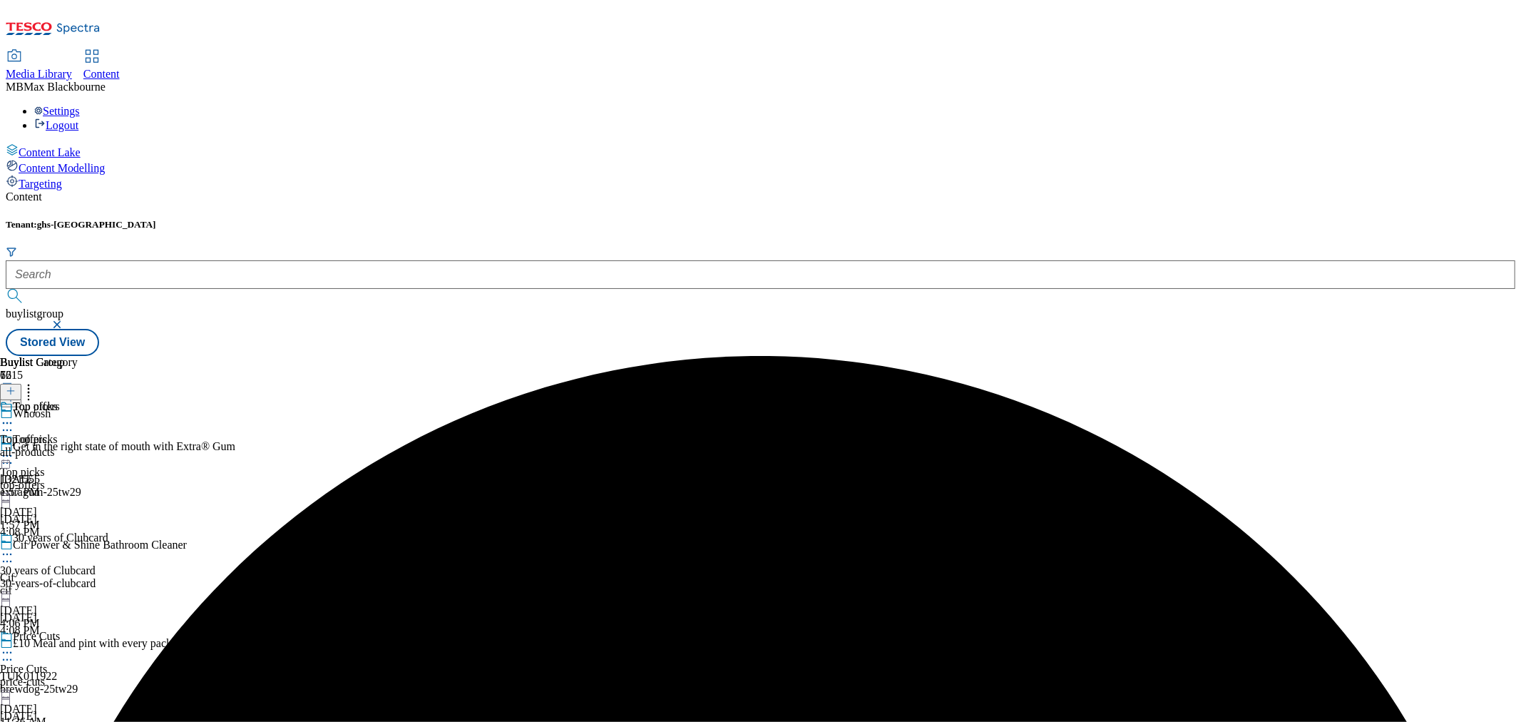
scroll to position [396, 0]
click at [103, 721] on span "Everyday essentials" at bounding box center [58, 736] width 91 height 16
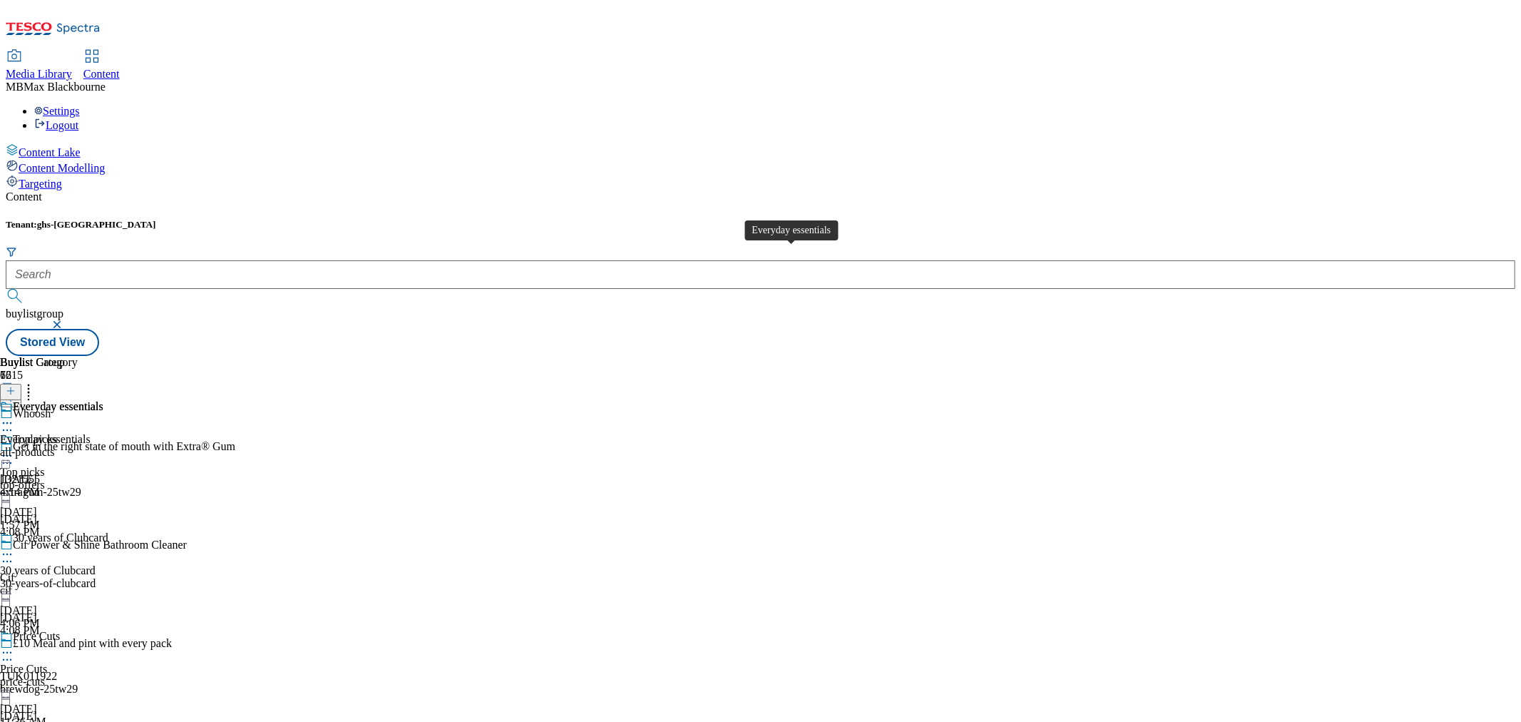
click at [91, 433] on div "Everyday essentials" at bounding box center [45, 439] width 91 height 13
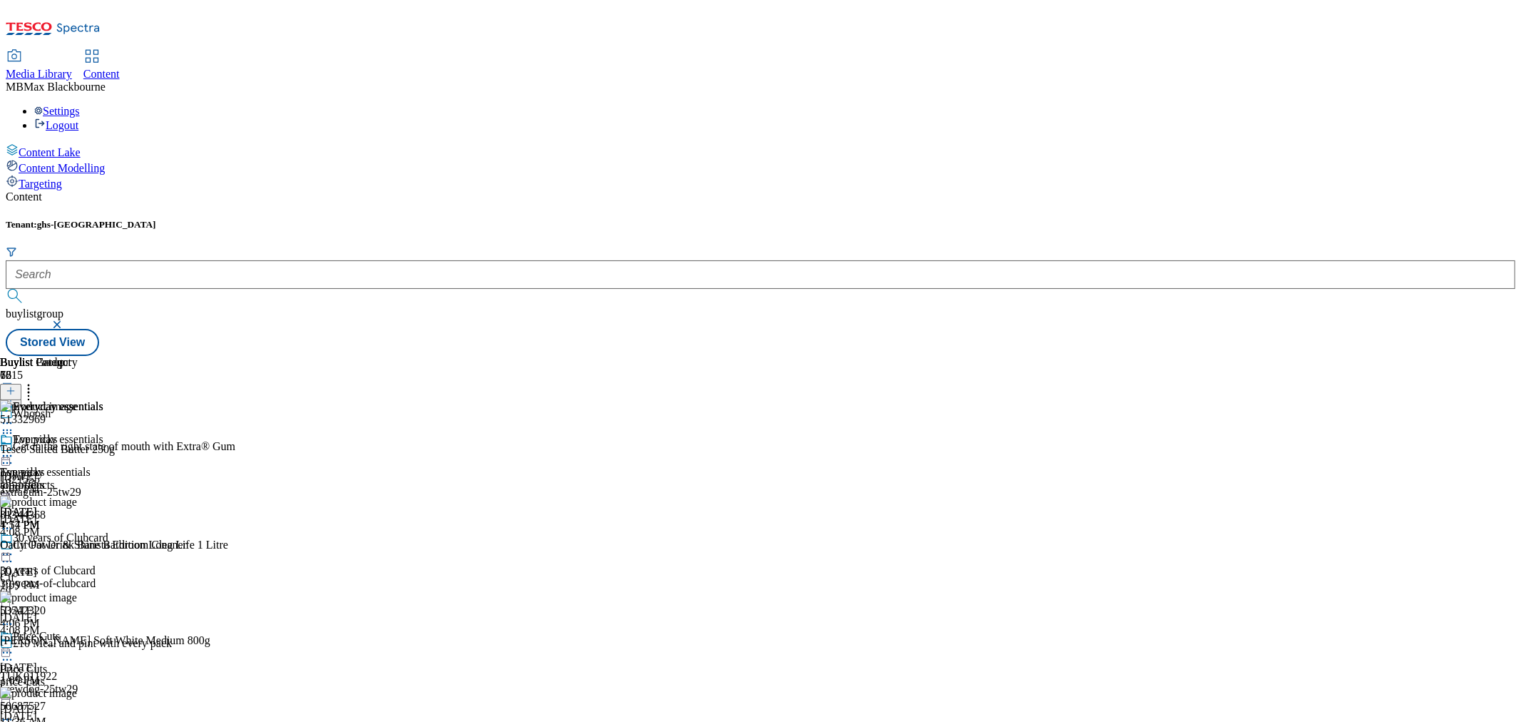
scroll to position [4092, 0]
click at [36, 381] on icon at bounding box center [28, 388] width 14 height 14
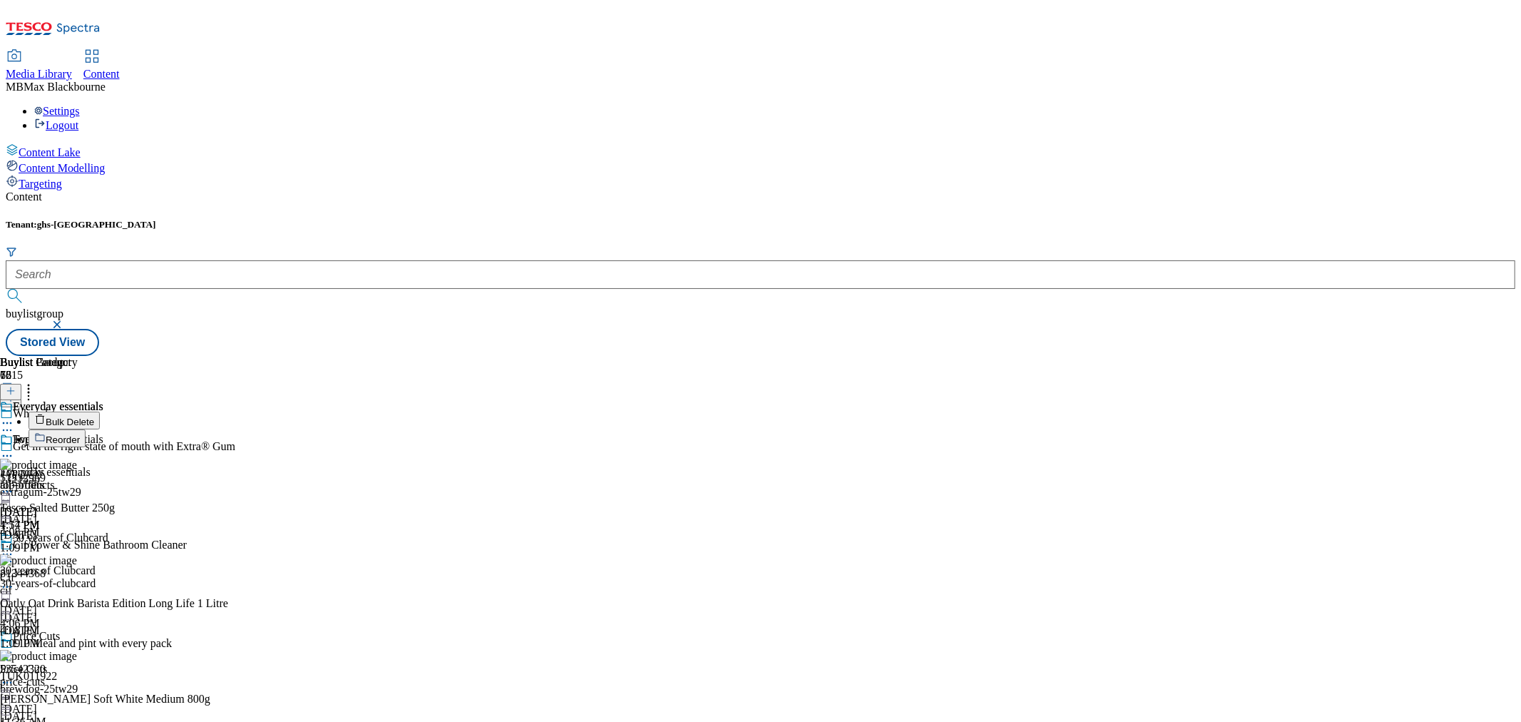
click at [86, 429] on button "Reorder" at bounding box center [57, 438] width 57 height 18
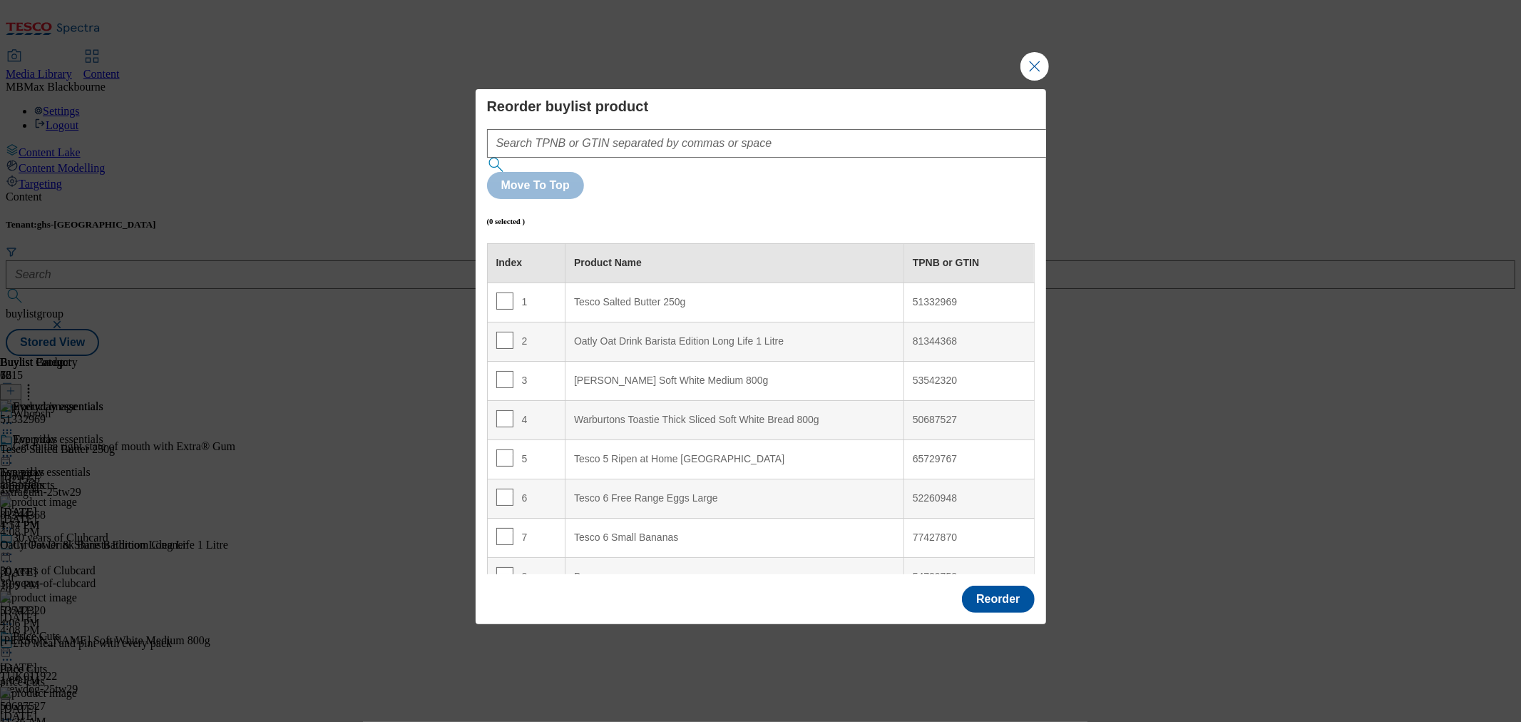
drag, startPoint x: 1017, startPoint y: 310, endPoint x: 971, endPoint y: 482, distance: 177.8
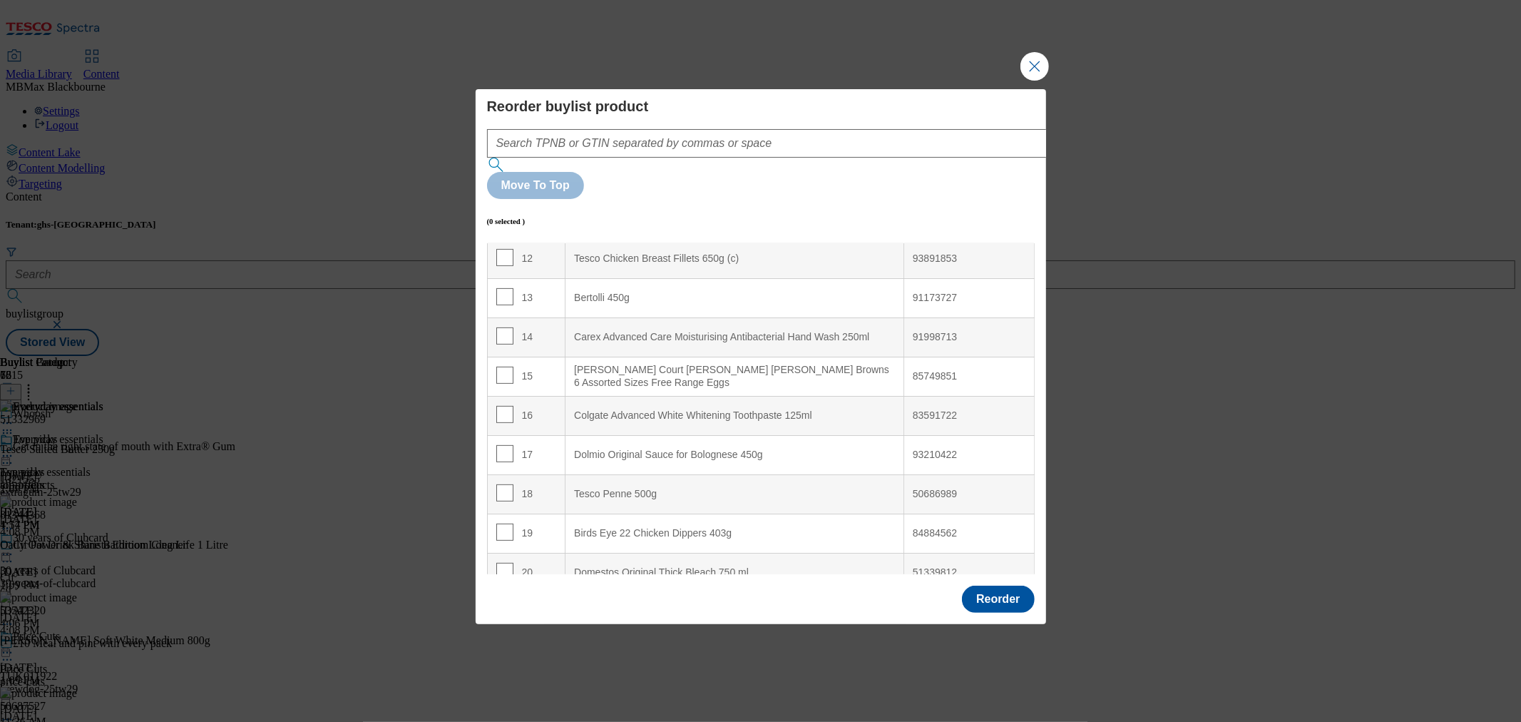
scroll to position [2768, 0]
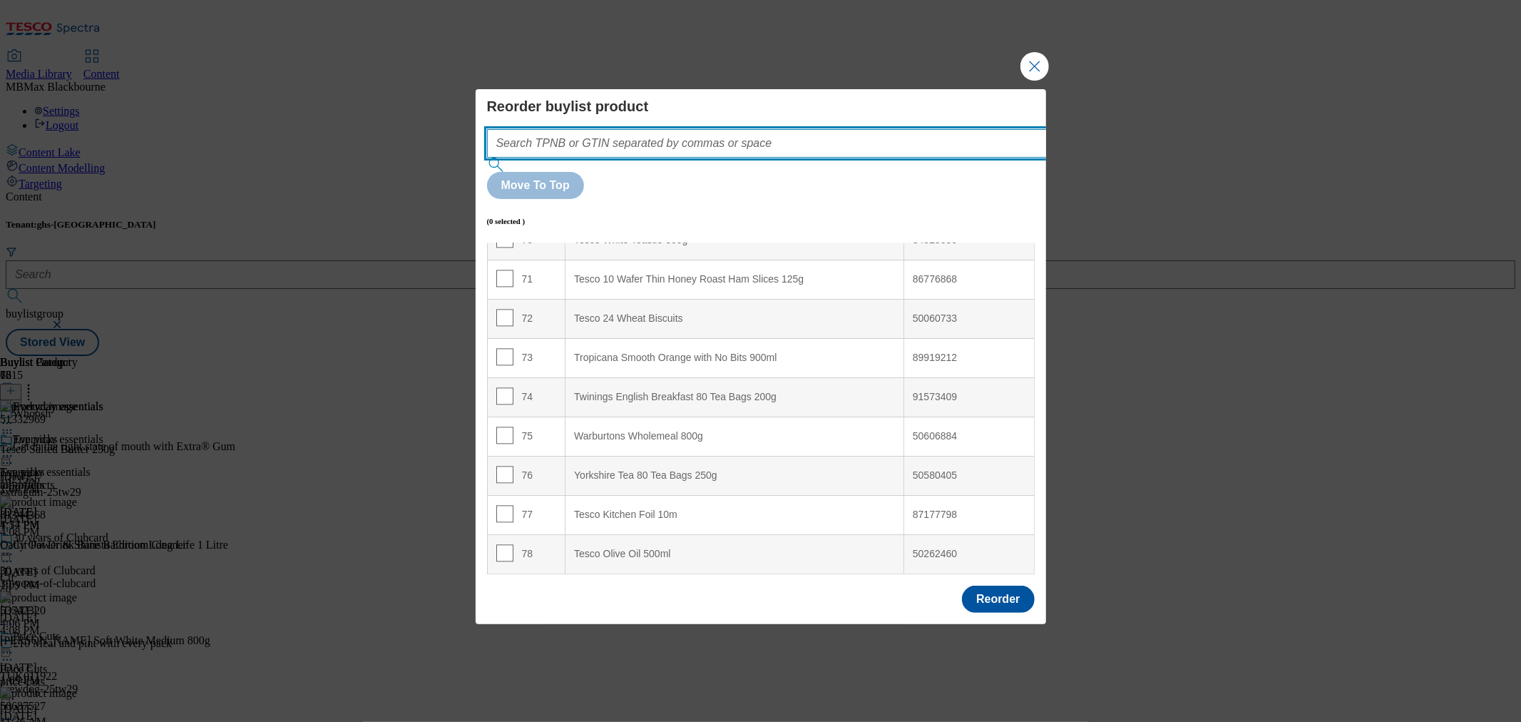
click at [752, 158] on input "Modal" at bounding box center [788, 143] width 603 height 29
paste input "51738328"
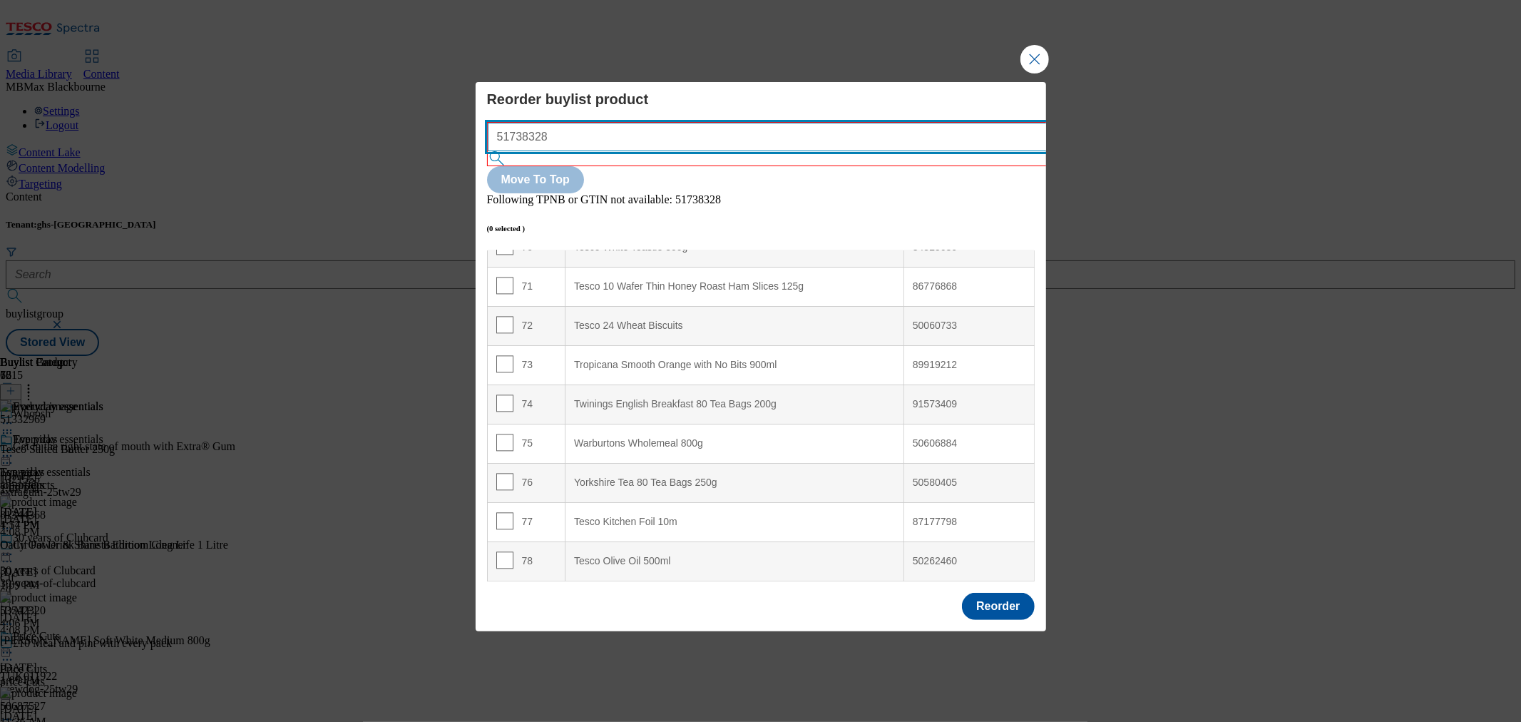
type input "51738328"
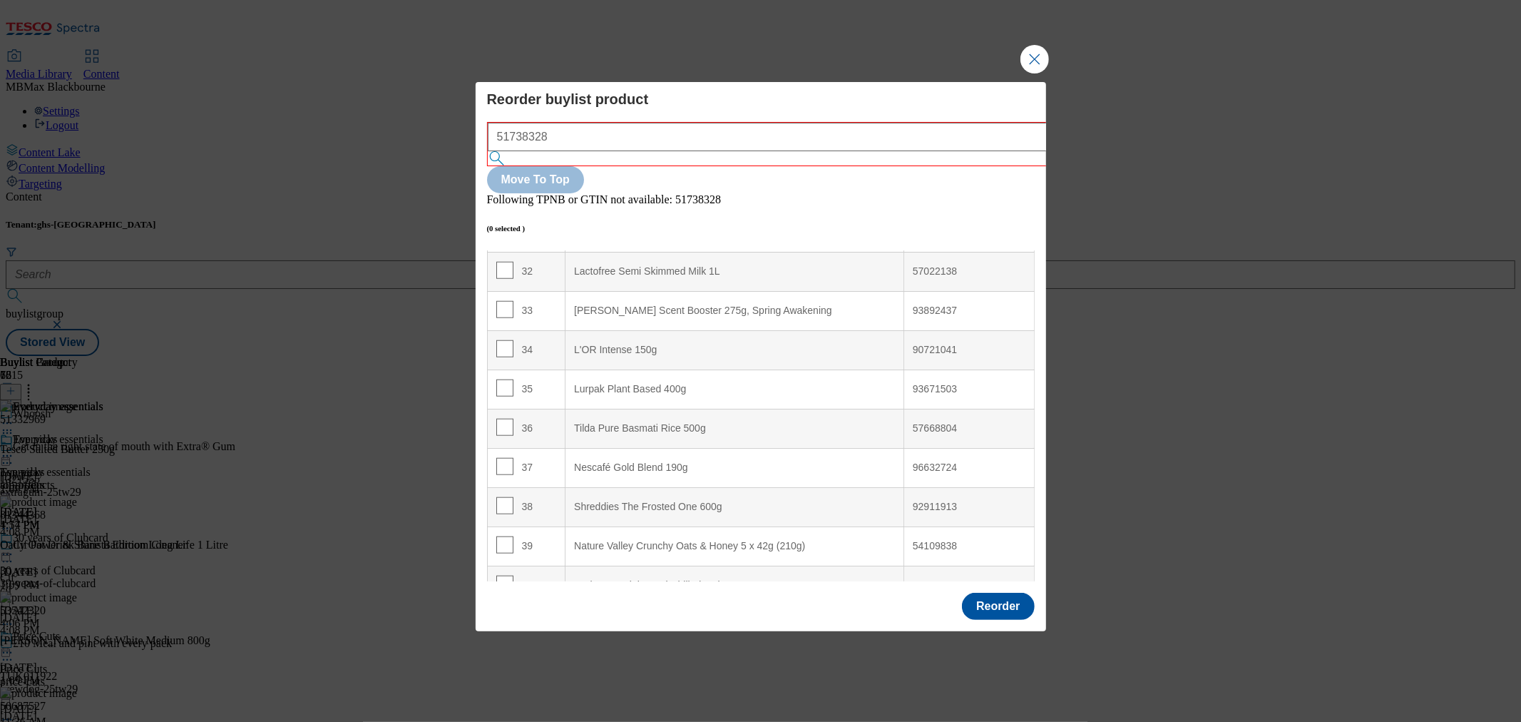
scroll to position [0, 0]
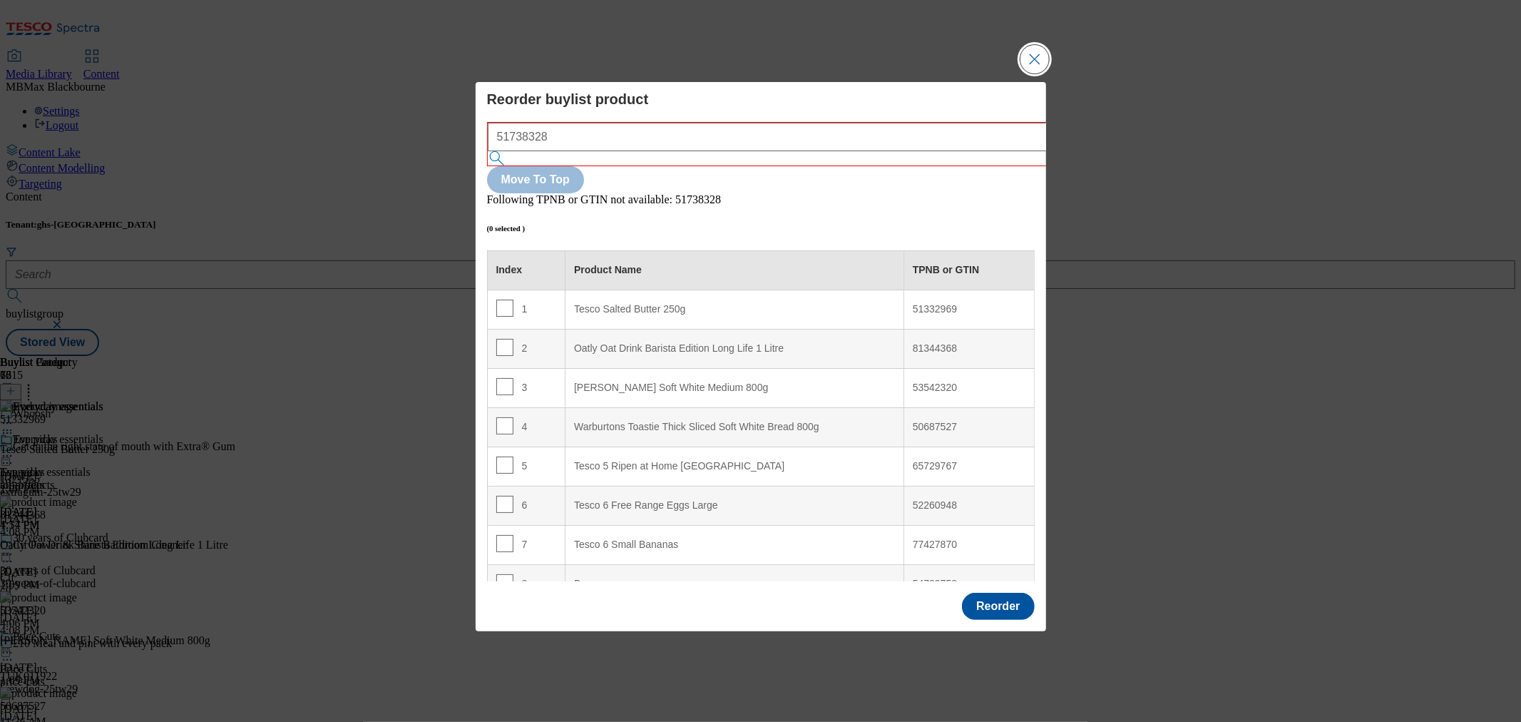
click at [1032, 73] on button "Close Modal" at bounding box center [1034, 59] width 29 height 29
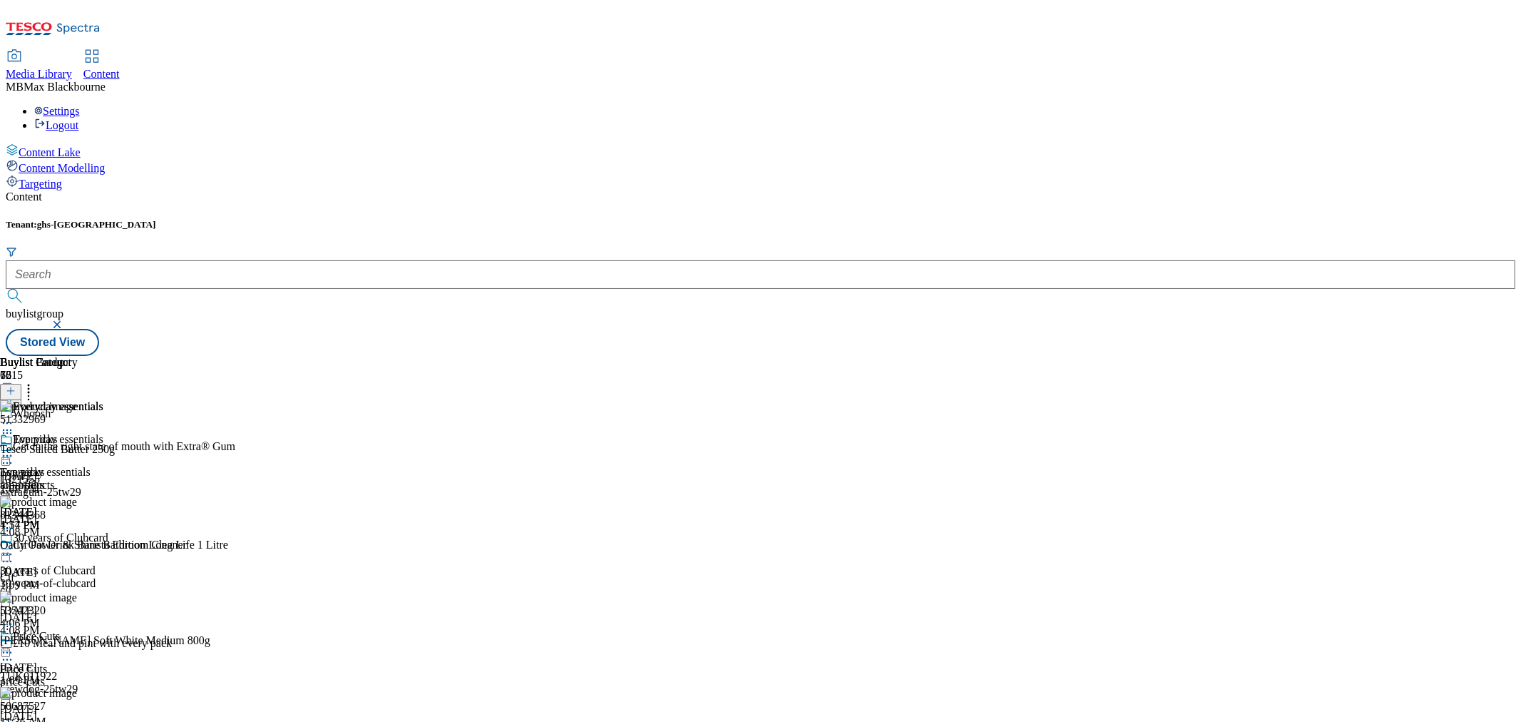
click at [1284, 356] on div "Buylist Group 6215 Whoosh Get in the right state of mouth with Extra® Gum 13215…" at bounding box center [761, 356] width 1510 height 0
click at [36, 381] on icon at bounding box center [28, 388] width 14 height 14
click at [1254, 219] on div "Tenant: ghs-uk buylistgroup Stored View" at bounding box center [761, 287] width 1510 height 137
click at [21, 384] on button at bounding box center [10, 392] width 21 height 16
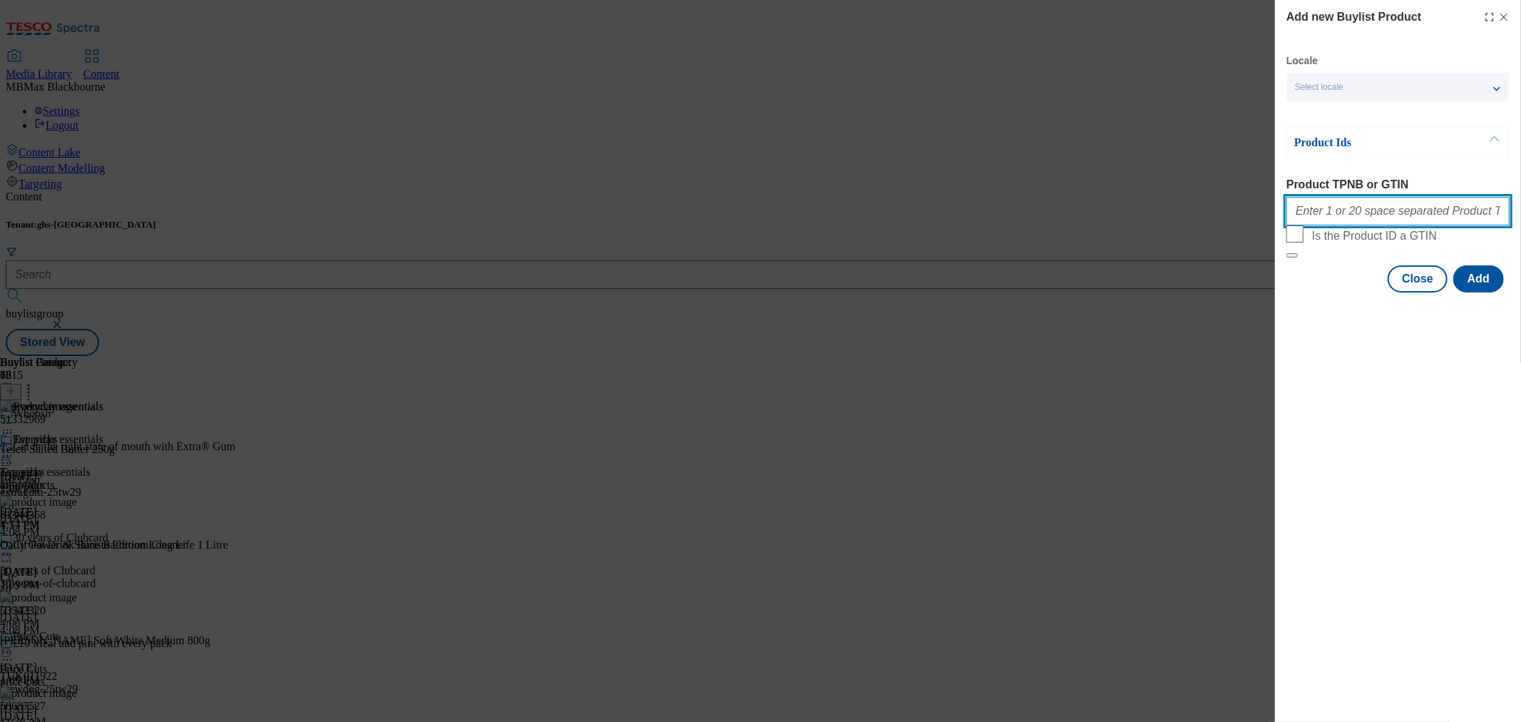
click at [1398, 225] on input "Product TPNB or GTIN" at bounding box center [1397, 211] width 223 height 29
click at [1371, 531] on div "Add new Buylist Product Locale Select locale English Welsh Product Ids Product …" at bounding box center [1398, 361] width 246 height 722
click at [1319, 225] on input "Product TPNB or GTIN" at bounding box center [1397, 211] width 223 height 29
paste input "51738328"
type input "51738328"
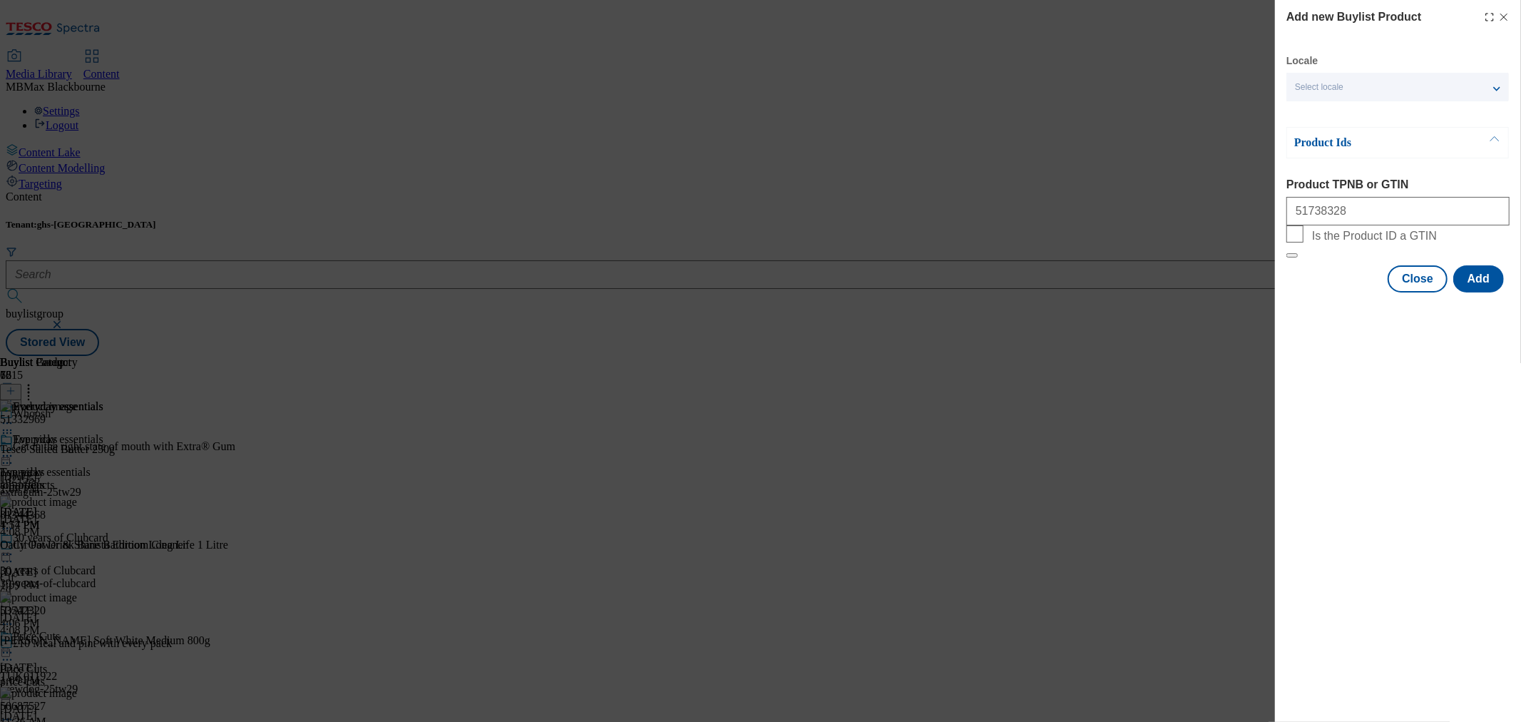
click at [1364, 371] on div "Add new Buylist Product Locale Select locale English Welsh Product Ids Product …" at bounding box center [1398, 361] width 246 height 722
click at [1351, 207] on input "51738328" at bounding box center [1397, 211] width 223 height 29
drag, startPoint x: 1458, startPoint y: 354, endPoint x: 1469, endPoint y: 335, distance: 22.0
click at [1458, 354] on div "Add new Buylist Product Locale Select locale English Welsh Product Ids Product …" at bounding box center [1398, 361] width 246 height 722
click at [1480, 292] on button "Add" at bounding box center [1478, 278] width 51 height 27
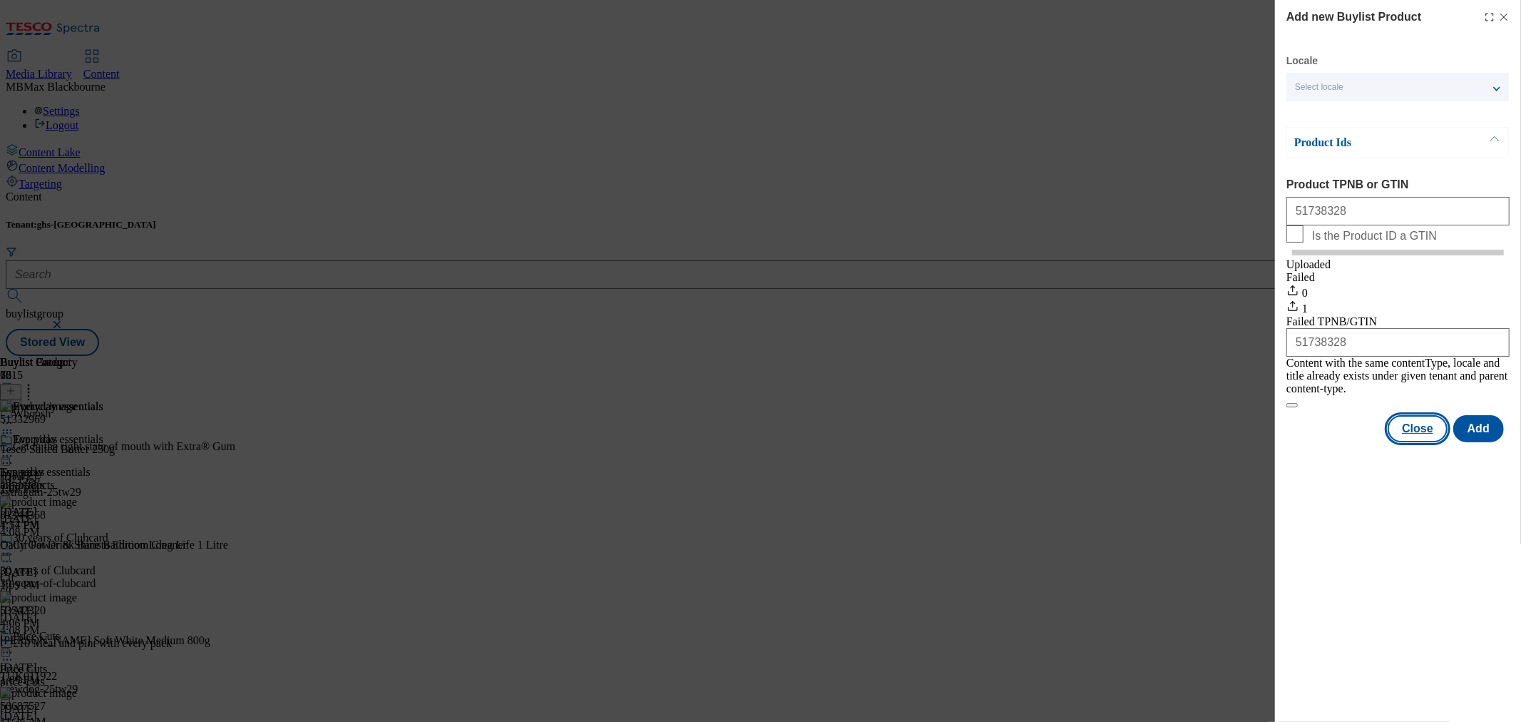
click at [1431, 438] on button "Close" at bounding box center [1418, 428] width 60 height 27
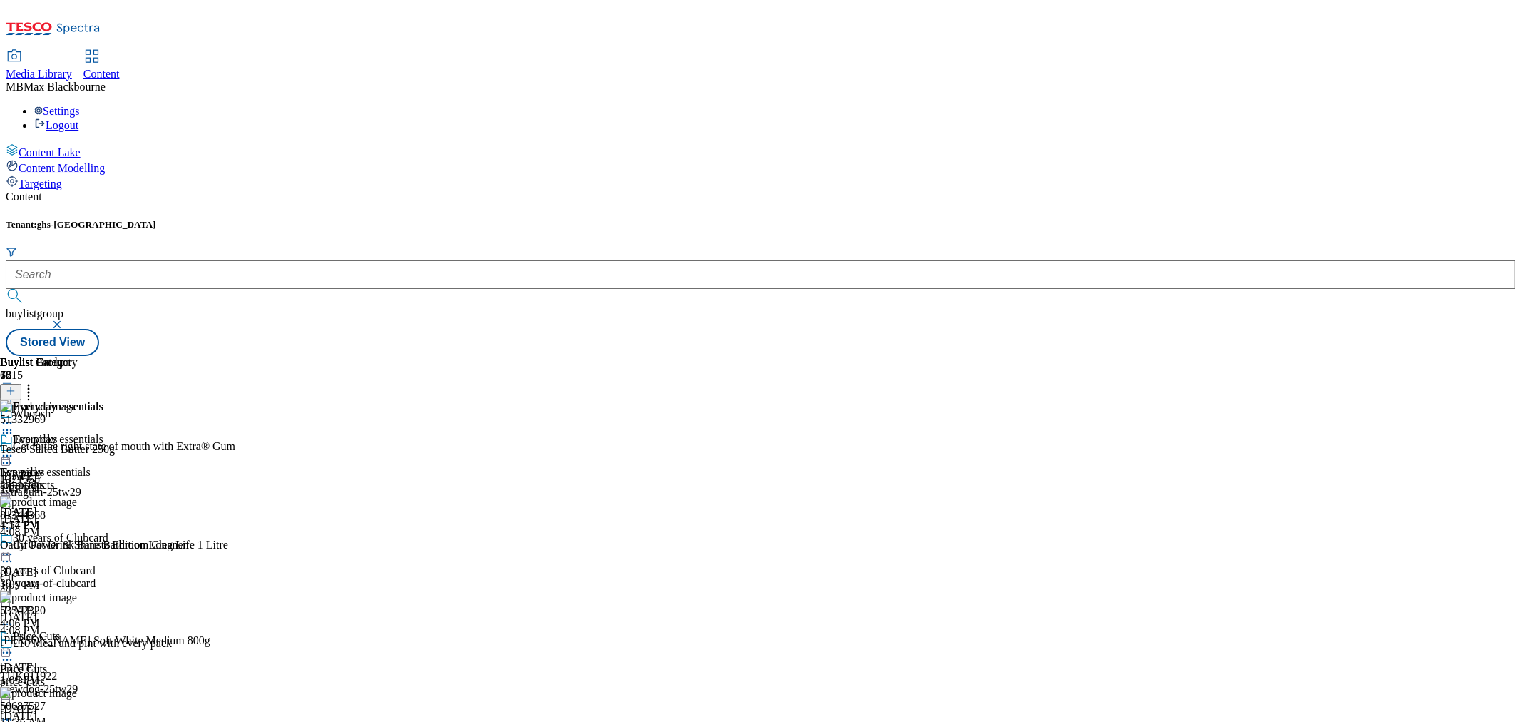
scroll to position [11015, 0]
drag, startPoint x: 1232, startPoint y: 588, endPoint x: 1219, endPoint y: 490, distance: 98.5
drag, startPoint x: 1211, startPoint y: 533, endPoint x: 1205, endPoint y: 518, distance: 16.0
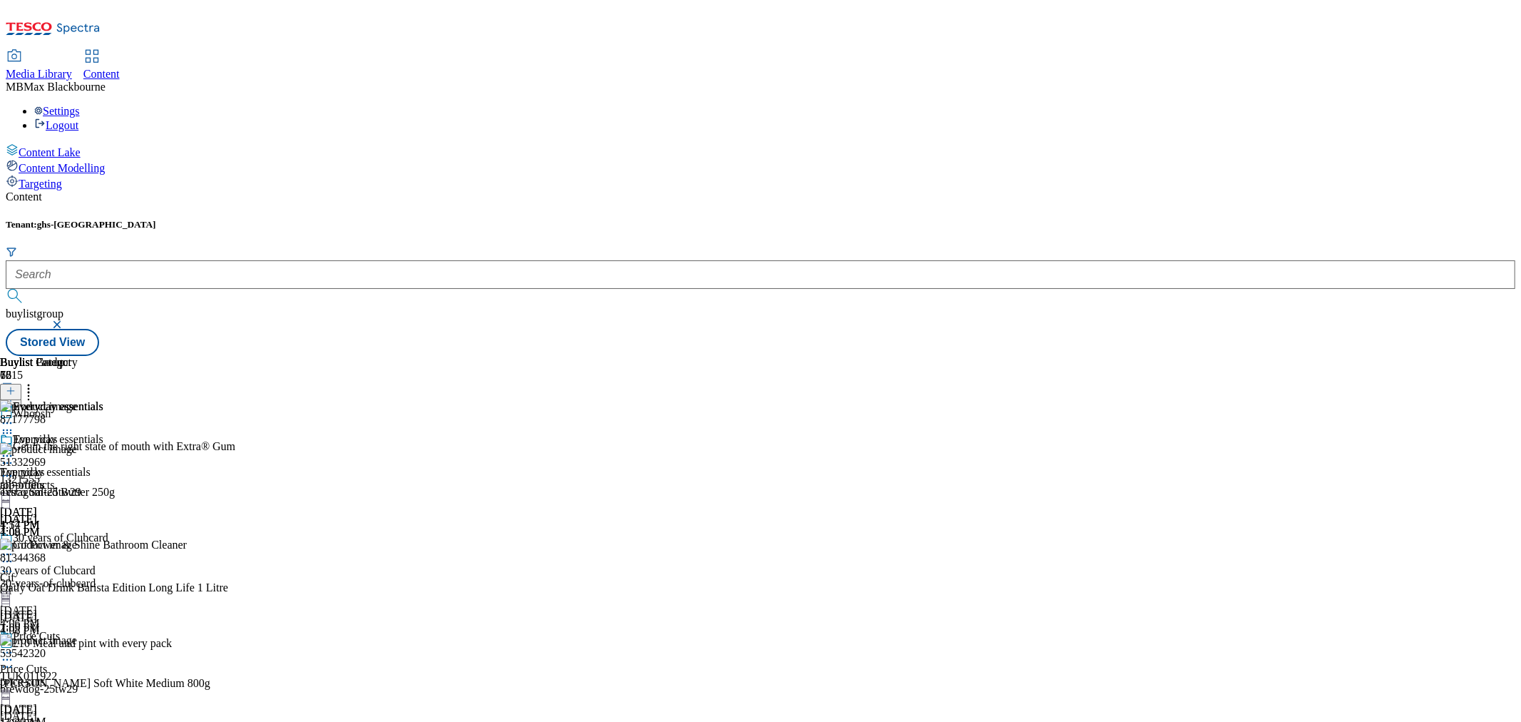
scroll to position [10222, 0]
drag, startPoint x: 1209, startPoint y: 417, endPoint x: 1184, endPoint y: 127, distance: 291.3
click at [504, 413] on div "87177798" at bounding box center [252, 428] width 504 height 30
click at [1298, 356] on div "Buylist Group 6215 Whoosh Get in the right state of mouth with Extra® Gum 13215…" at bounding box center [761, 356] width 1510 height 0
click at [235, 407] on div "Whoosh" at bounding box center [117, 423] width 235 height 33
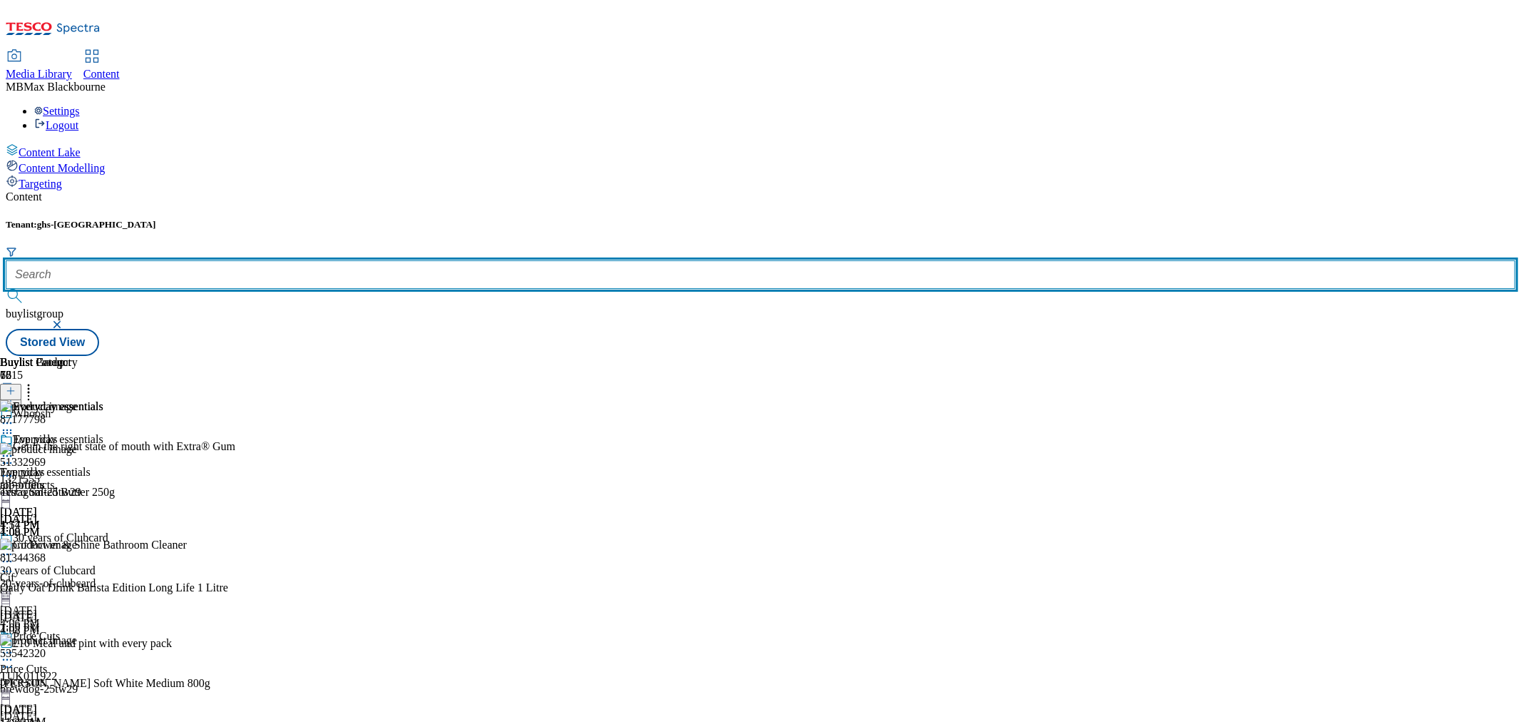
click at [334, 260] on input "text" at bounding box center [761, 274] width 1510 height 29
click at [301, 260] on input "text" at bounding box center [761, 274] width 1510 height 29
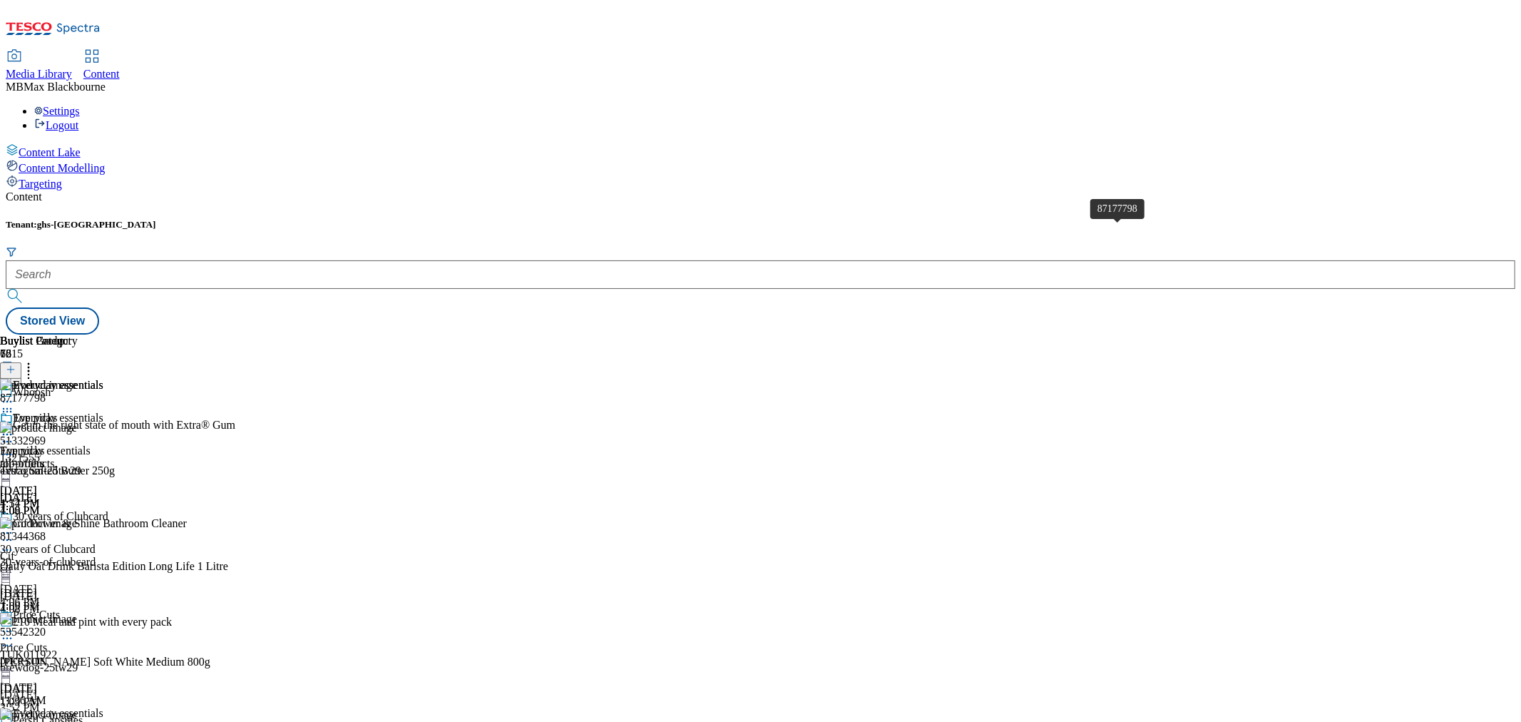
click at [46, 391] on span "87177798" at bounding box center [23, 397] width 46 height 13
click at [257, 334] on header "Buylist Product 78" at bounding box center [128, 356] width 257 height 44
click at [36, 360] on icon at bounding box center [28, 367] width 14 height 14
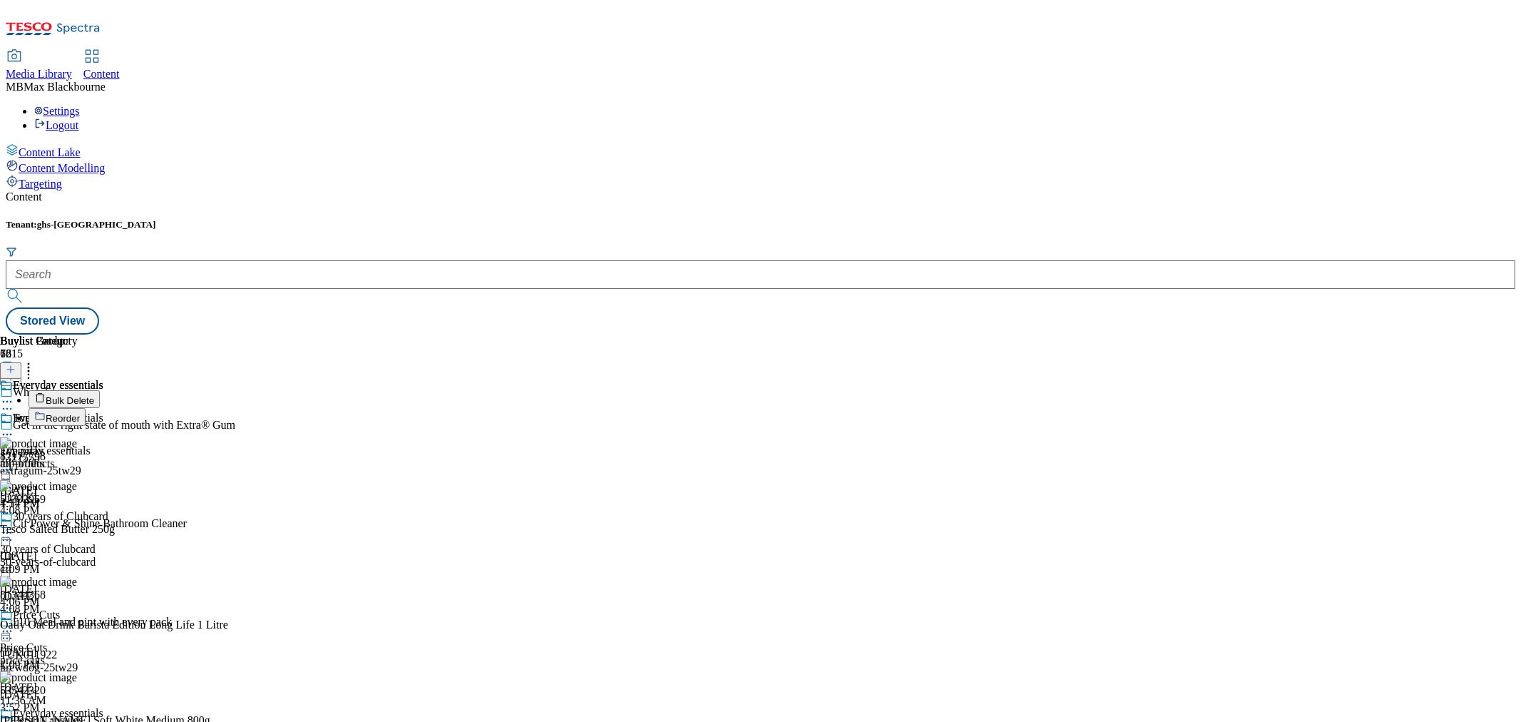
click at [36, 360] on icon at bounding box center [28, 367] width 14 height 14
click at [86, 408] on button "Reorder" at bounding box center [57, 417] width 57 height 18
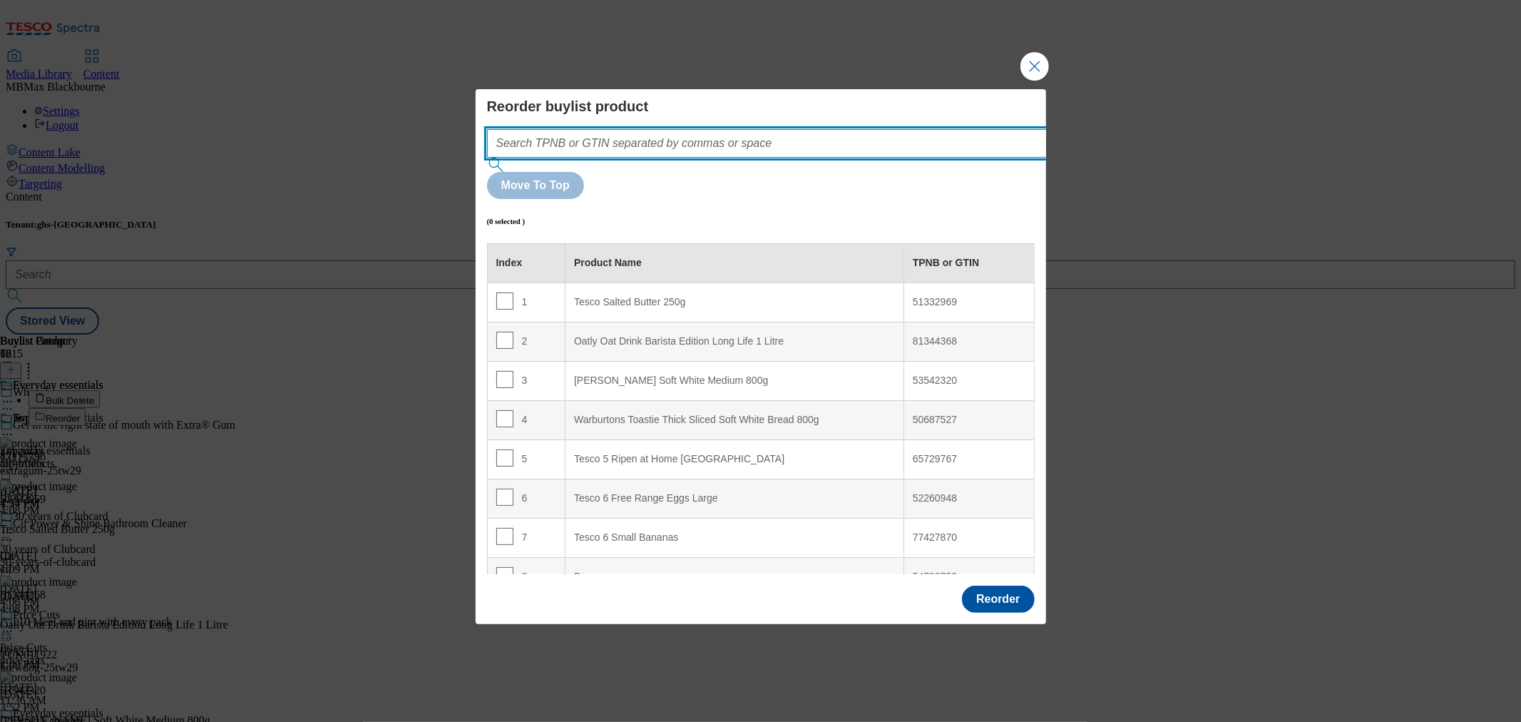
click at [829, 158] on input "Modal" at bounding box center [788, 143] width 603 height 29
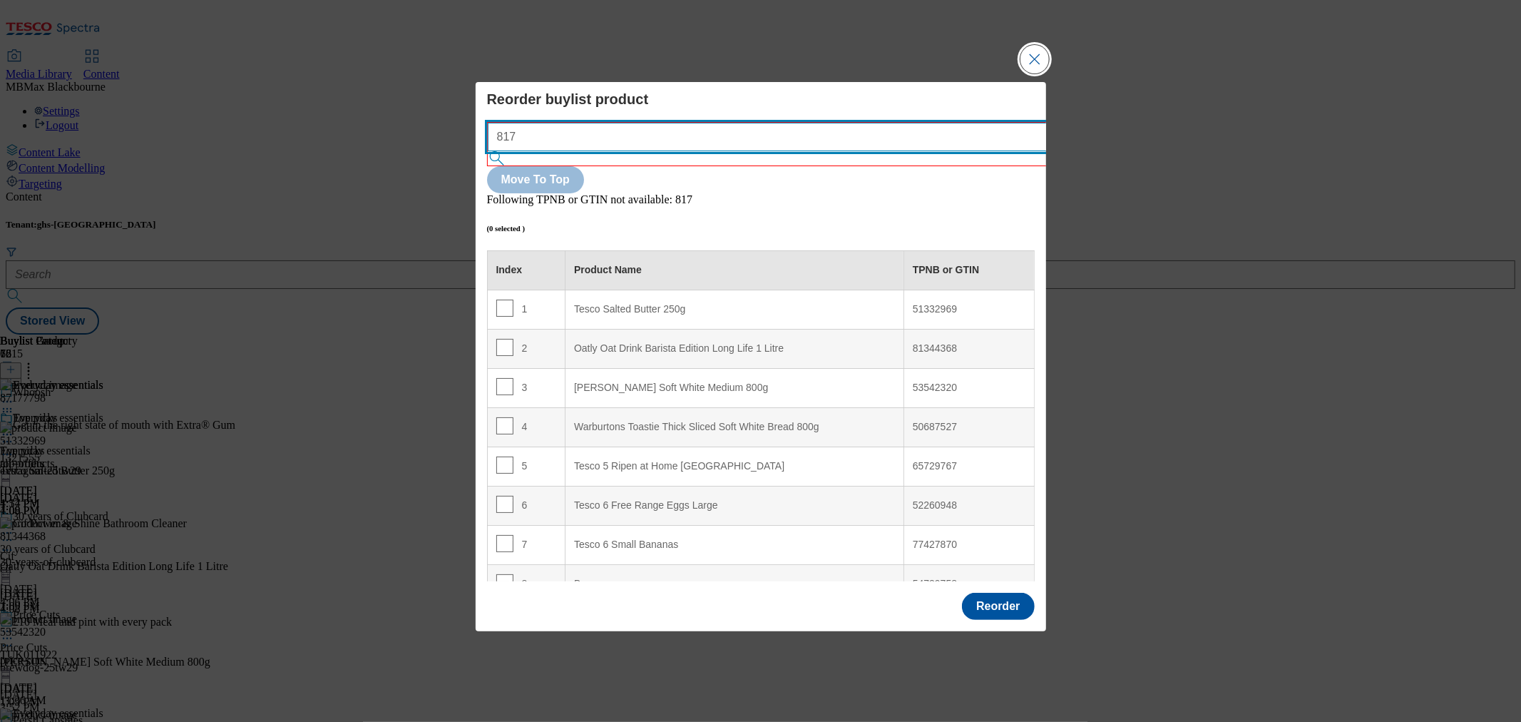
type input "817"
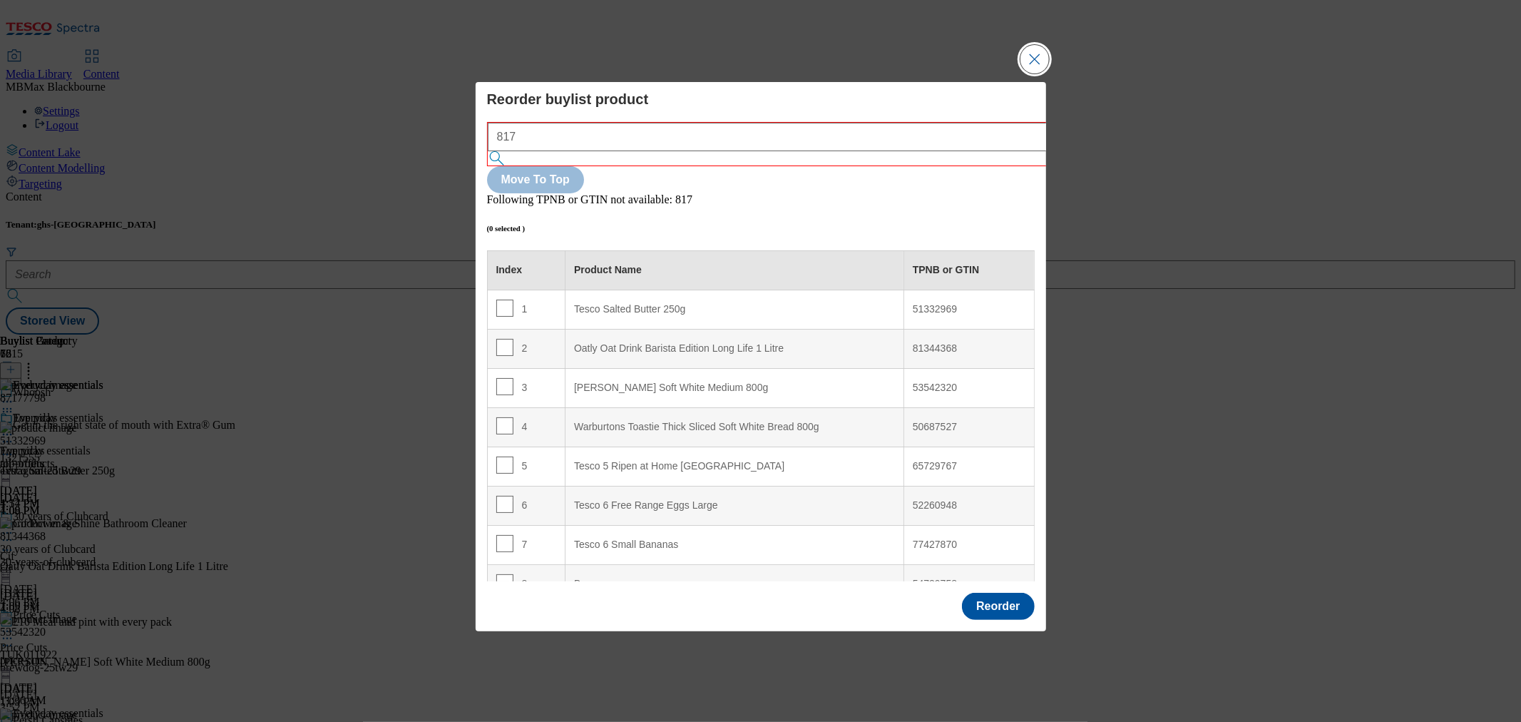
click at [1036, 73] on button "Close Modal" at bounding box center [1034, 59] width 29 height 29
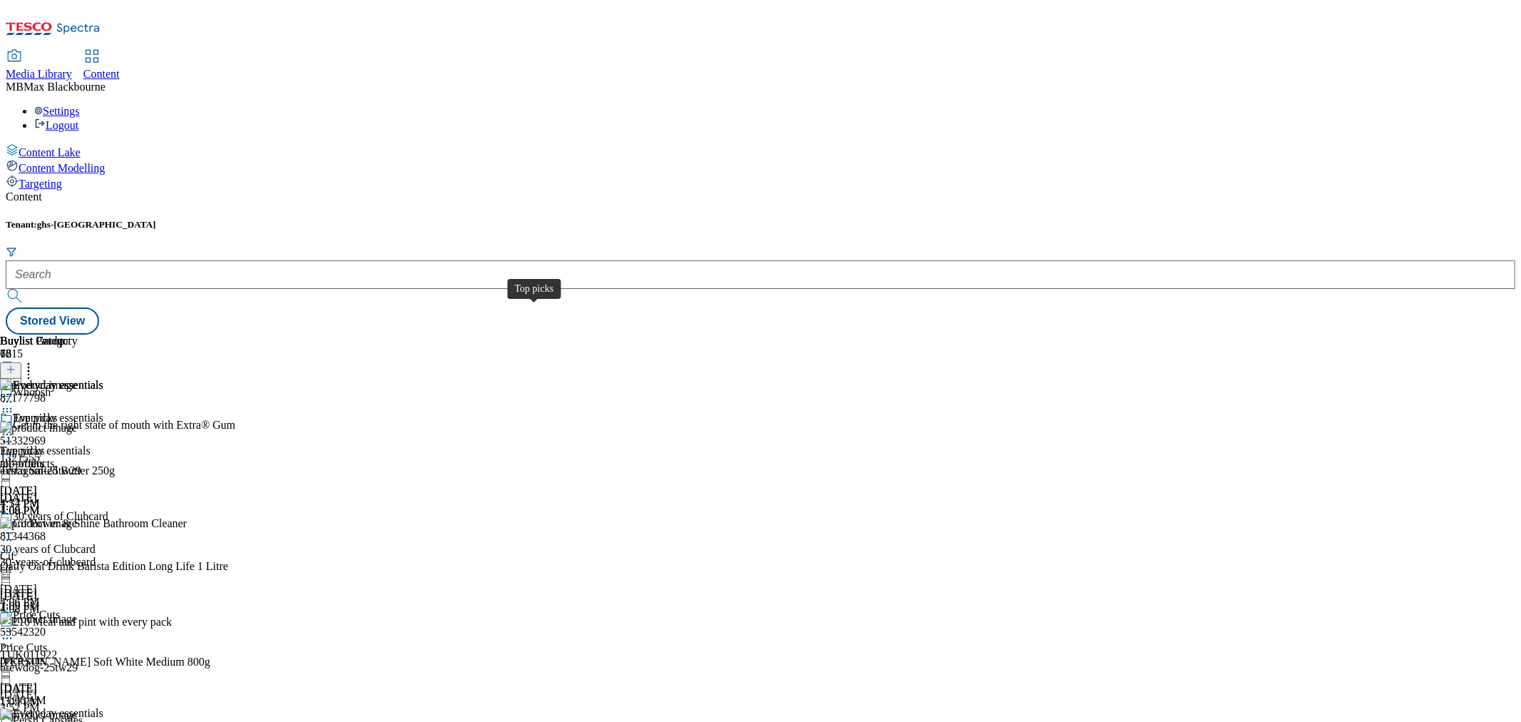
click at [44, 444] on div "Top picks" at bounding box center [22, 450] width 44 height 13
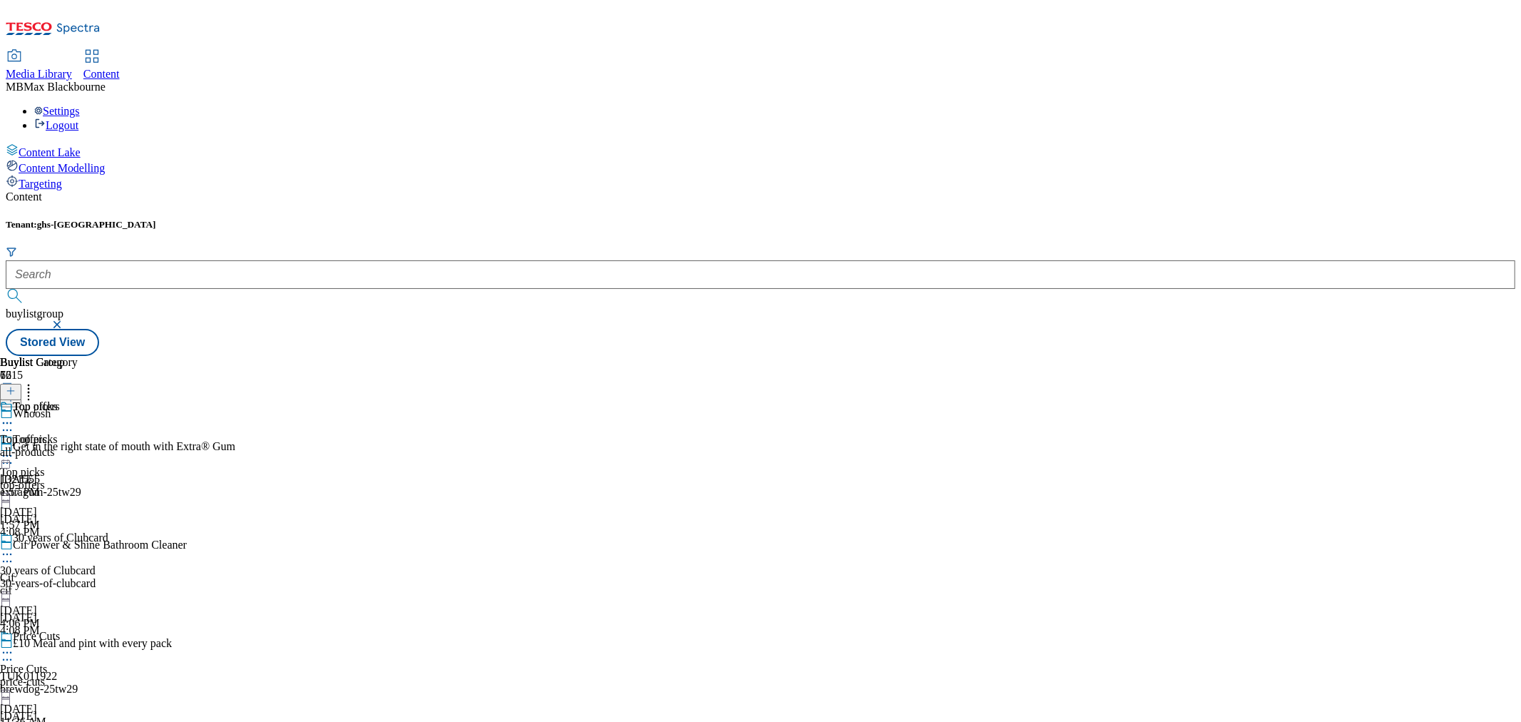
scroll to position [317, 0]
click at [103, 400] on span "Everyday essentials" at bounding box center [58, 408] width 91 height 16
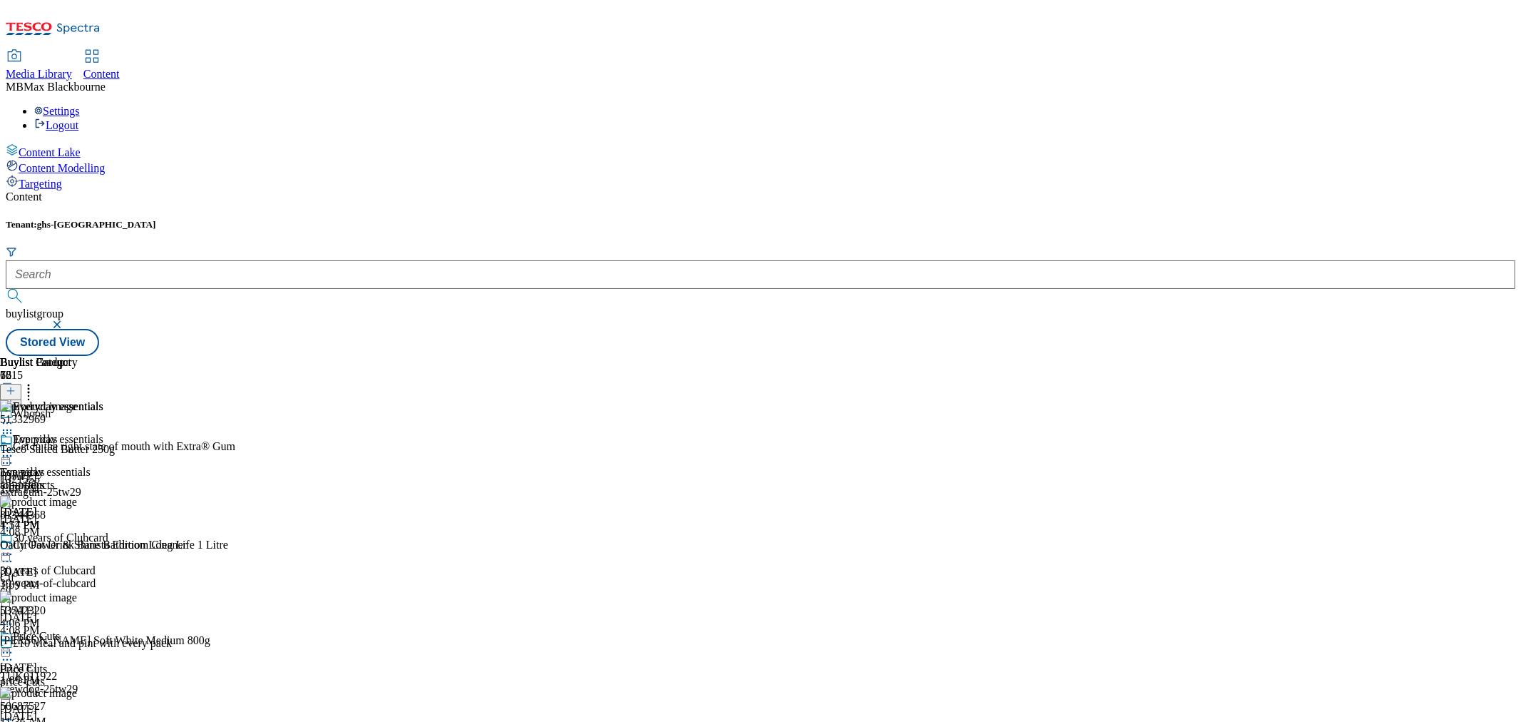
click at [1371, 356] on div "Buylist Group 6215 Whoosh Get in the right state of mouth with Extra® Gum 13215…" at bounding box center [761, 356] width 1510 height 0
click at [1305, 356] on div "Buylist Group 6215 Whoosh Get in the right state of mouth with Extra® Gum 13215…" at bounding box center [761, 356] width 1510 height 0
click at [120, 68] on div "Content" at bounding box center [101, 74] width 36 height 13
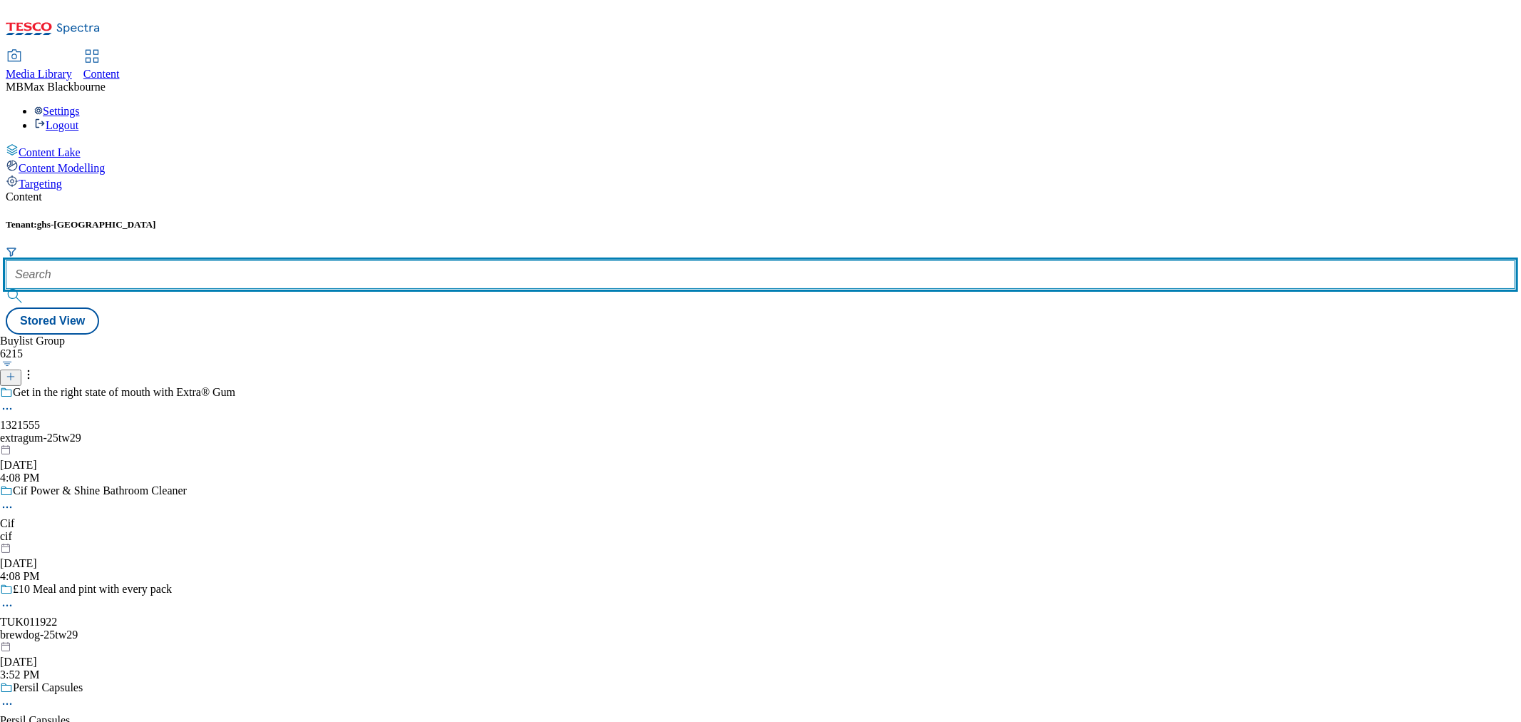
click at [327, 260] on input "text" at bounding box center [761, 274] width 1510 height 29
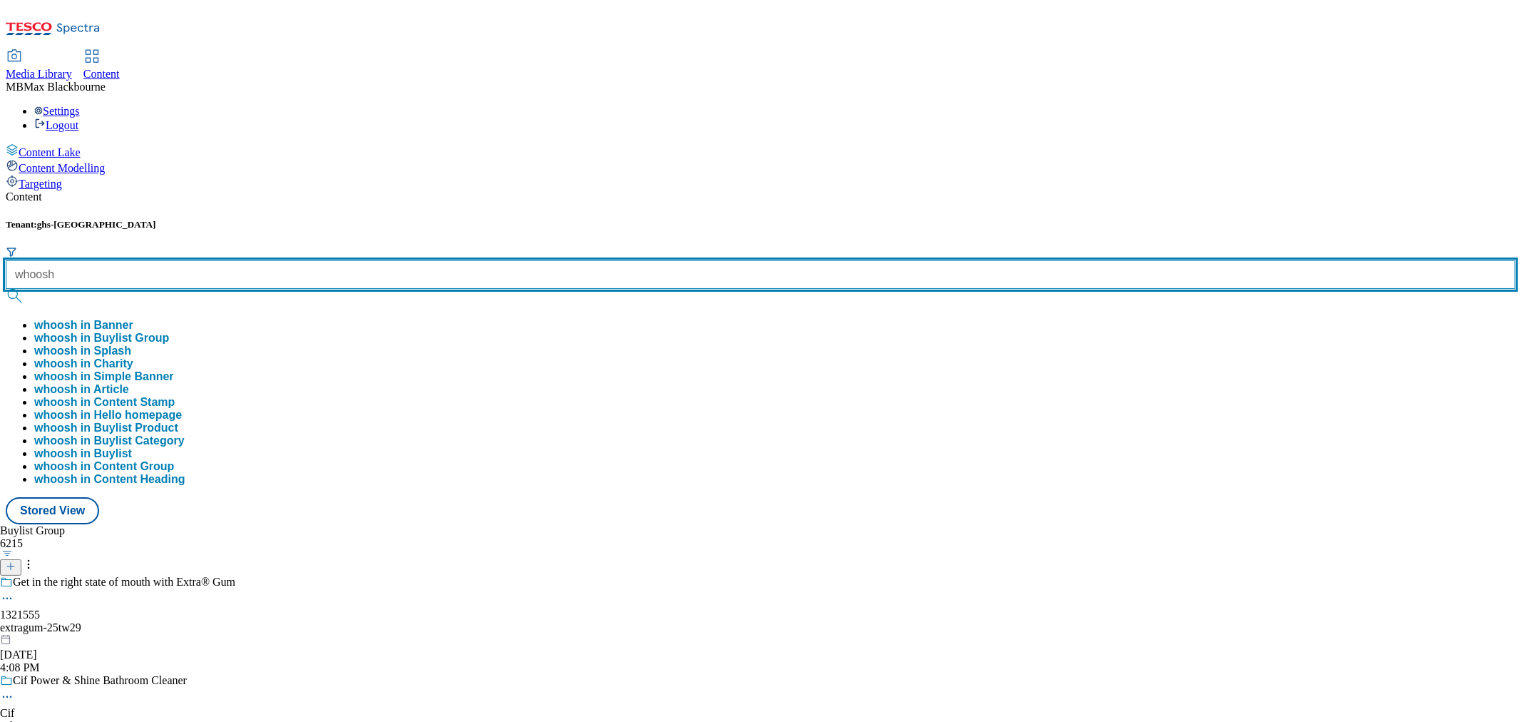
type input "whoosh"
click at [6, 289] on button "submit" at bounding box center [16, 296] width 20 height 14
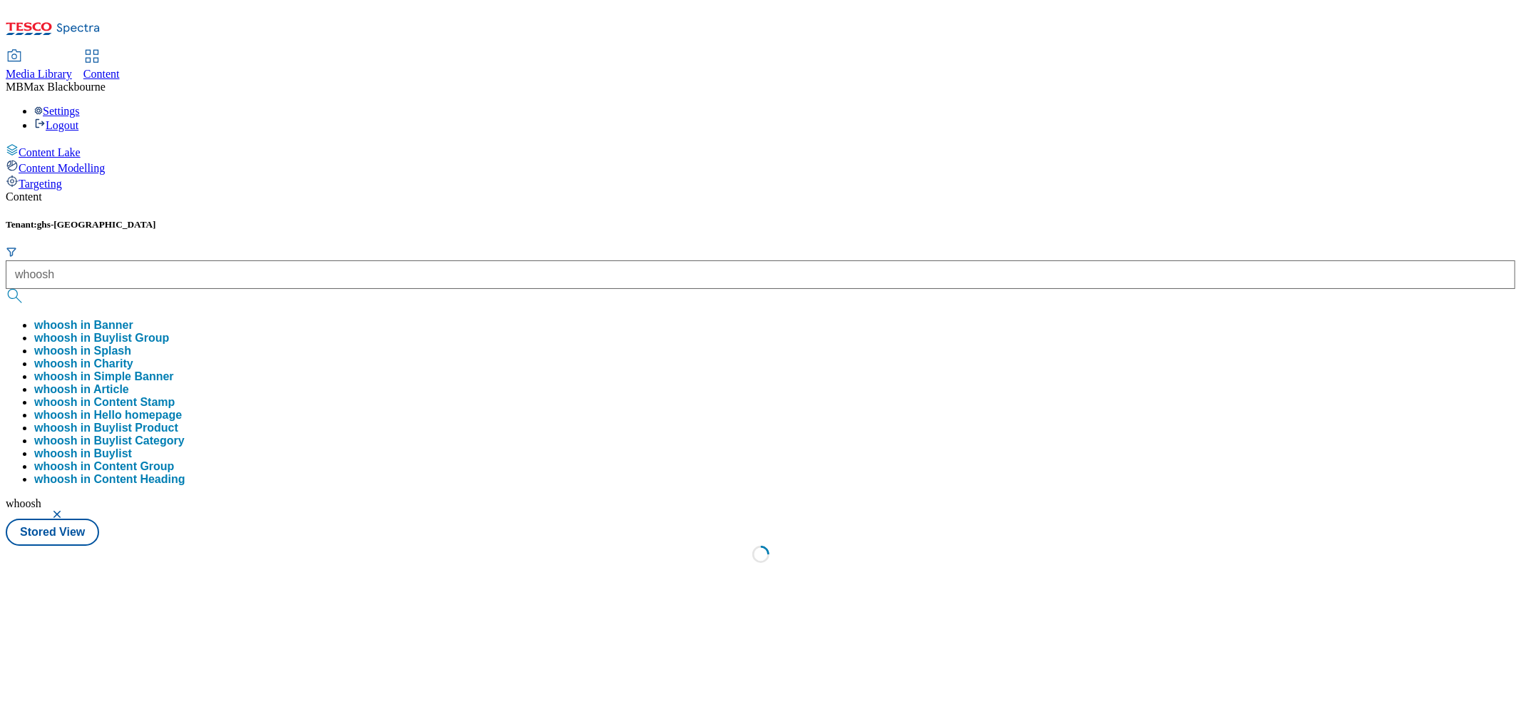
click at [453, 190] on div "Content Tenant: ghs-uk whoosh whoosh in Banner whoosh in Buylist Group whoosh i…" at bounding box center [761, 380] width 1510 height 381
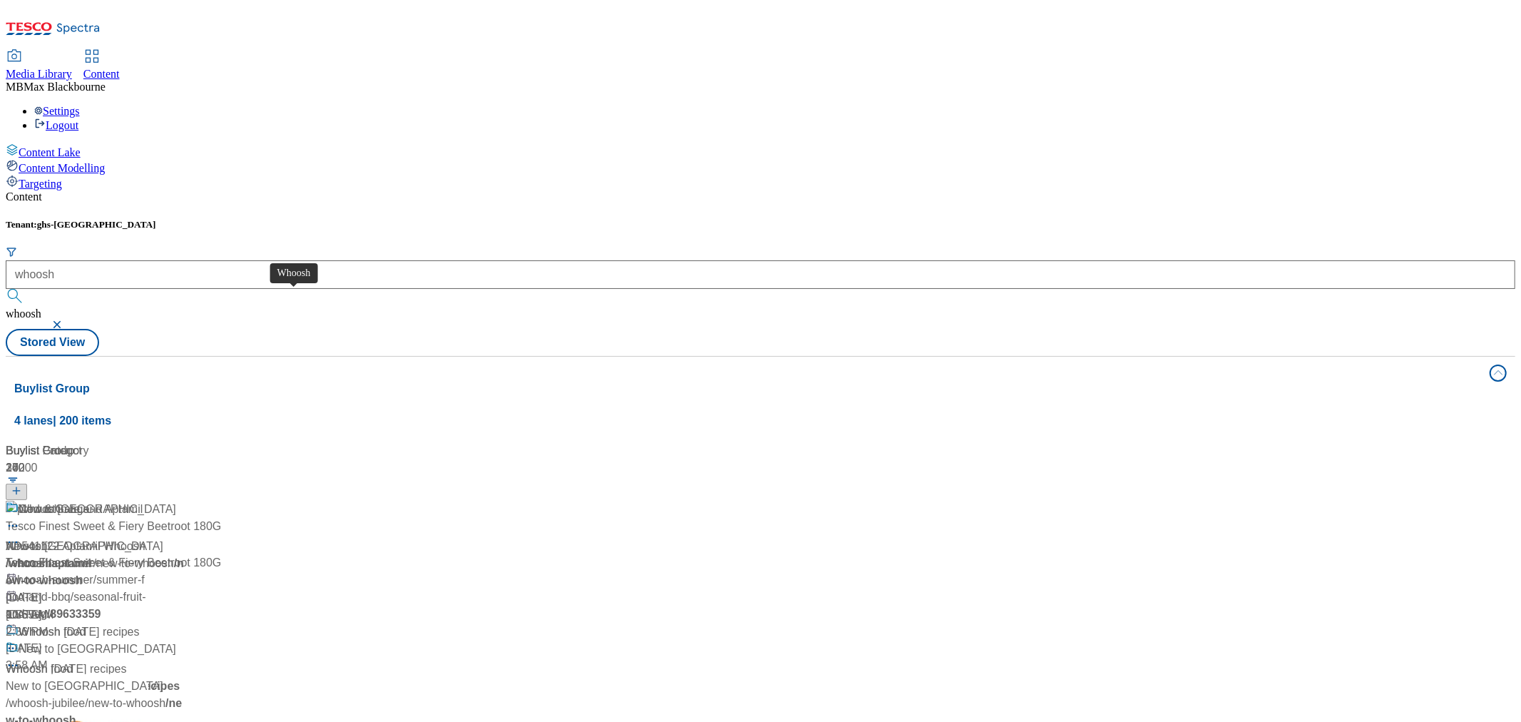
click at [61, 501] on div "Whoosh" at bounding box center [40, 509] width 42 height 17
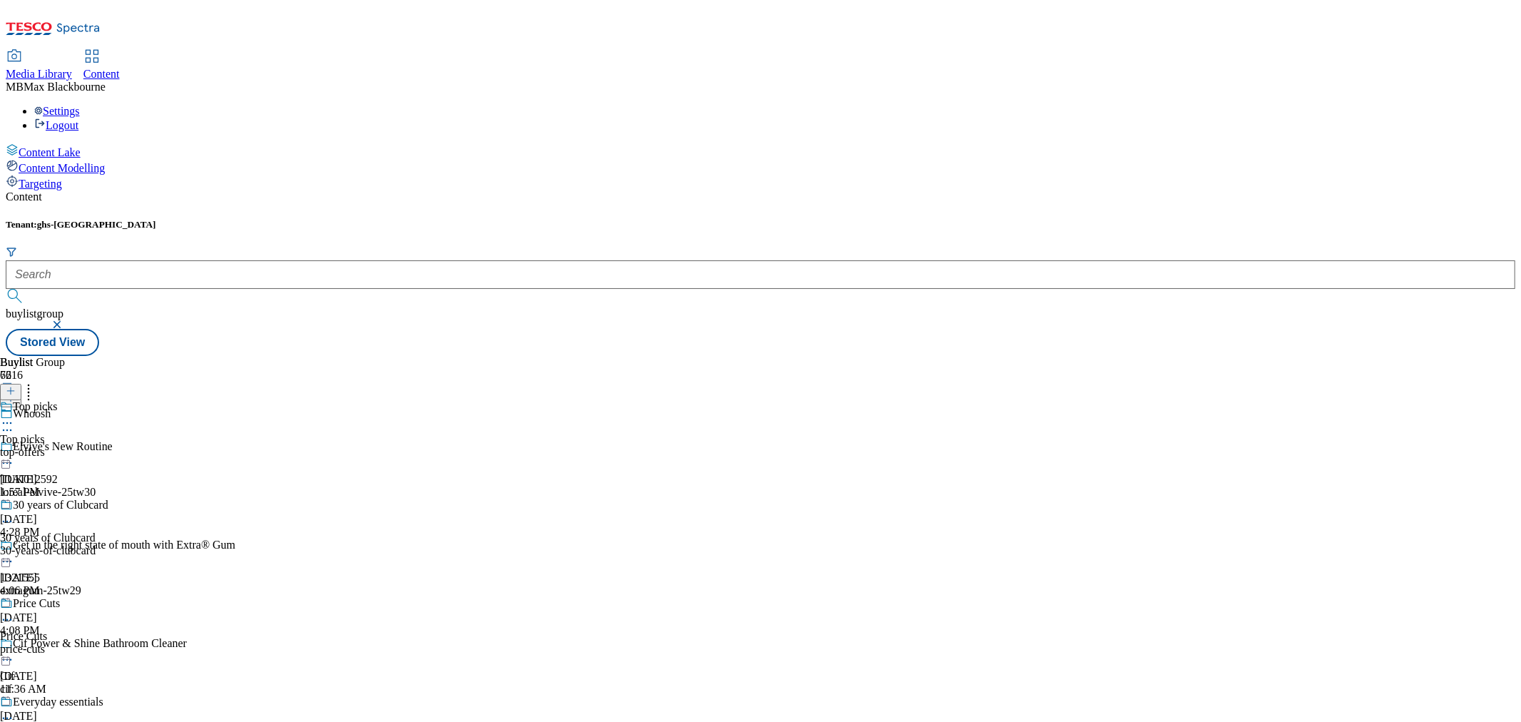
scroll to position [1584, 0]
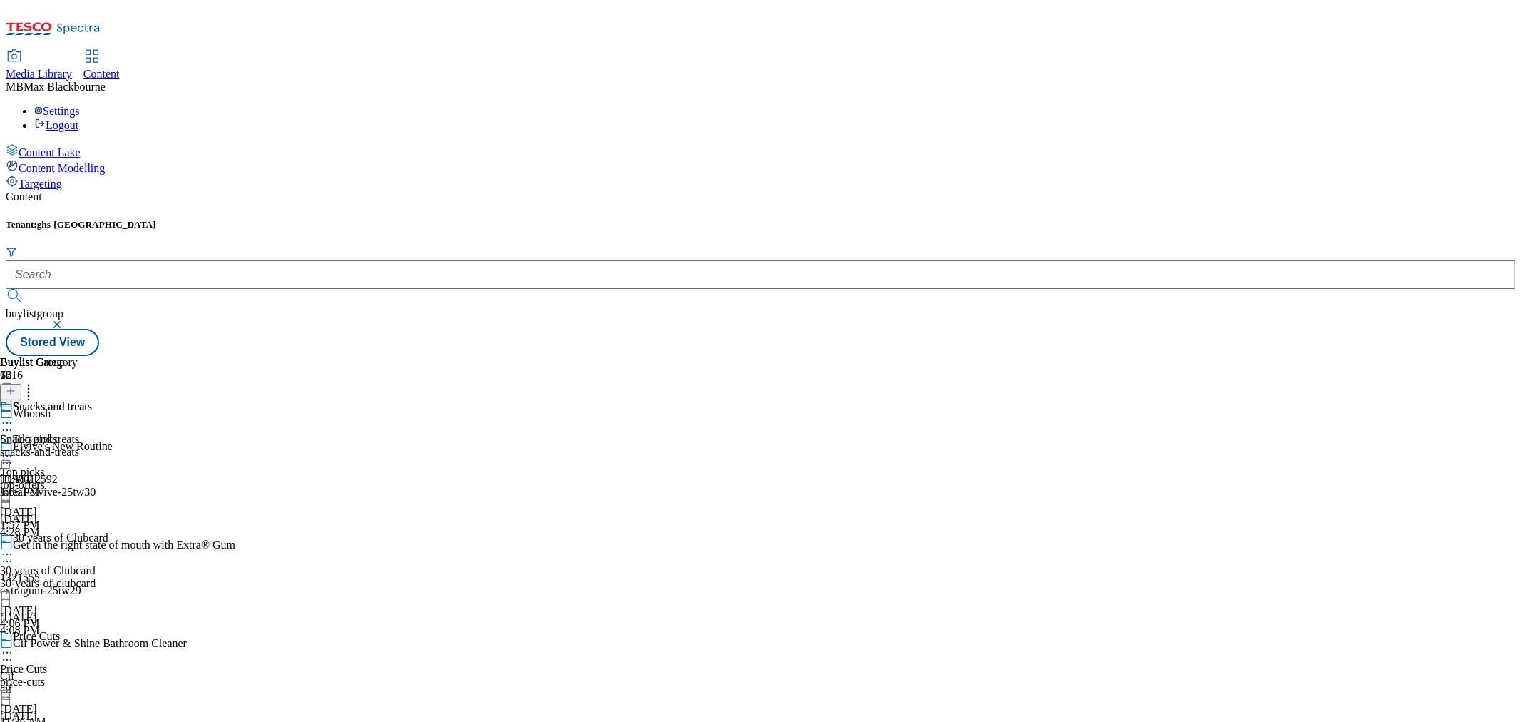
click at [92, 400] on div "Snacks and treats" at bounding box center [52, 406] width 79 height 13
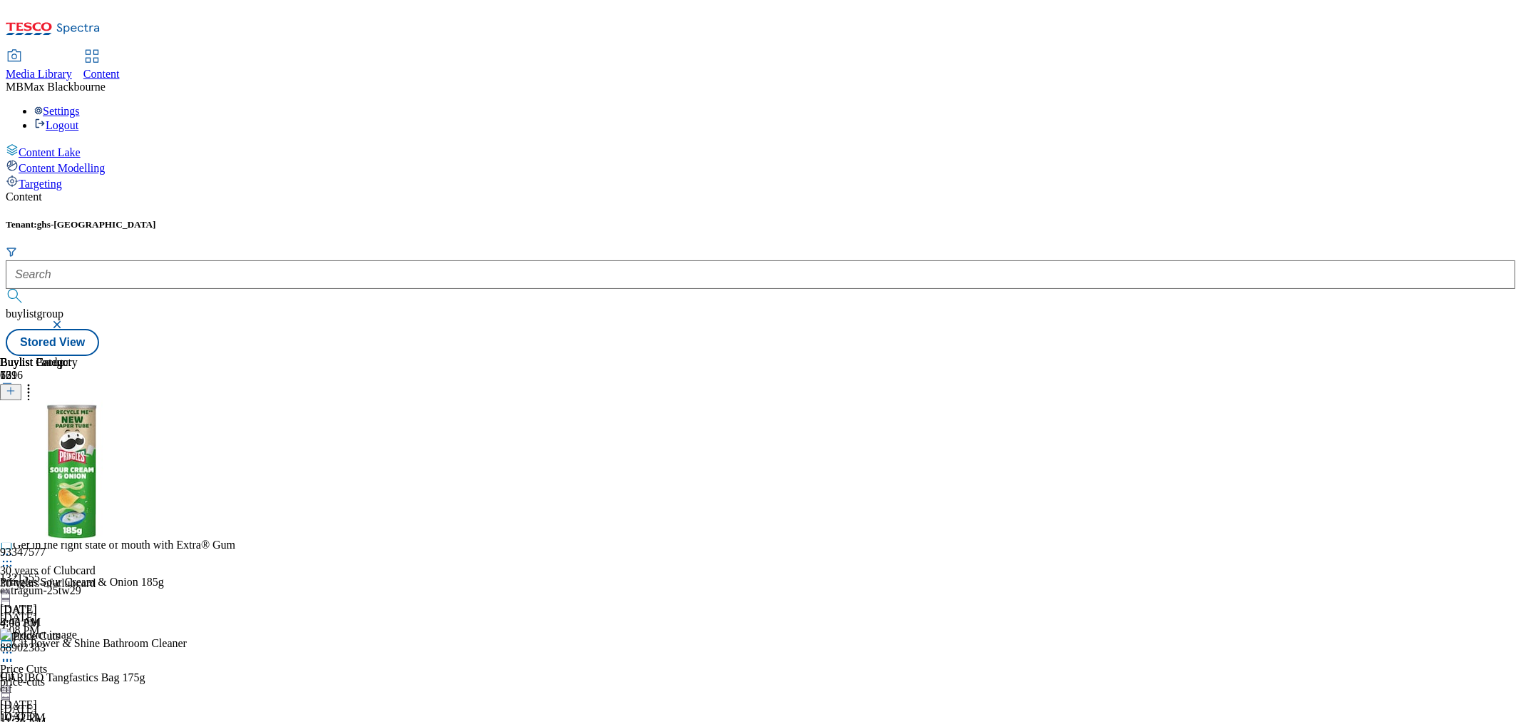
click at [92, 469] on div "Snacks and treats Snacks and treats snacks-and-treats Sep 10, 2025 1:06 PM" at bounding box center [46, 482] width 92 height 98
click at [14, 449] on icon at bounding box center [7, 456] width 14 height 14
click at [90, 612] on span "Un-publish" at bounding box center [67, 617] width 46 height 11
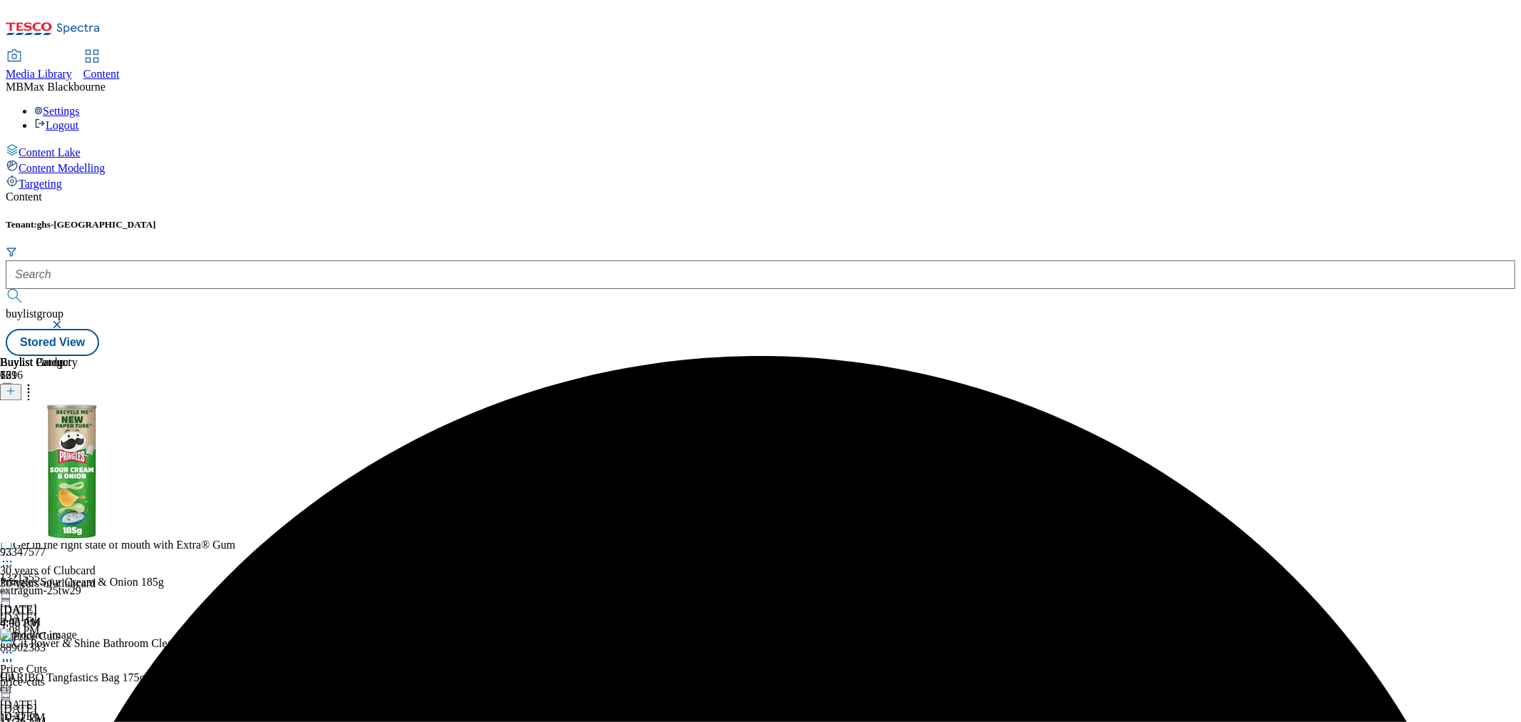
click at [14, 449] on icon at bounding box center [7, 456] width 14 height 14
click at [98, 559] on button "Un-preview" at bounding box center [63, 567] width 69 height 16
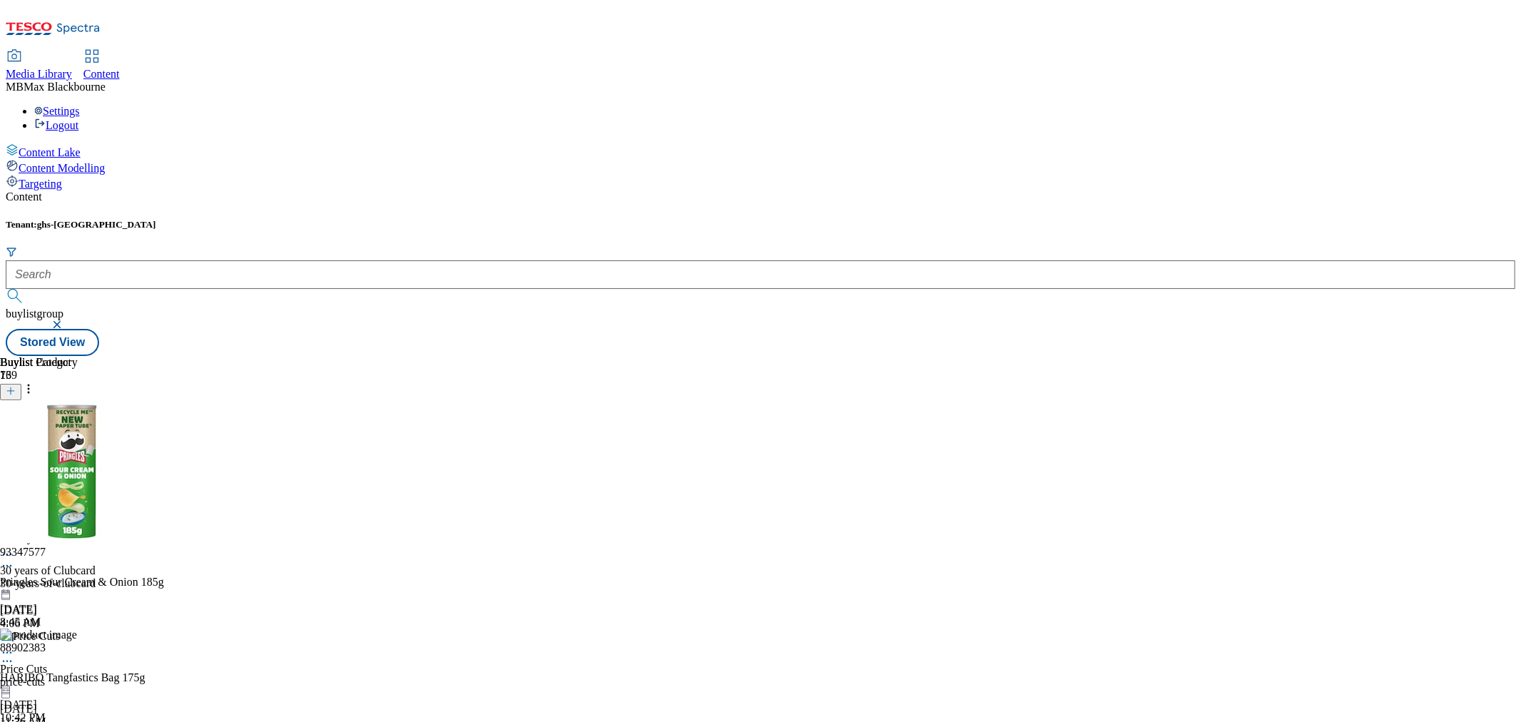
click at [14, 449] on icon at bounding box center [7, 456] width 14 height 14
click at [1280, 356] on div "Buylist Group 6216 Whoosh Elvive's New Routine TUK012592 loreal-elvive-25tw30 S…" at bounding box center [761, 356] width 1510 height 0
click at [21, 386] on div at bounding box center [10, 392] width 21 height 12
click at [16, 386] on icon at bounding box center [11, 391] width 10 height 10
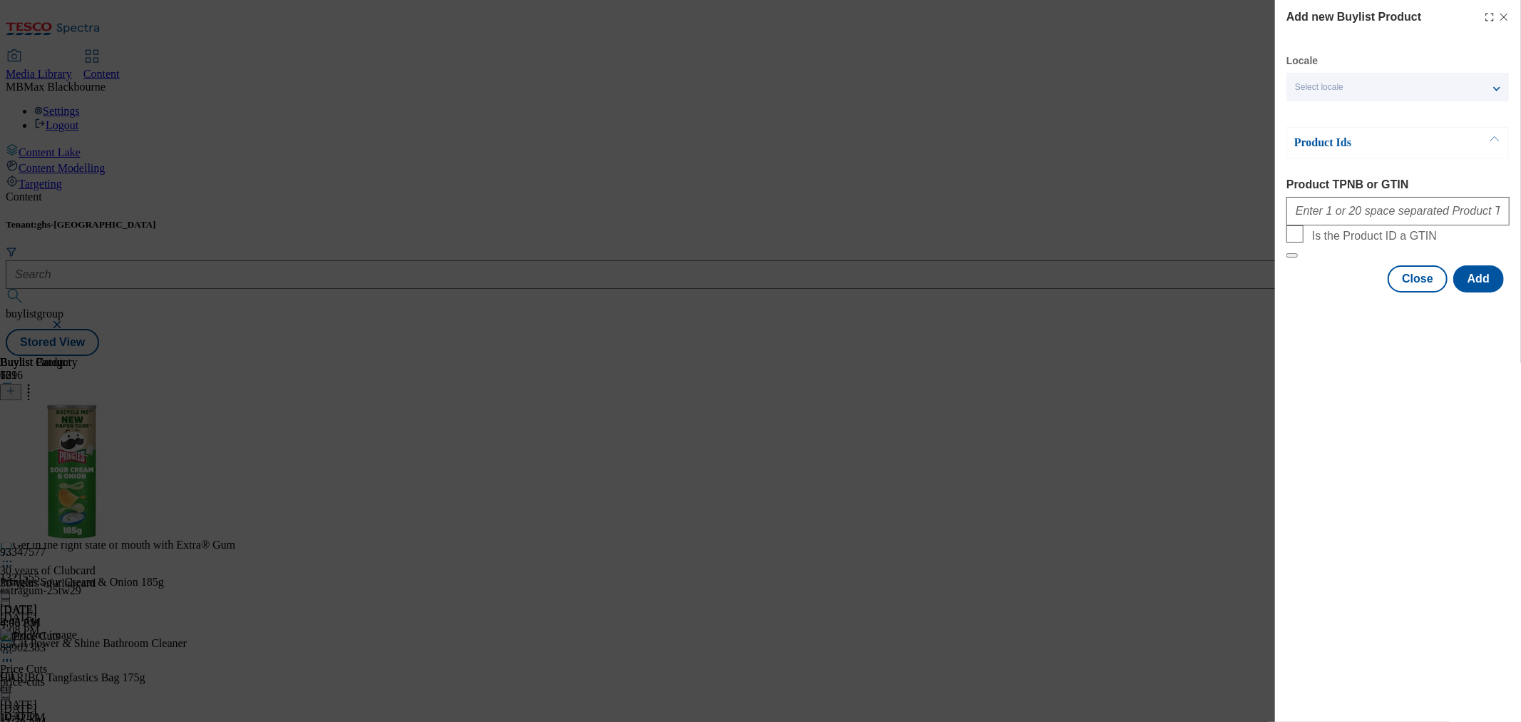
click at [1353, 194] on div "Product TPNB or GTIN" at bounding box center [1397, 201] width 223 height 47
drag, startPoint x: 1353, startPoint y: 208, endPoint x: 1353, endPoint y: 217, distance: 9.3
click at [1353, 212] on input "Product TPNB or GTIN" at bounding box center [1397, 211] width 223 height 29
paste input "80598086 54921285 96434383 66101419 94032619"
type input "80598086 54921285 96434383 66101419 94032619"
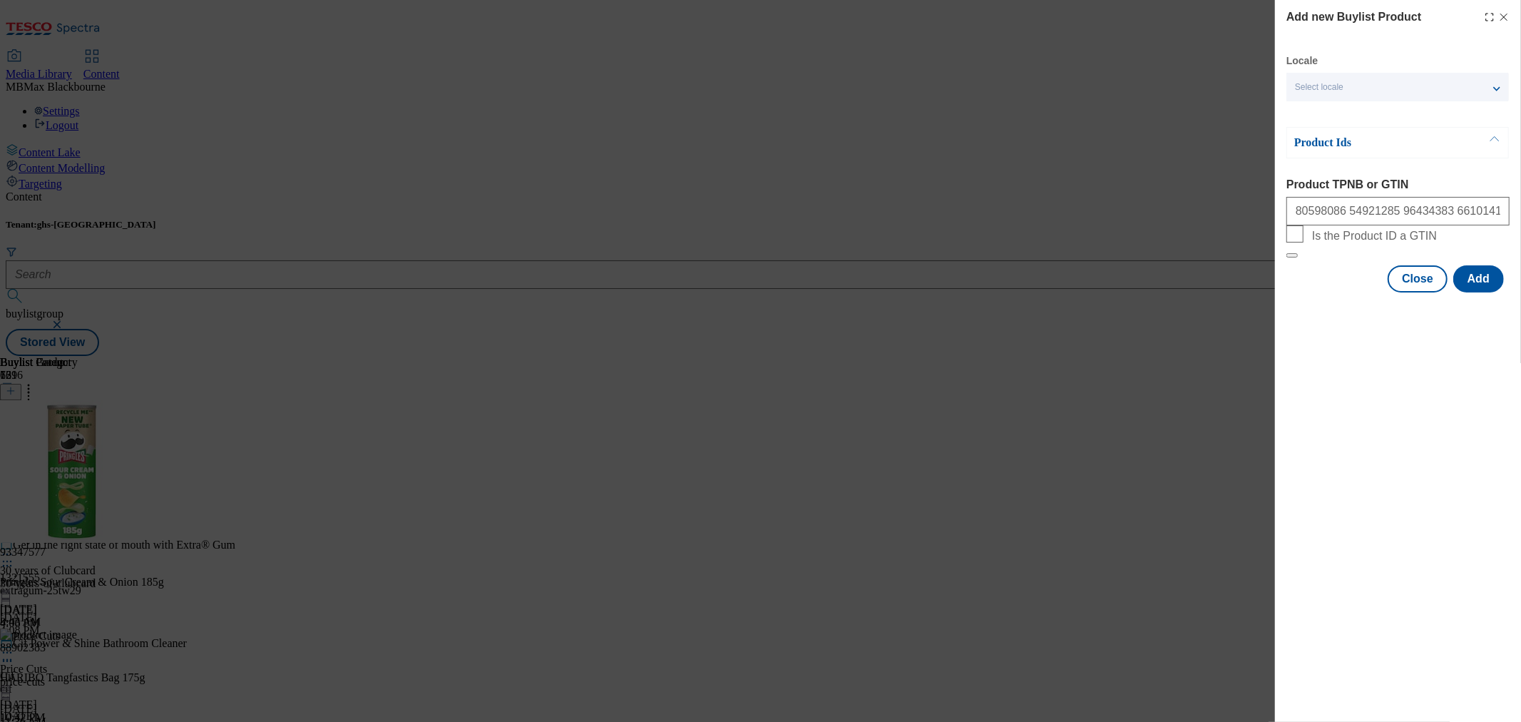
click at [1349, 389] on div "Add new Buylist Product Locale Select locale English Welsh Product Ids Product …" at bounding box center [1398, 361] width 246 height 722
click at [1477, 292] on button "Add" at bounding box center [1478, 278] width 51 height 27
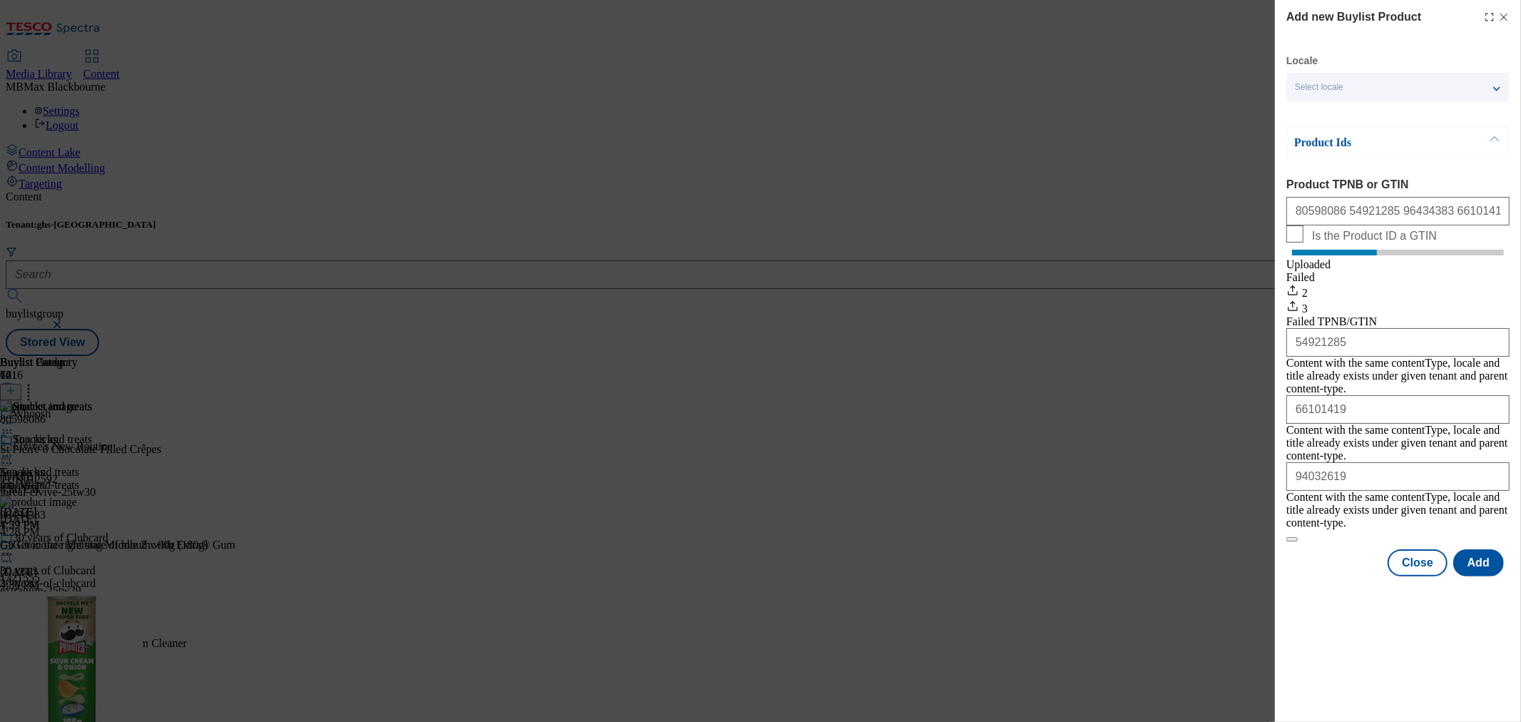
click at [1294, 597] on div "Add new Buylist Product Locale Select locale English Welsh Product Ids Product …" at bounding box center [1398, 361] width 246 height 722
click at [1414, 549] on button "Close" at bounding box center [1418, 562] width 60 height 27
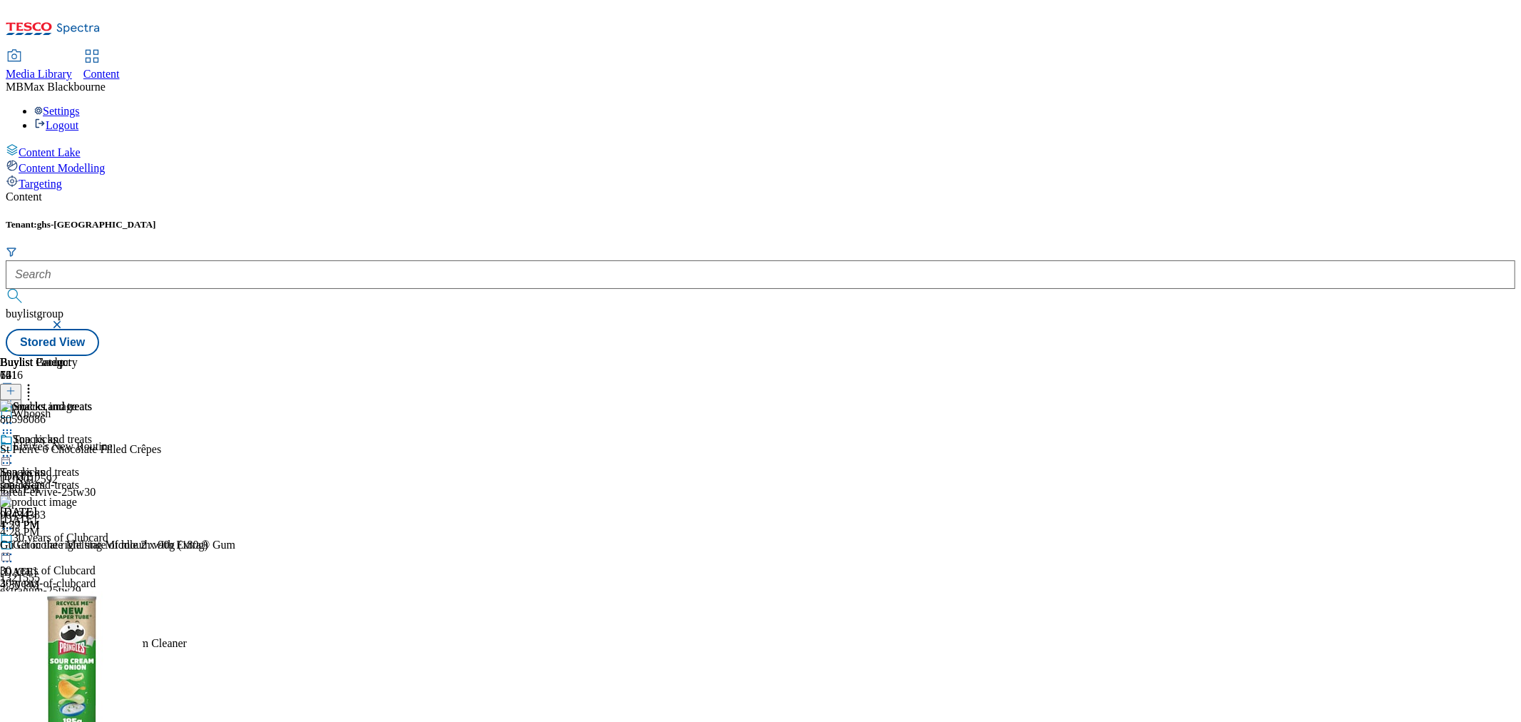
click at [36, 381] on icon at bounding box center [28, 388] width 14 height 14
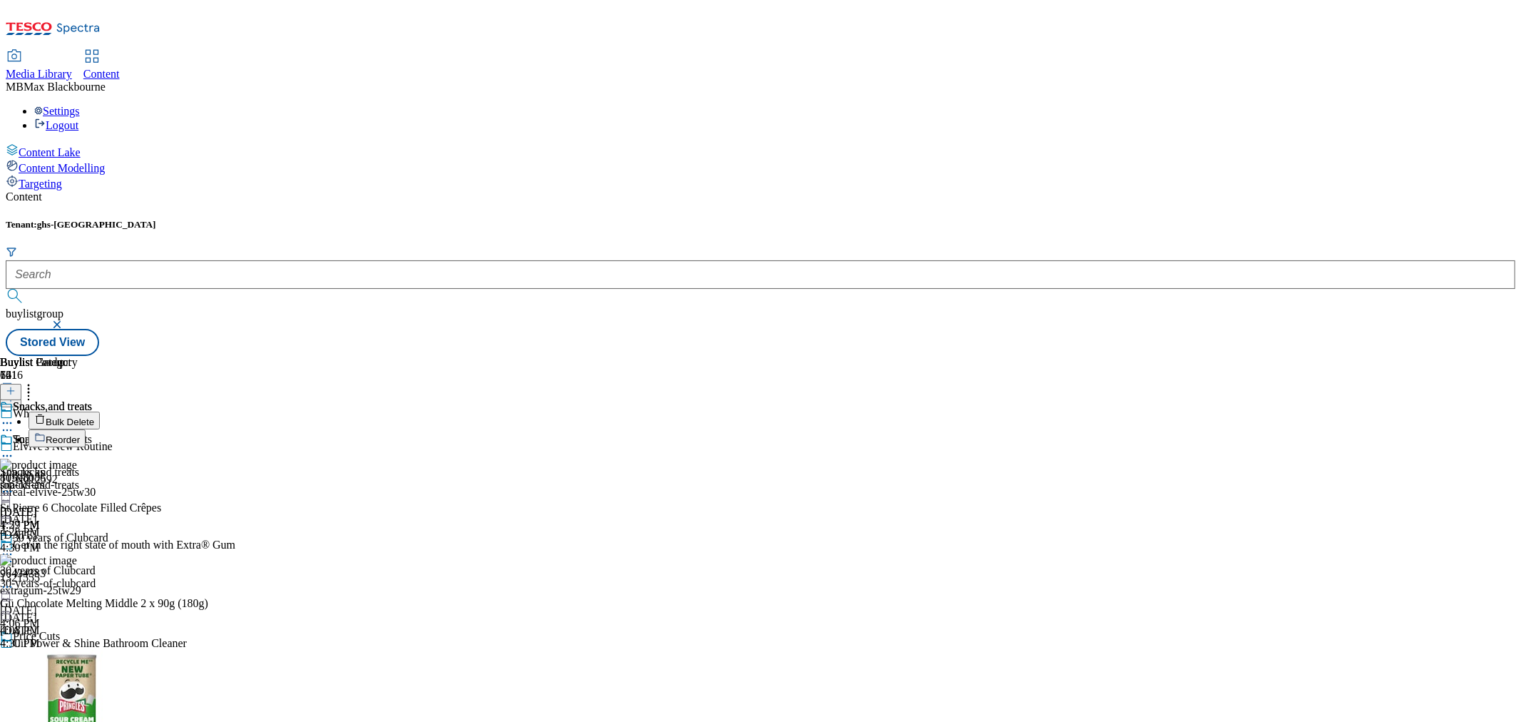
click at [86, 429] on button "Reorder" at bounding box center [57, 438] width 57 height 18
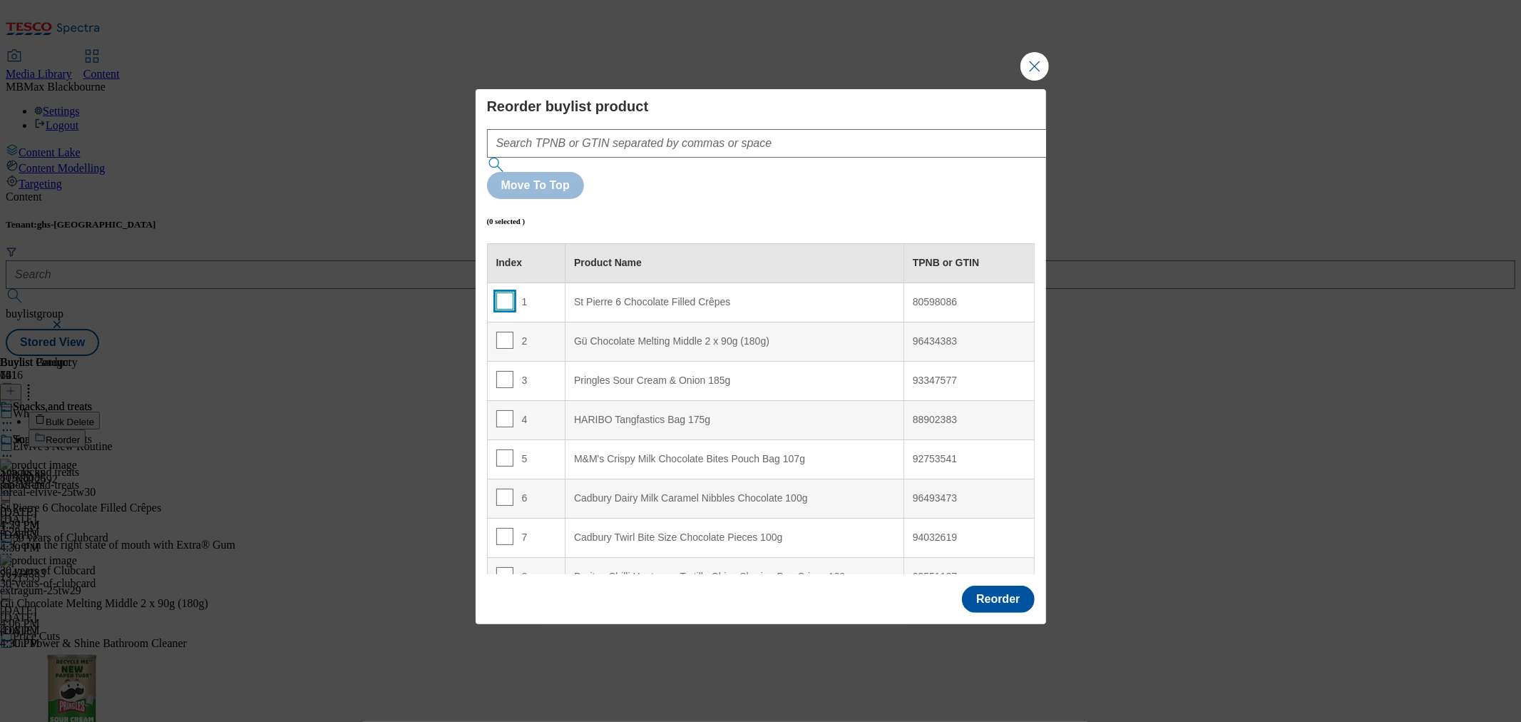
click at [500, 292] on input "Modal" at bounding box center [504, 300] width 17 height 17
checkbox input "true"
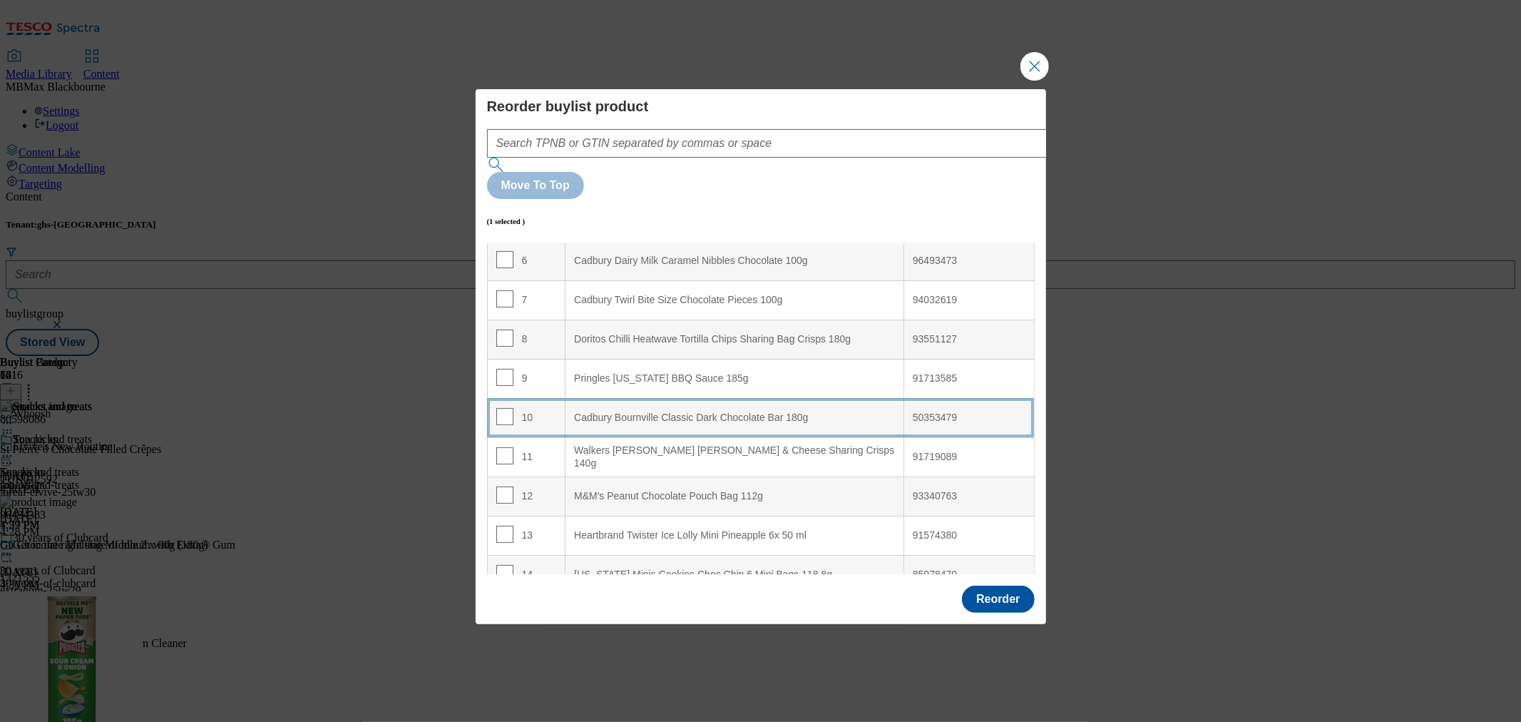
click at [540, 398] on td "10" at bounding box center [526, 417] width 78 height 39
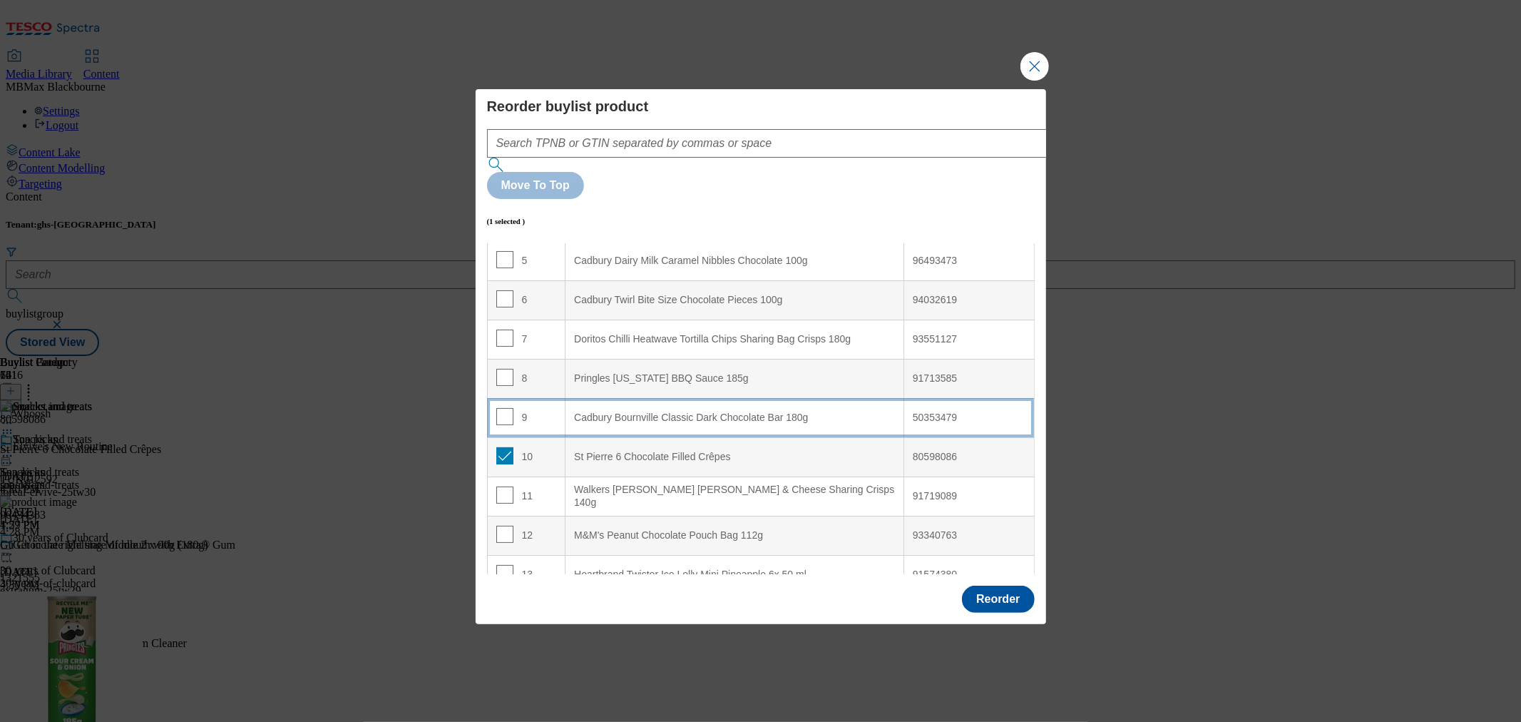
scroll to position [0, 0]
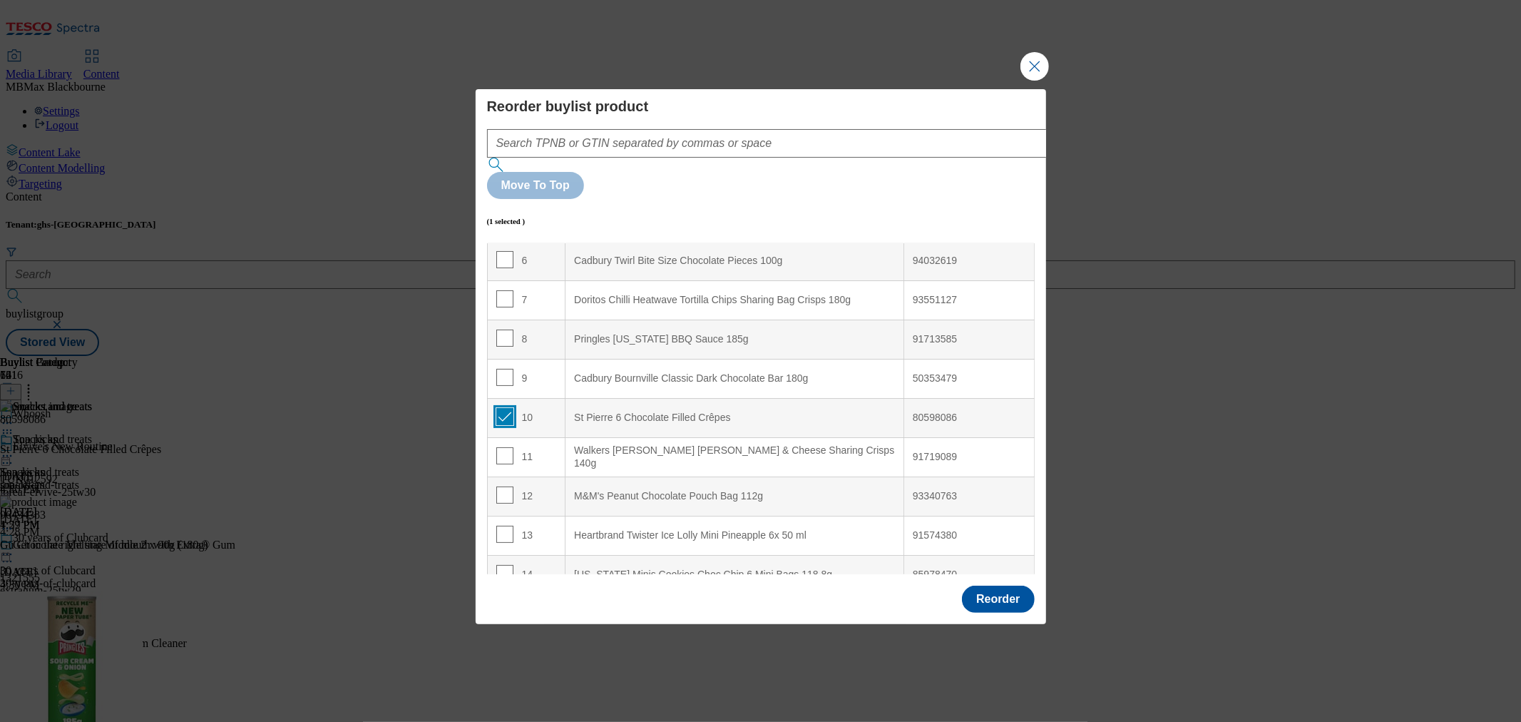
click at [501, 408] on input "Modal" at bounding box center [504, 416] width 17 height 17
checkbox input "false"
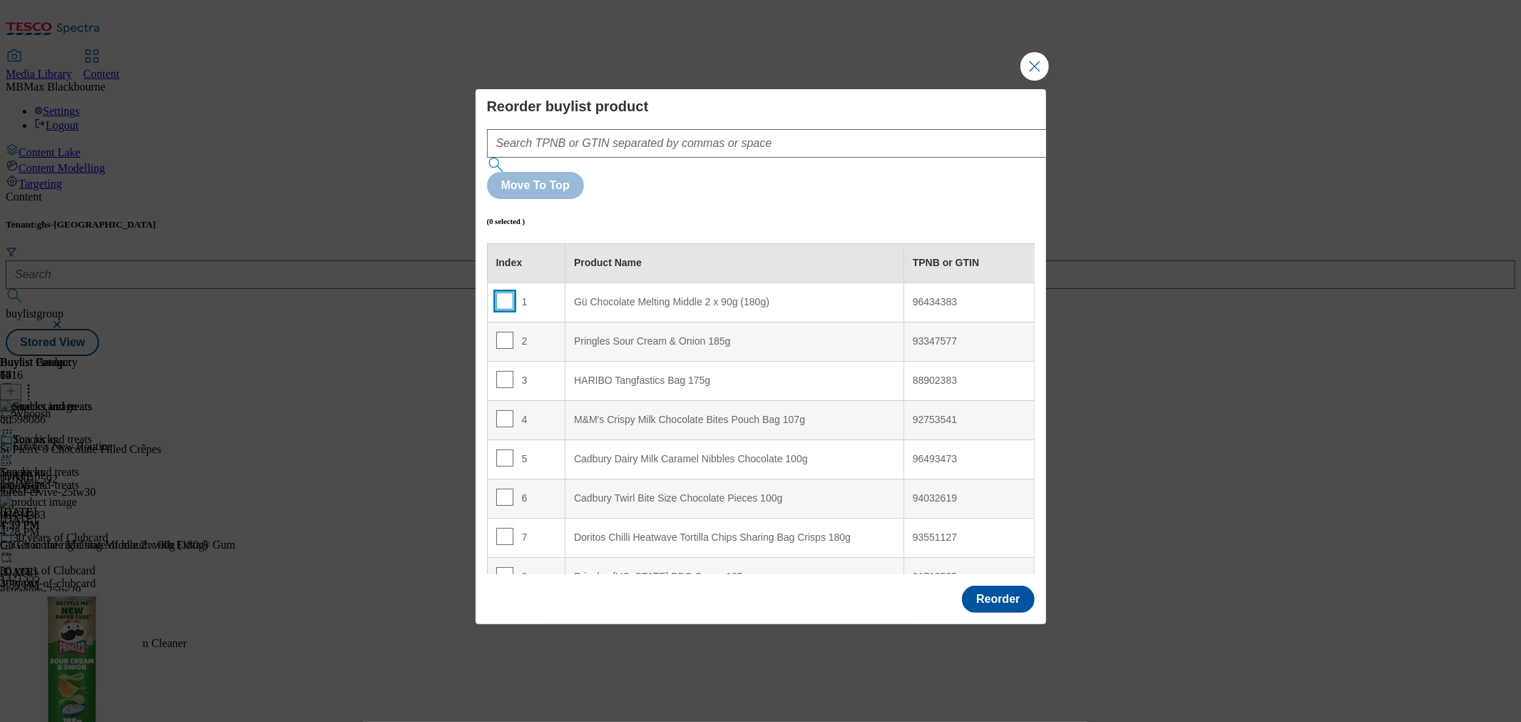
click at [502, 292] on input "Modal" at bounding box center [504, 300] width 17 height 17
checkbox input "true"
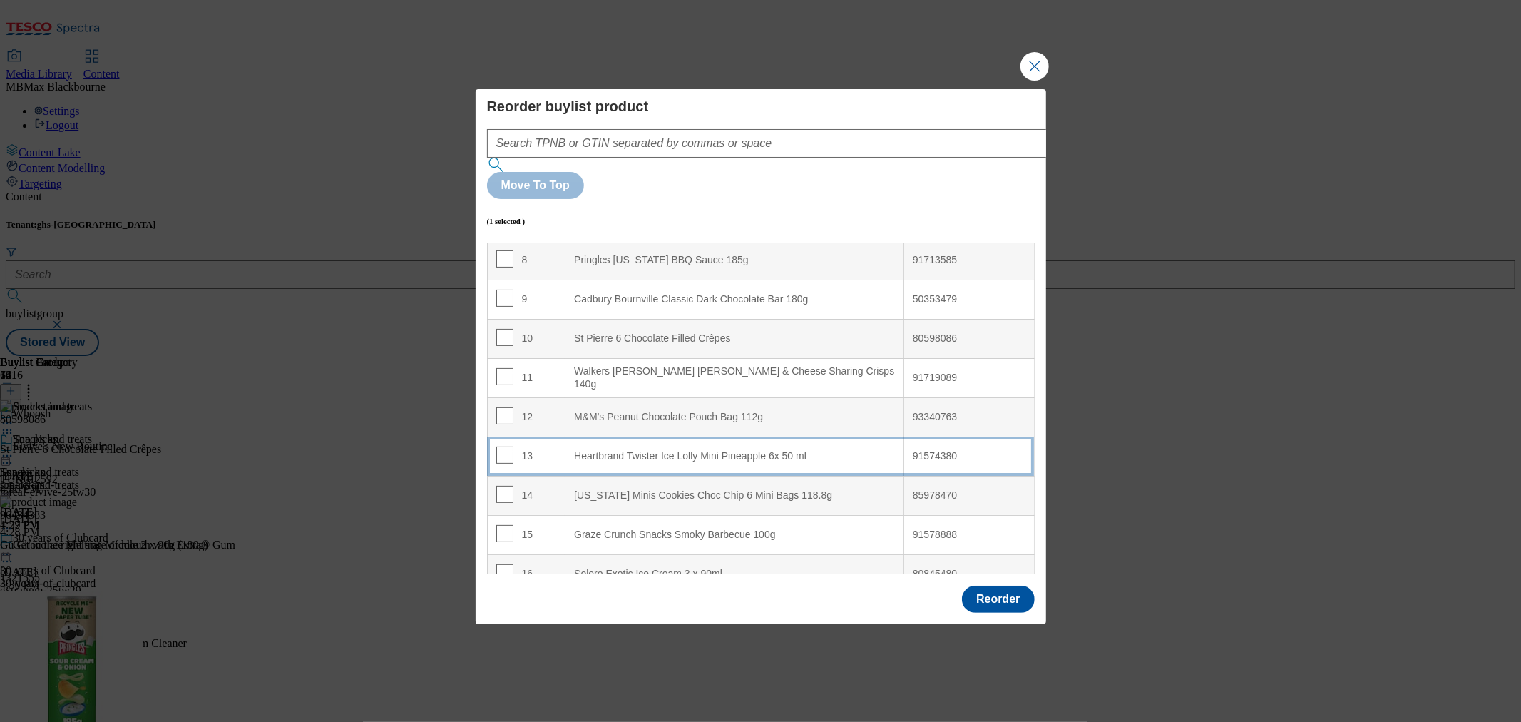
click at [570, 436] on "Heartbrand Twister Ice Lolly Mini Pineapple 6x 50 ml" at bounding box center [734, 455] width 339 height 39
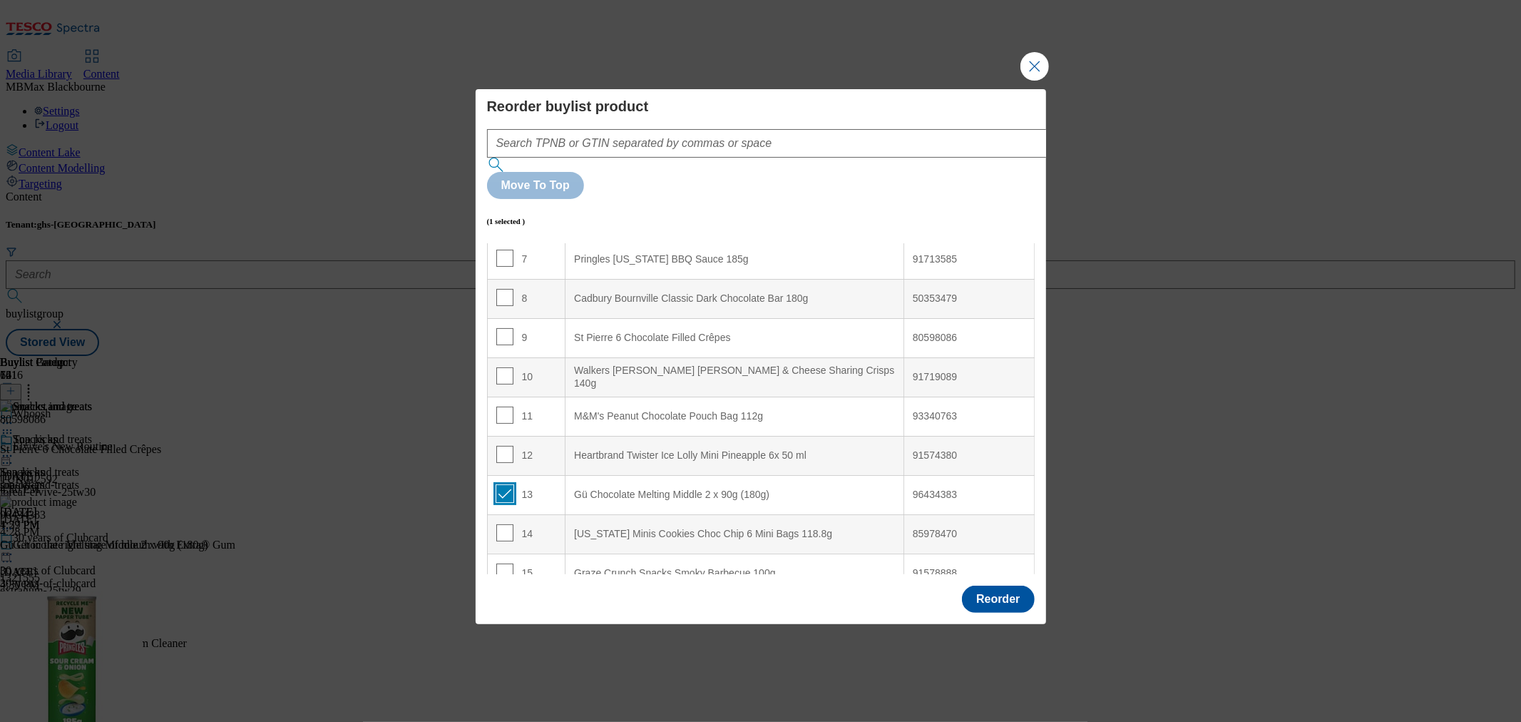
click at [503, 485] on input "Modal" at bounding box center [504, 493] width 17 height 17
checkbox input "false"
click at [989, 585] on button "Reorder" at bounding box center [998, 598] width 72 height 27
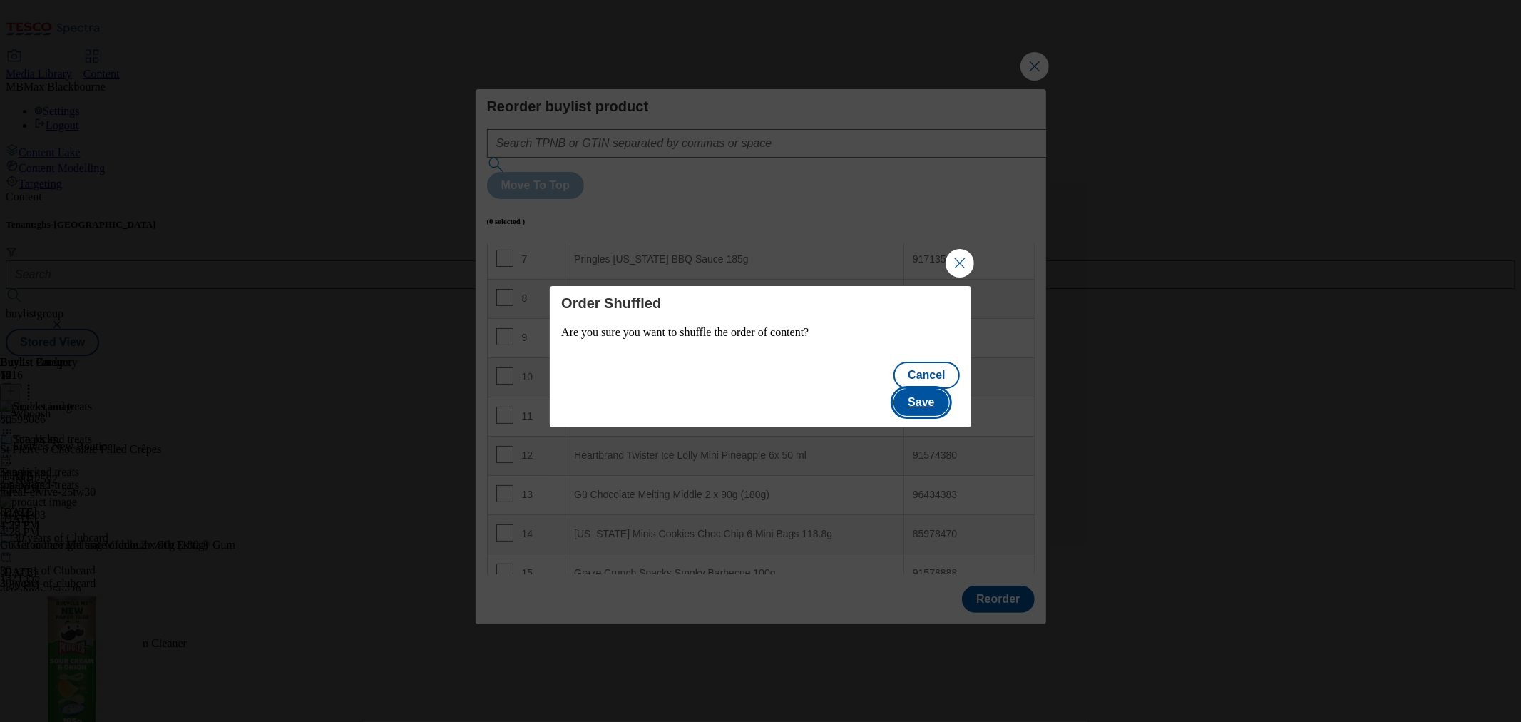
click at [938, 390] on button "Save" at bounding box center [920, 402] width 55 height 27
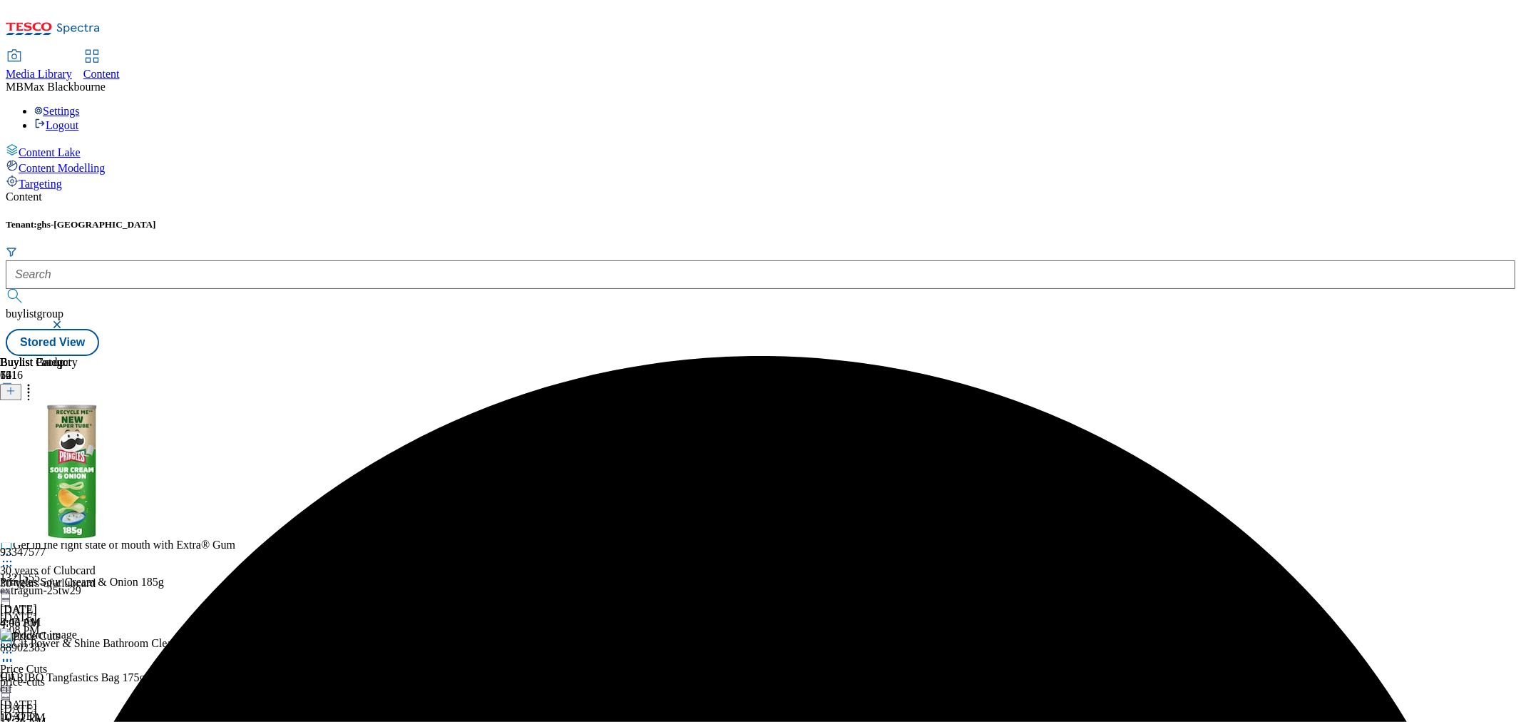
click at [14, 449] on icon at bounding box center [7, 456] width 14 height 14
click at [66, 477] on button "Edit" at bounding box center [48, 485] width 38 height 16
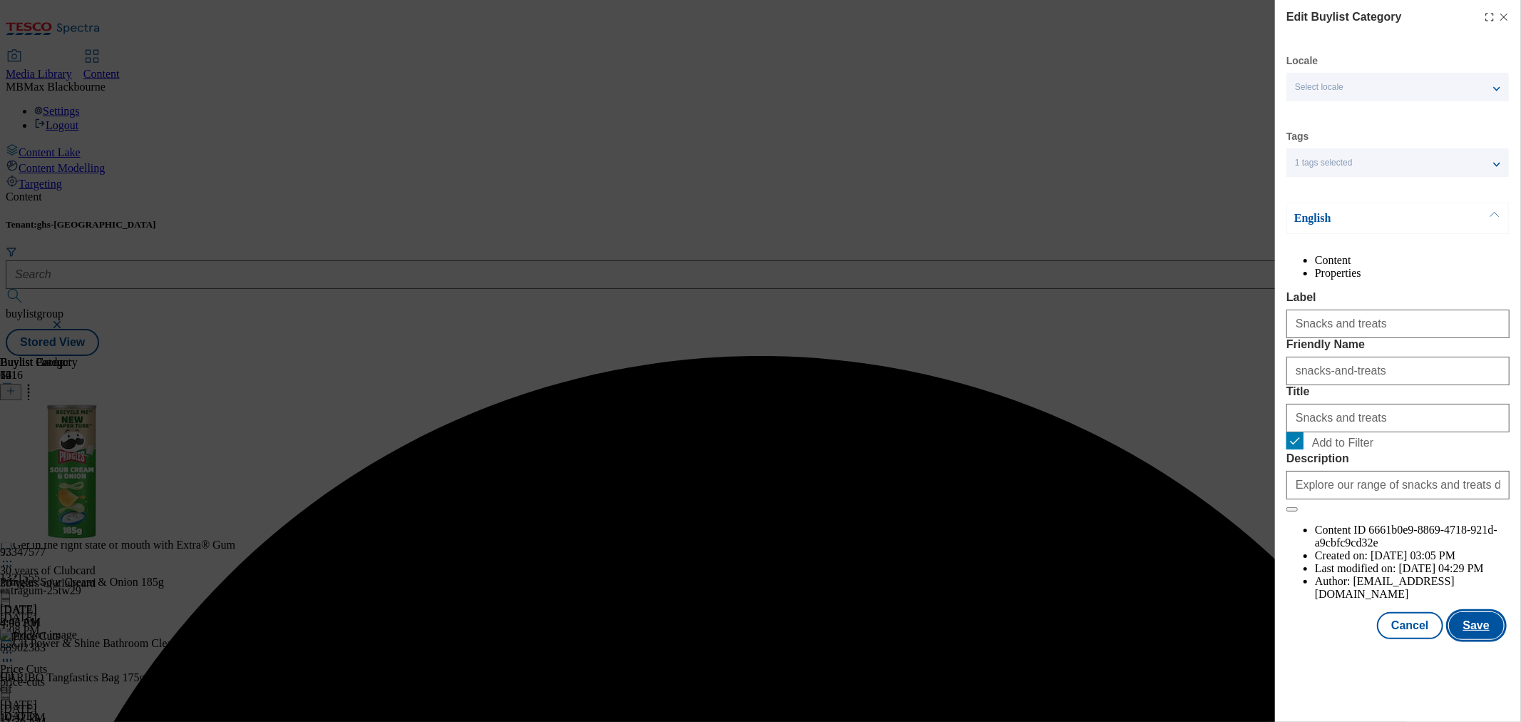
click at [1472, 639] on button "Save" at bounding box center [1476, 625] width 55 height 27
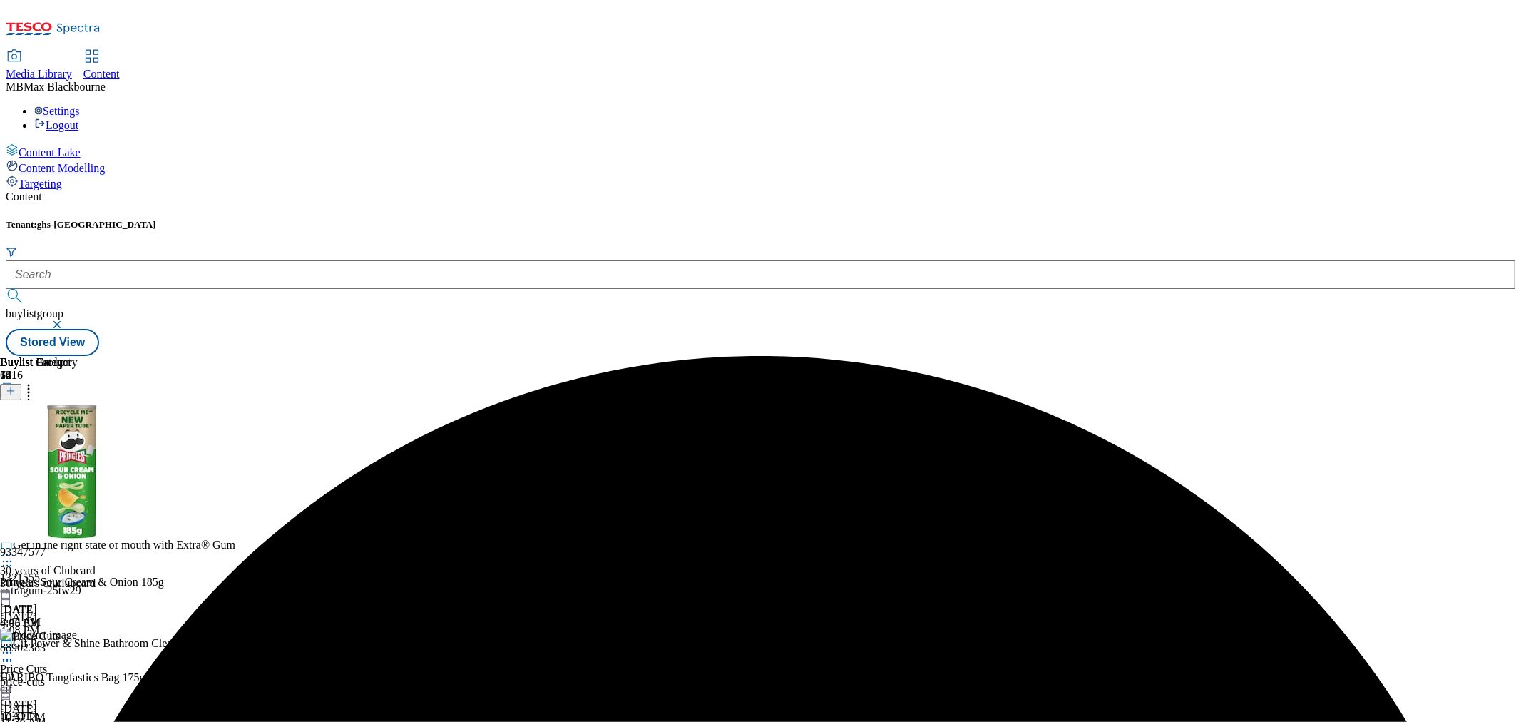
click at [14, 449] on icon at bounding box center [7, 456] width 14 height 14
click at [78, 546] on span "Preview" at bounding box center [61, 551] width 34 height 11
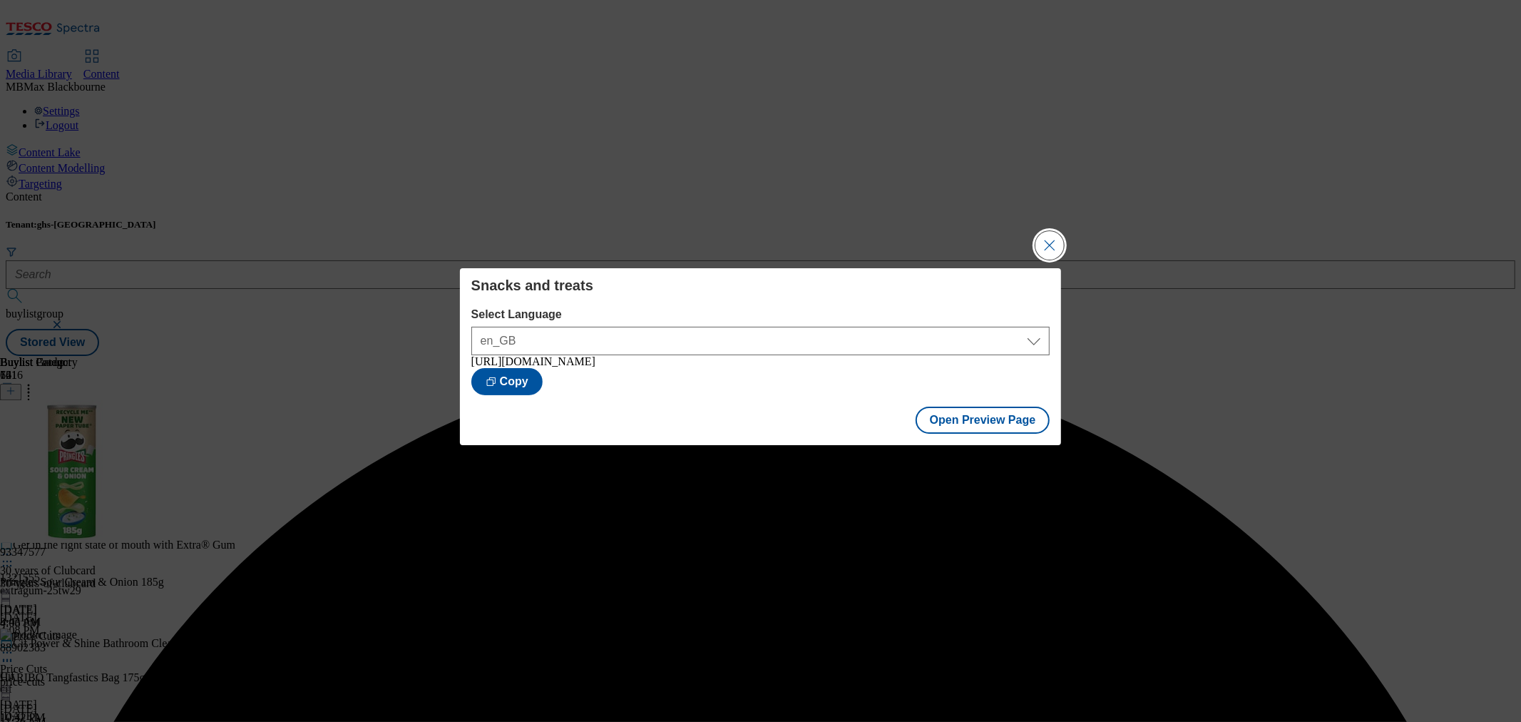
click at [1037, 247] on button "Close Modal" at bounding box center [1049, 245] width 29 height 29
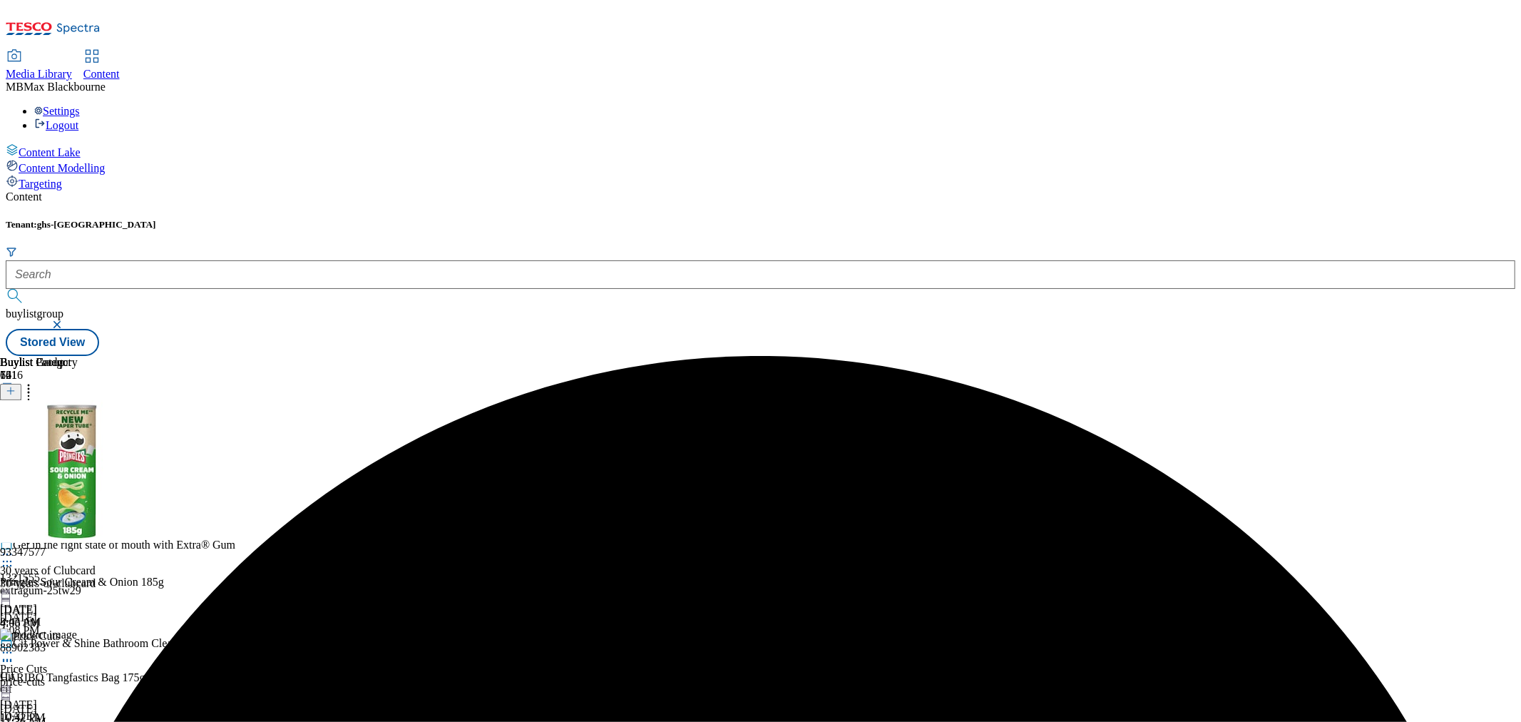
click at [14, 449] on icon at bounding box center [7, 456] width 14 height 14
click at [76, 595] on span "Publish" at bounding box center [59, 600] width 31 height 11
